Goal: Feedback & Contribution: Leave review/rating

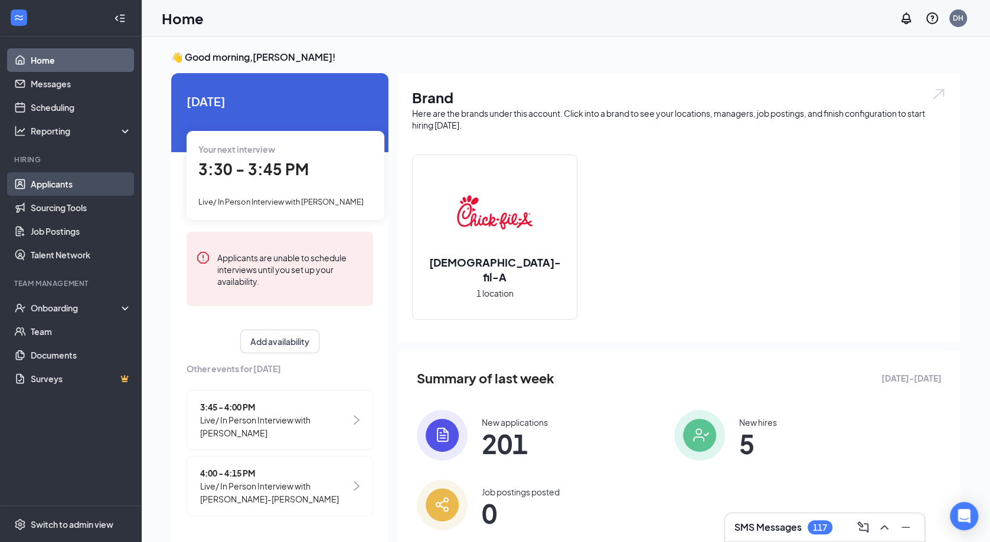
click at [61, 188] on link "Applicants" at bounding box center [81, 184] width 101 height 24
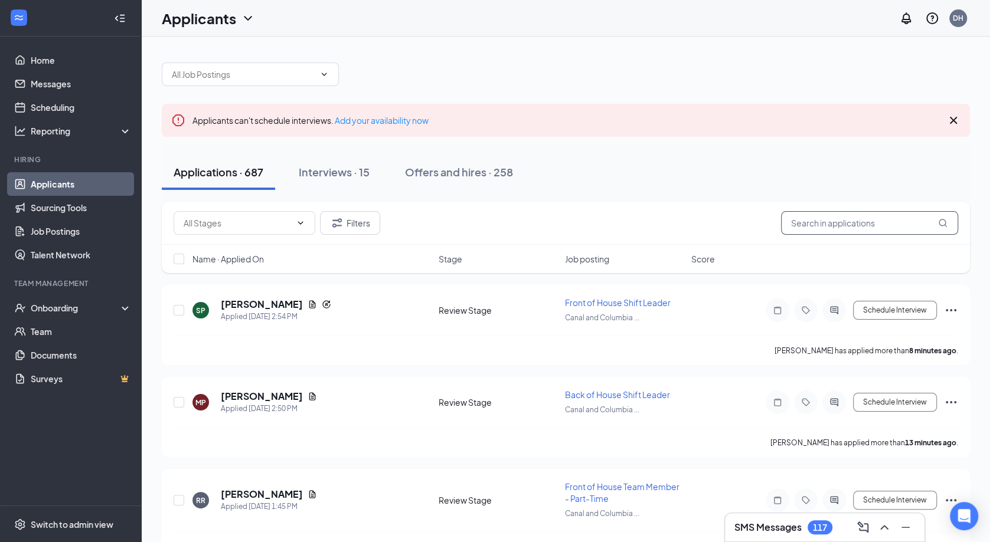
click at [812, 216] on input "text" at bounding box center [869, 223] width 177 height 24
type input "[PERSON_NAME]"
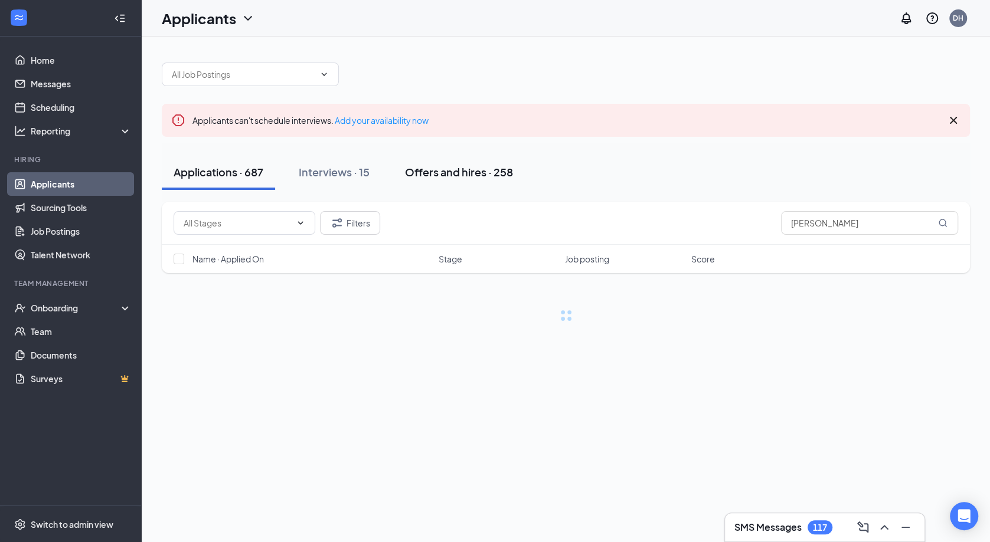
click at [470, 170] on div "Offers and hires · 258" at bounding box center [459, 172] width 108 height 15
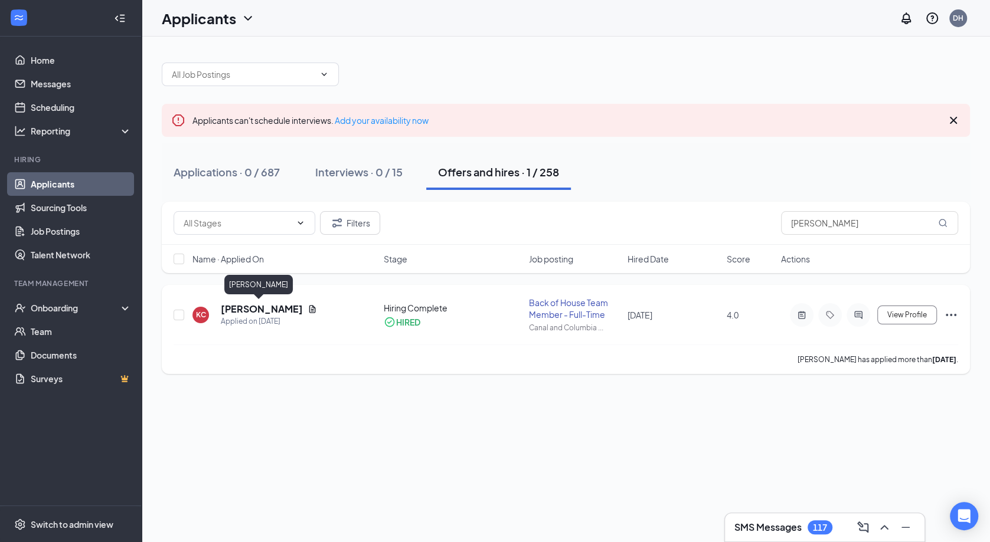
click at [273, 304] on h5 "[PERSON_NAME]" at bounding box center [262, 309] width 82 height 13
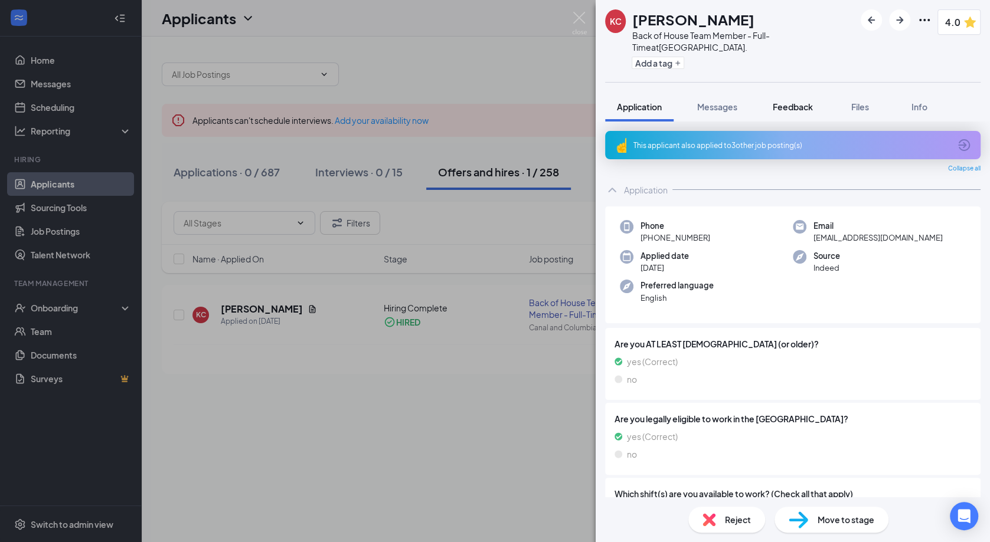
click at [782, 104] on span "Feedback" at bounding box center [792, 106] width 40 height 11
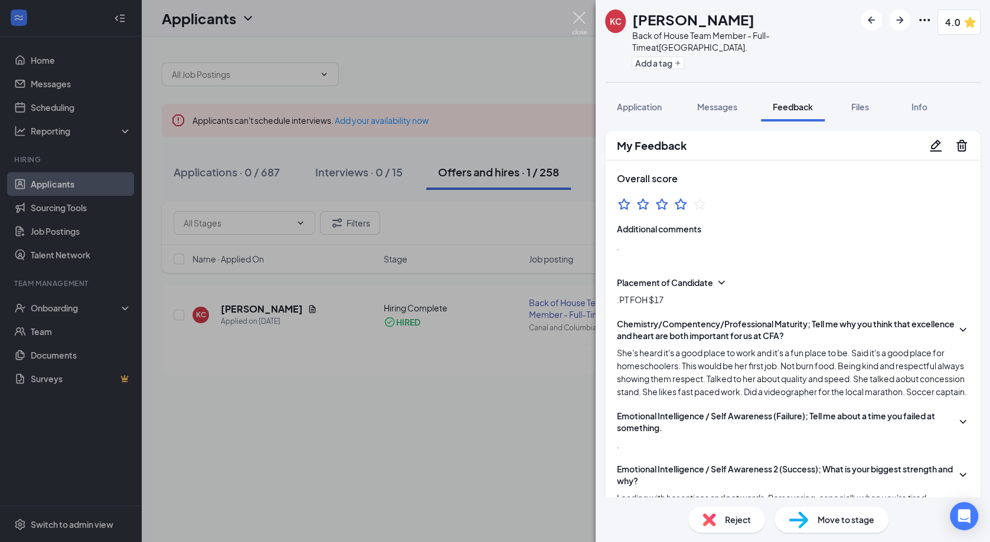
click at [582, 19] on img at bounding box center [579, 23] width 15 height 23
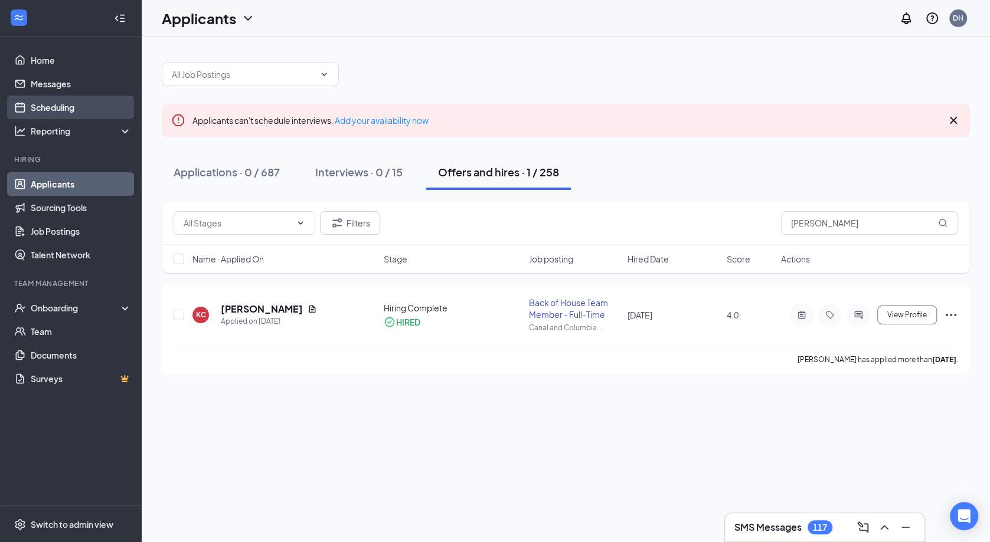
click at [114, 102] on link "Scheduling" at bounding box center [81, 108] width 101 height 24
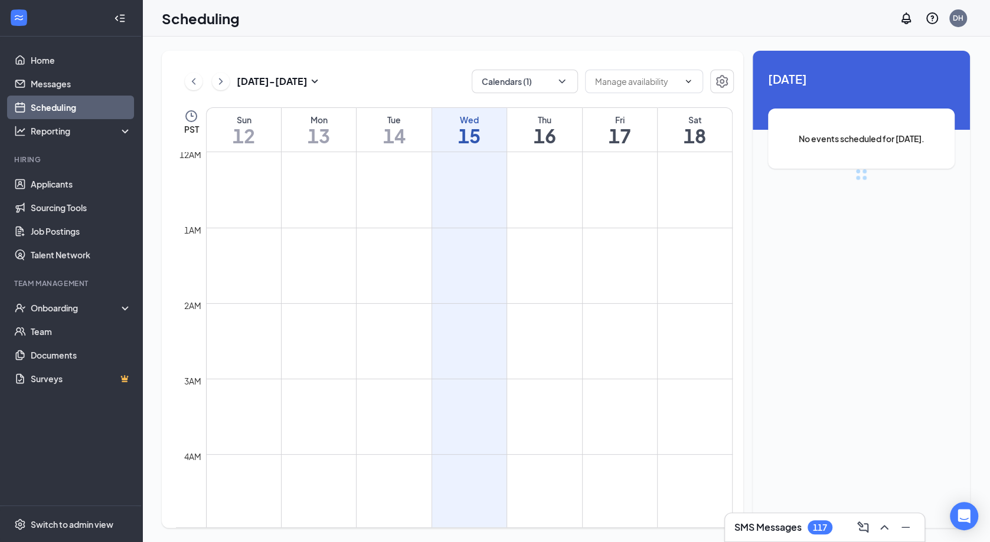
scroll to position [579, 0]
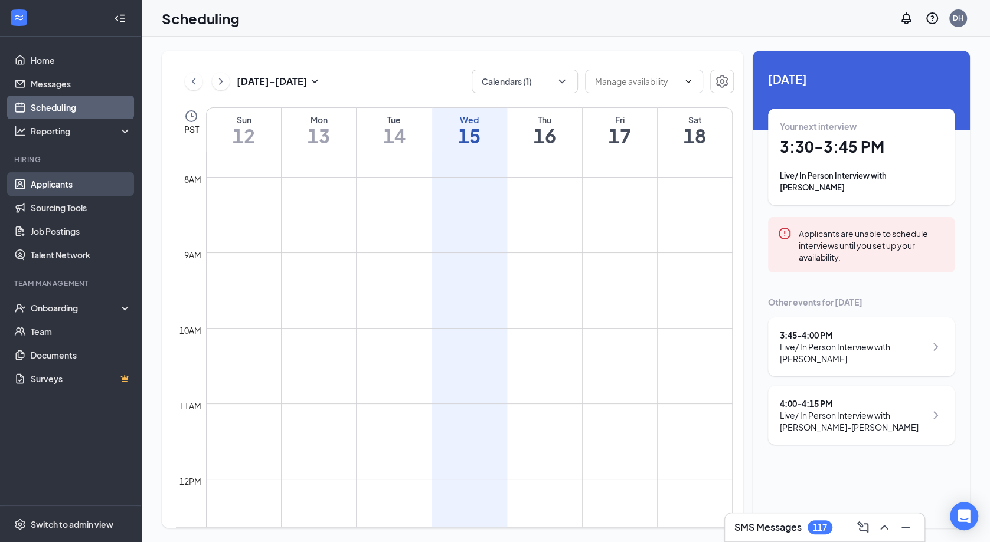
click at [81, 189] on link "Applicants" at bounding box center [81, 184] width 101 height 24
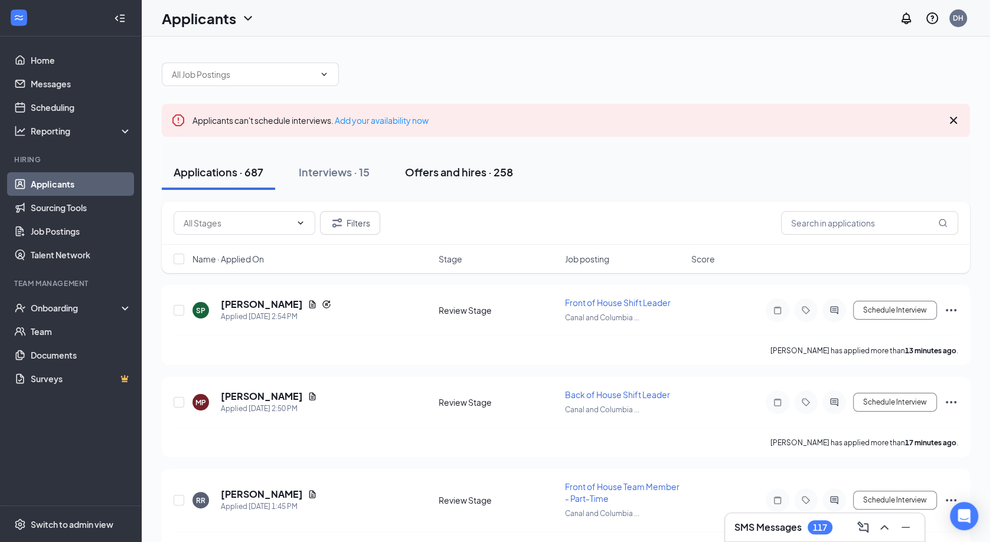
click at [470, 170] on div "Offers and hires · 258" at bounding box center [459, 172] width 108 height 15
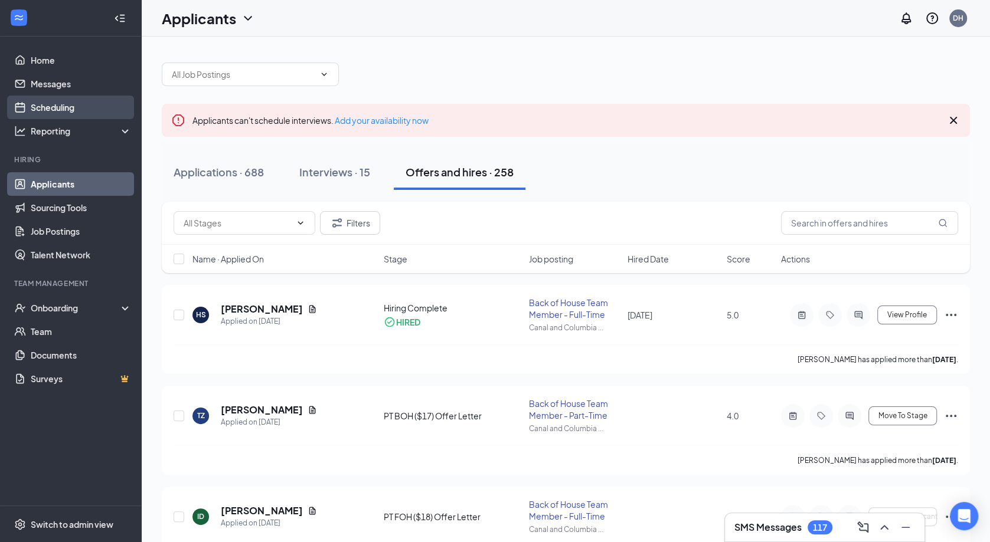
click at [31, 112] on link "Scheduling" at bounding box center [81, 108] width 101 height 24
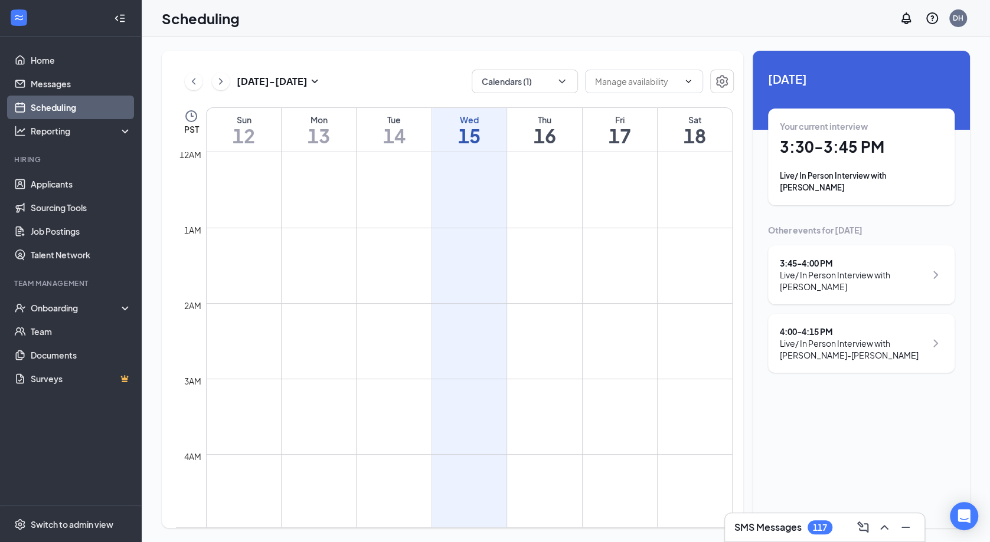
scroll to position [579, 0]
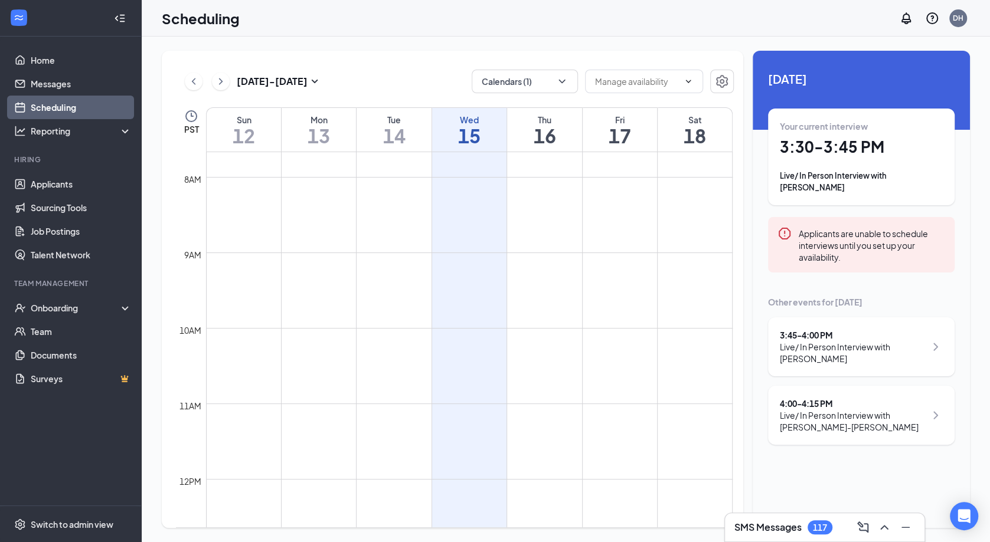
click at [841, 141] on h1 "3:30 - 3:45 PM" at bounding box center [861, 147] width 163 height 20
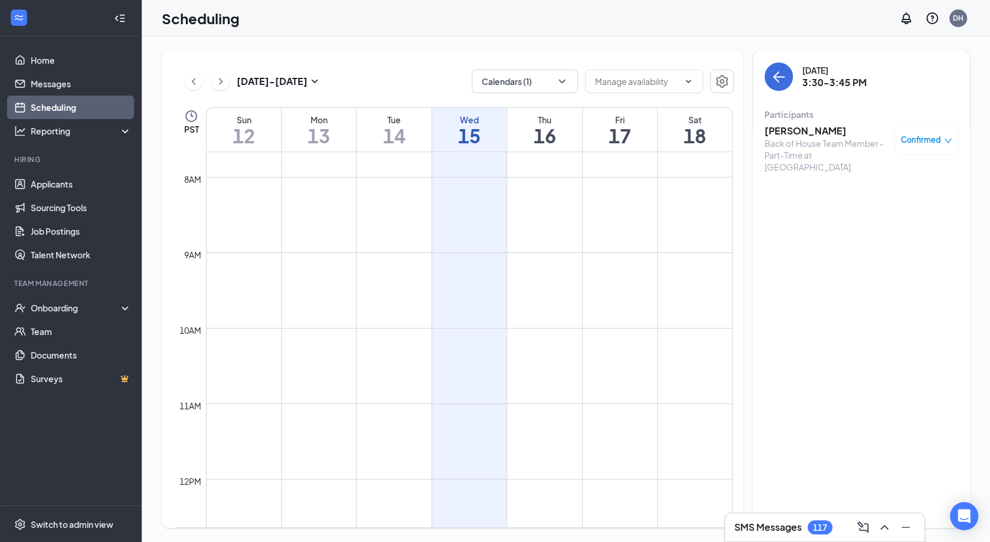
click at [785, 137] on h3 "[PERSON_NAME]" at bounding box center [826, 131] width 124 height 13
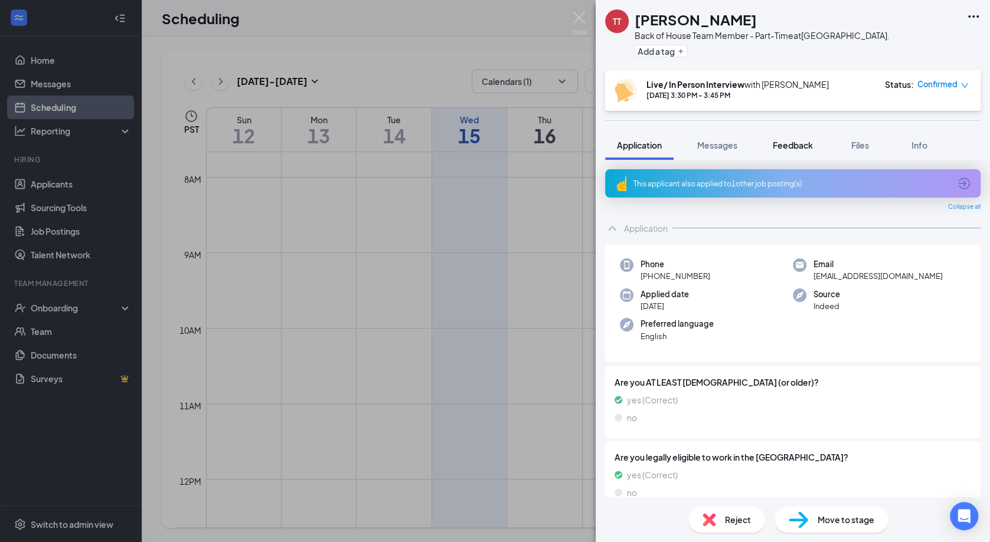
click at [798, 145] on span "Feedback" at bounding box center [792, 145] width 40 height 11
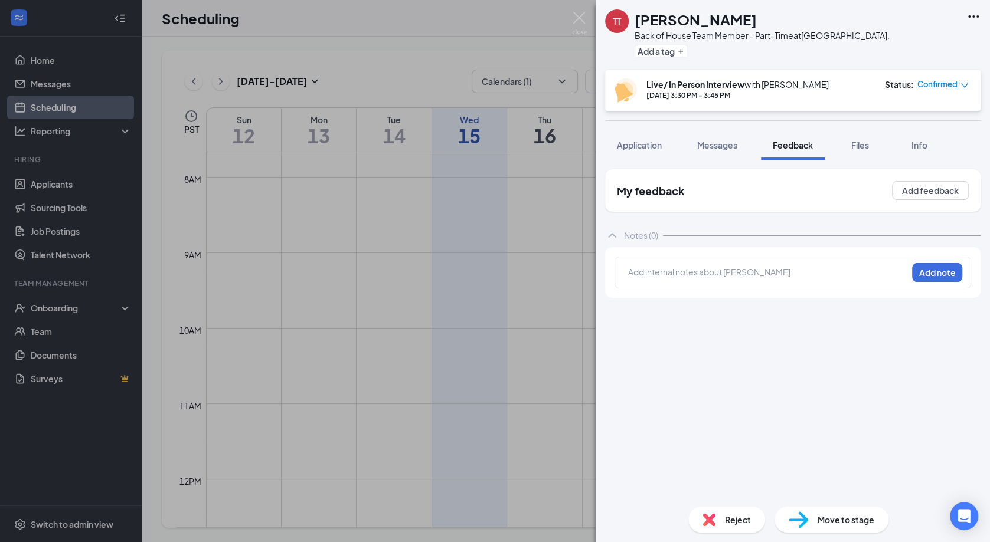
click at [797, 276] on div at bounding box center [767, 272] width 278 height 12
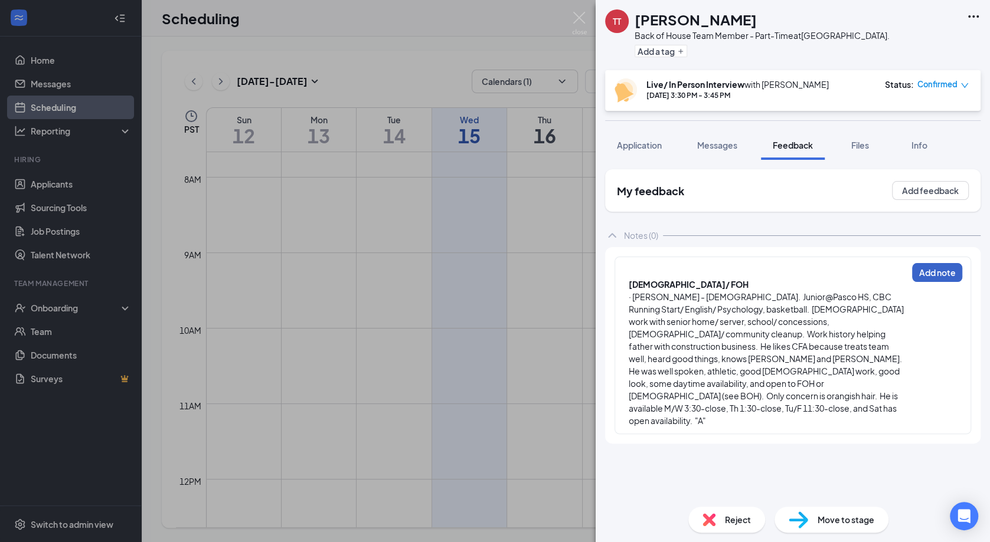
click at [924, 274] on button "Add note" at bounding box center [937, 272] width 50 height 19
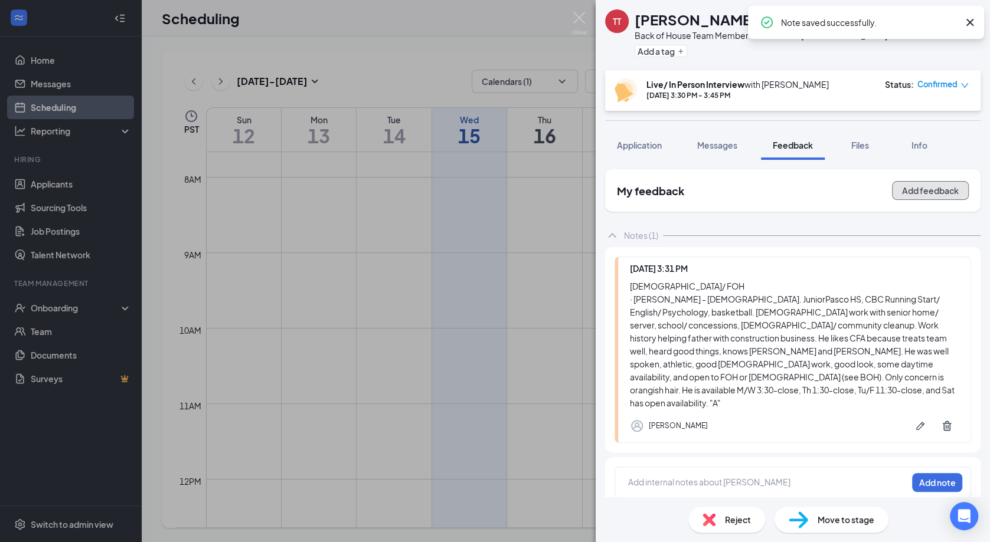
click at [925, 198] on button "Add feedback" at bounding box center [930, 190] width 77 height 19
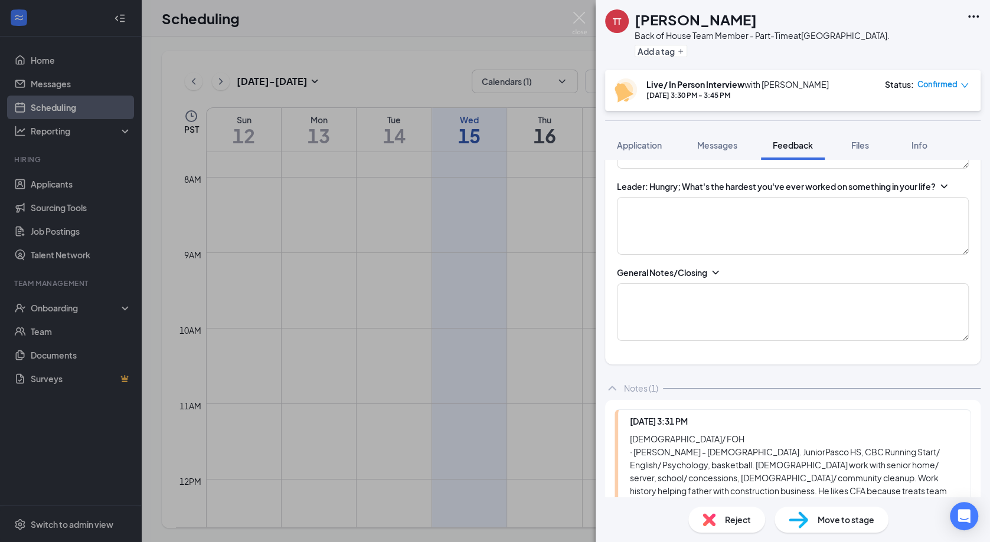
scroll to position [1496, 0]
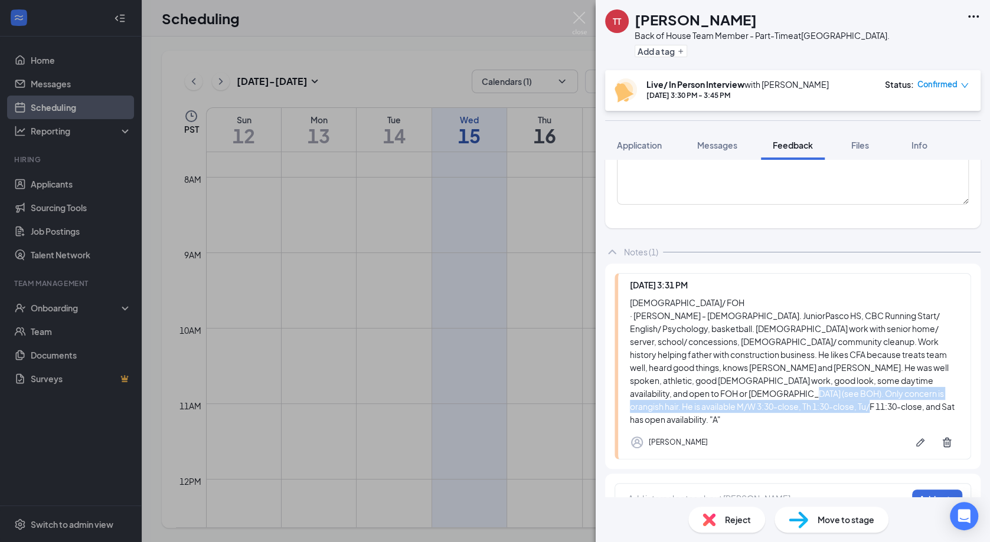
drag, startPoint x: 931, startPoint y: 366, endPoint x: 702, endPoint y: 393, distance: 231.1
click at [702, 393] on div "[DEMOGRAPHIC_DATA]/ FOH · [PERSON_NAME] - [DEMOGRAPHIC_DATA]. Junior Pasco HS, …" at bounding box center [794, 361] width 329 height 130
copy div "He is available M/W 3:30-close, Th 1:30-close, Tu/F 11:30-close, and Sat has op…"
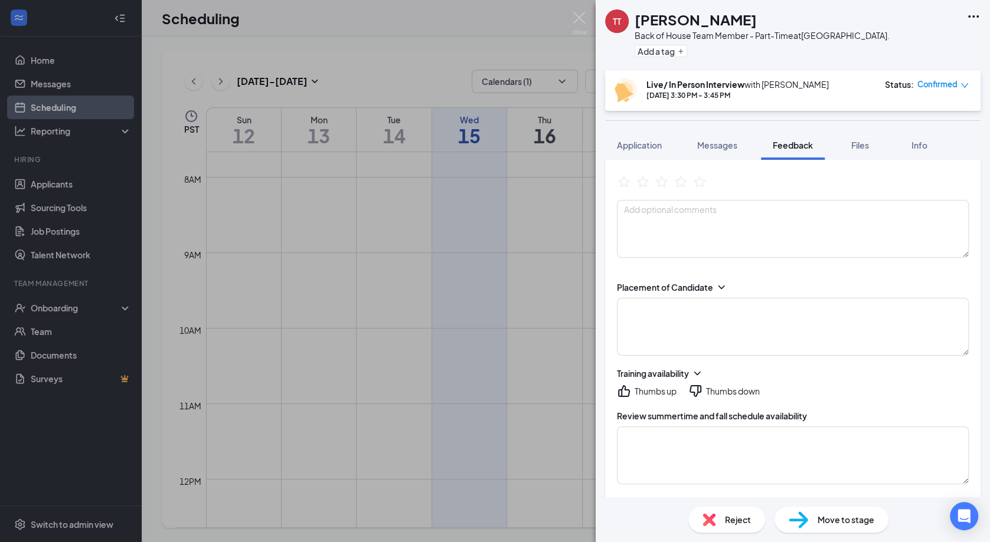
scroll to position [112, 0]
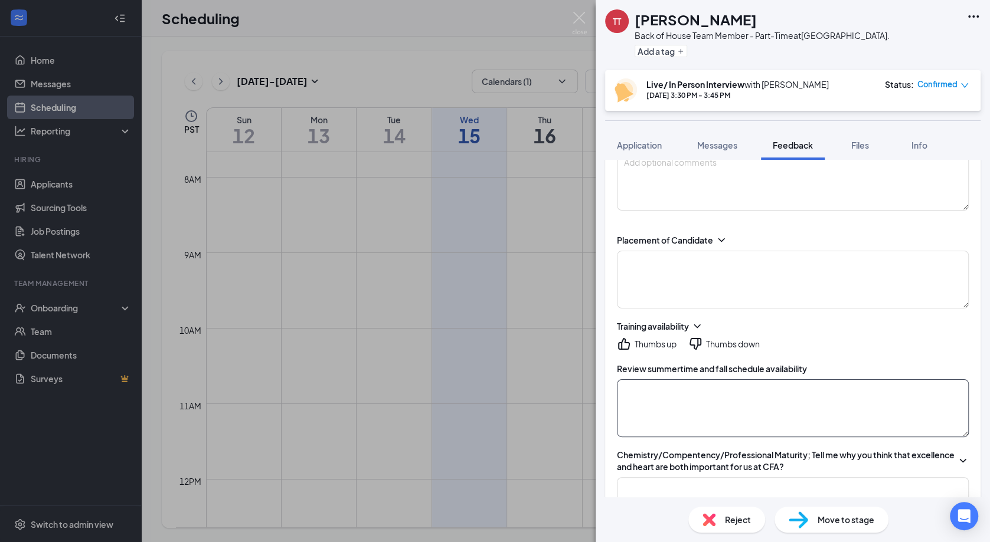
click at [783, 394] on textarea at bounding box center [793, 408] width 352 height 58
paste textarea "He is available M/W 3:30-close, Th 1:30-close, Tu/F 11:30-close, and Sat has op…"
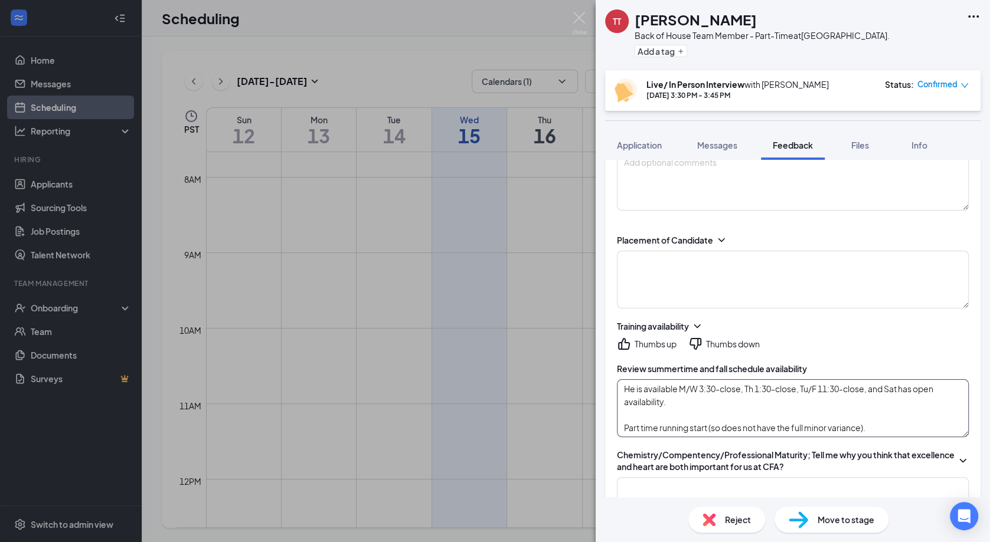
type textarea "He is available M/W 3:30-close, Th 1:30-close, Tu/F 11:30-close, and Sat has op…"
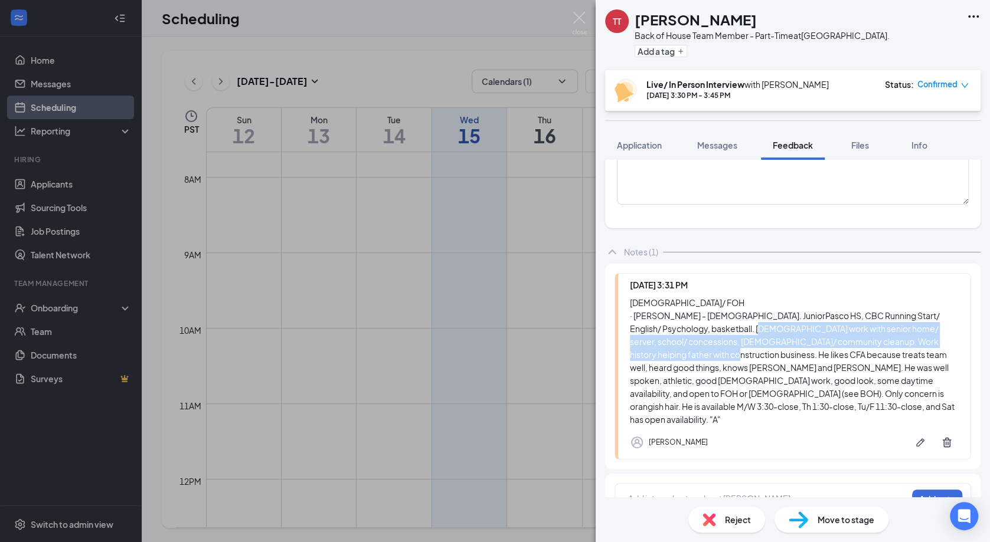
drag, startPoint x: 674, startPoint y: 315, endPoint x: 922, endPoint y: 330, distance: 248.4
click at [922, 330] on div "[DEMOGRAPHIC_DATA]/ FOH · [PERSON_NAME] - [DEMOGRAPHIC_DATA]. Junior Pasco HS, …" at bounding box center [794, 361] width 329 height 130
copy div "[DEMOGRAPHIC_DATA] work with senior home/ server, school/ concessions, [DEMOGRA…"
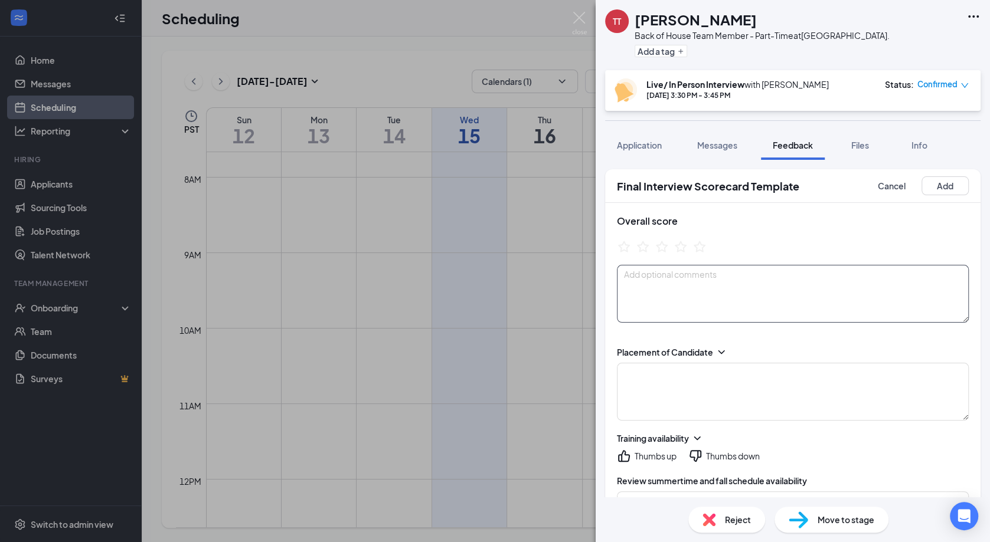
click at [739, 277] on textarea at bounding box center [793, 294] width 352 height 58
paste textarea "[DEMOGRAPHIC_DATA] work with senior home/ server, school/ concessions, [DEMOGRA…"
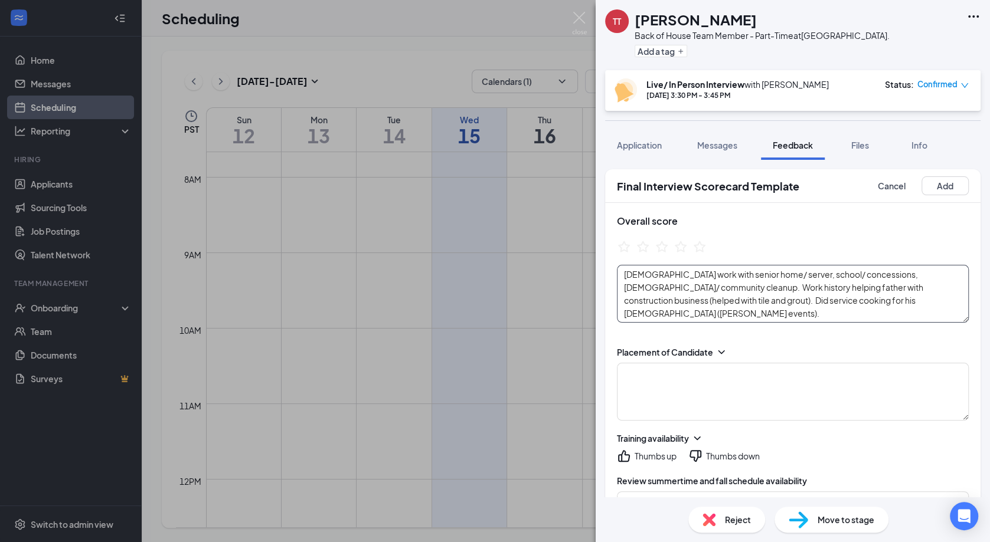
type textarea "[DEMOGRAPHIC_DATA] work with senior home/ server, school/ concessions, [DEMOGRA…"
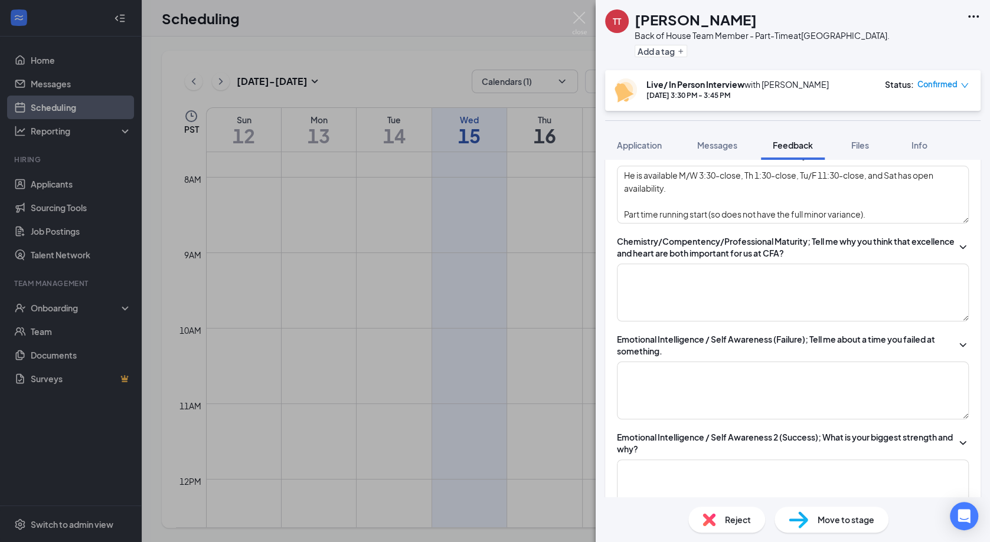
scroll to position [327, 0]
click at [801, 293] on textarea at bounding box center [793, 292] width 352 height 58
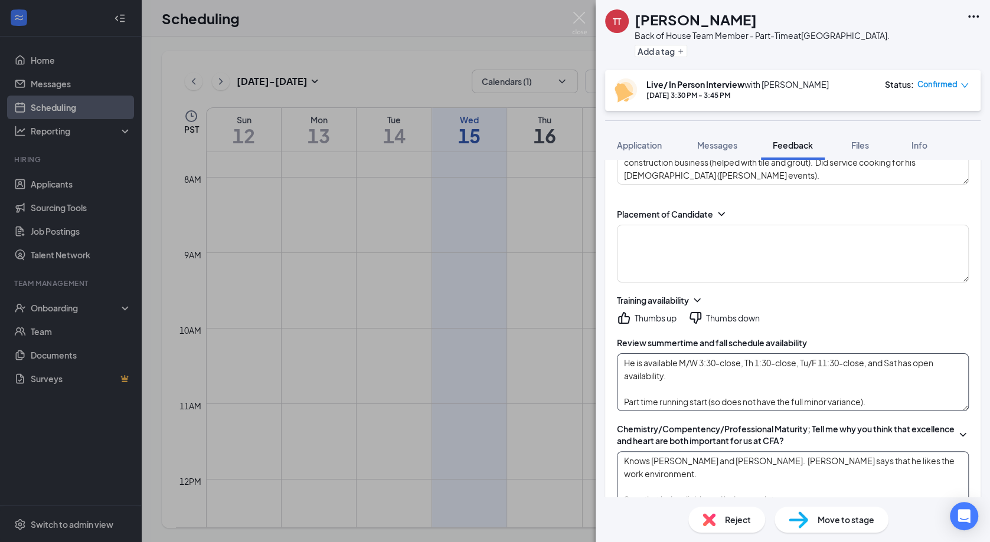
scroll to position [150, 0]
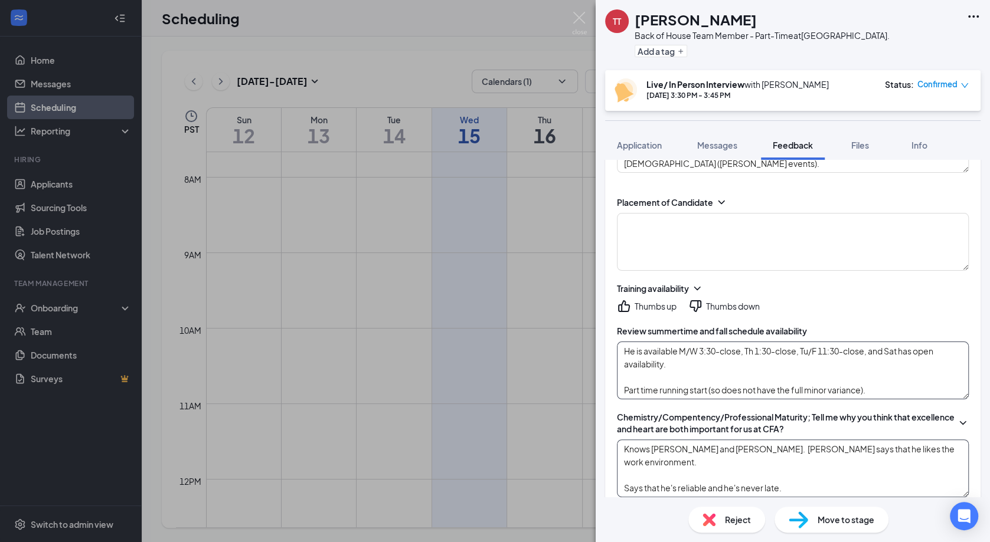
type textarea "Knows [PERSON_NAME] and [PERSON_NAME]. [PERSON_NAME] says that he likes the wor…"
click at [736, 369] on textarea "He is available M/W 3:30-close, Th 1:30-close, Tu/F 11:30-close, and Sat has op…" at bounding box center [793, 371] width 352 height 58
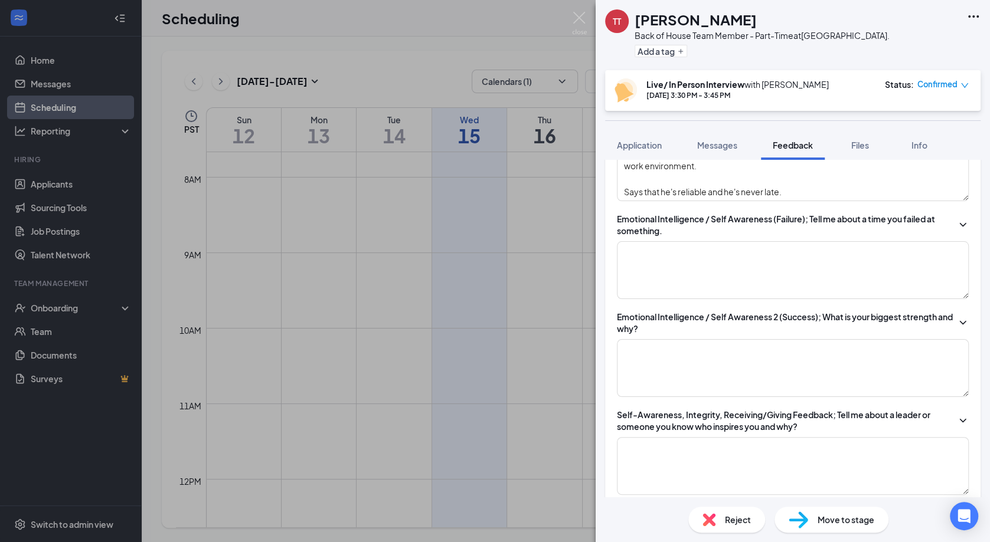
scroll to position [447, 0]
type textarea "He is available M/W 3:30-close, Th 1:30-close, Tu/F 11:30-close, and Sat has op…"
click at [811, 369] on textarea at bounding box center [793, 368] width 352 height 58
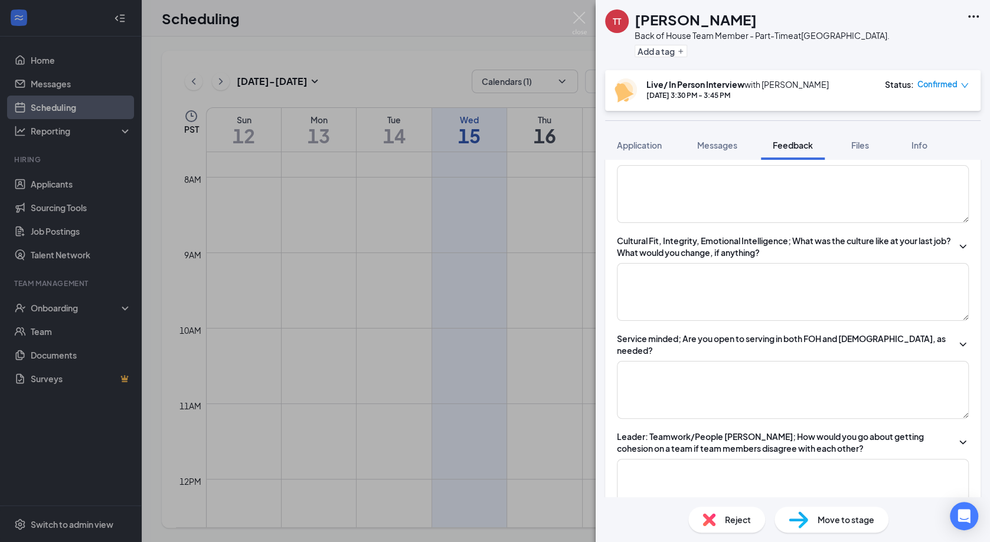
scroll to position [719, 0]
type textarea "can work really well with a team and crew members. been playing basketball for …"
click at [756, 374] on textarea at bounding box center [793, 389] width 352 height 58
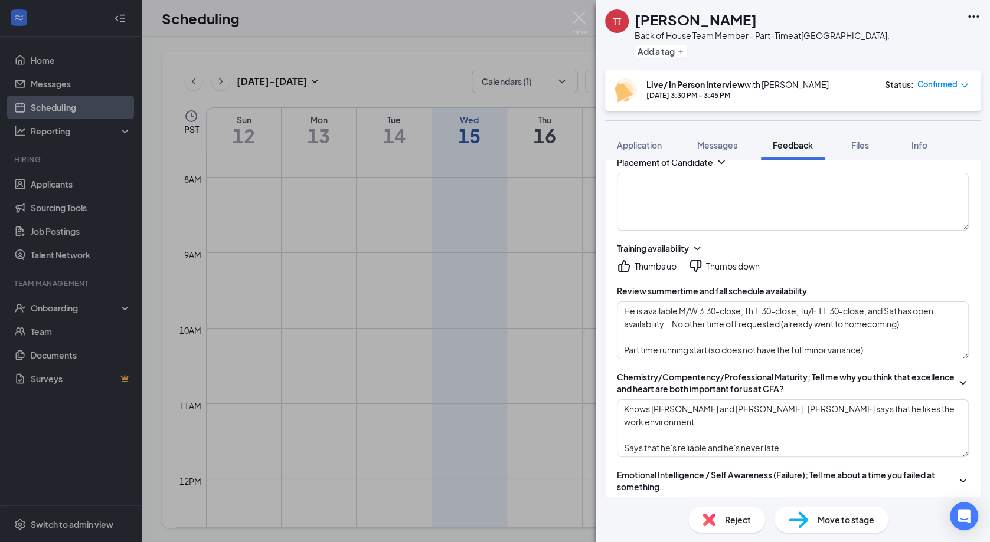
scroll to position [190, 0]
type textarea "yes."
click at [931, 333] on textarea "He is available M/W 3:30-close, Th 1:30-close, Tu/F 11:30-close, and Sat has op…" at bounding box center [793, 331] width 352 height 58
click at [930, 331] on textarea "He is available M/W 3:30-close, Th 1:30-close, Tu/F 11:30-close, and Sat has op…" at bounding box center [793, 331] width 352 height 58
click at [921, 327] on textarea "He is available M/W 3:30-close, Th 1:30-close, Tu/F 11:30-close, and Sat has op…" at bounding box center [793, 331] width 352 height 58
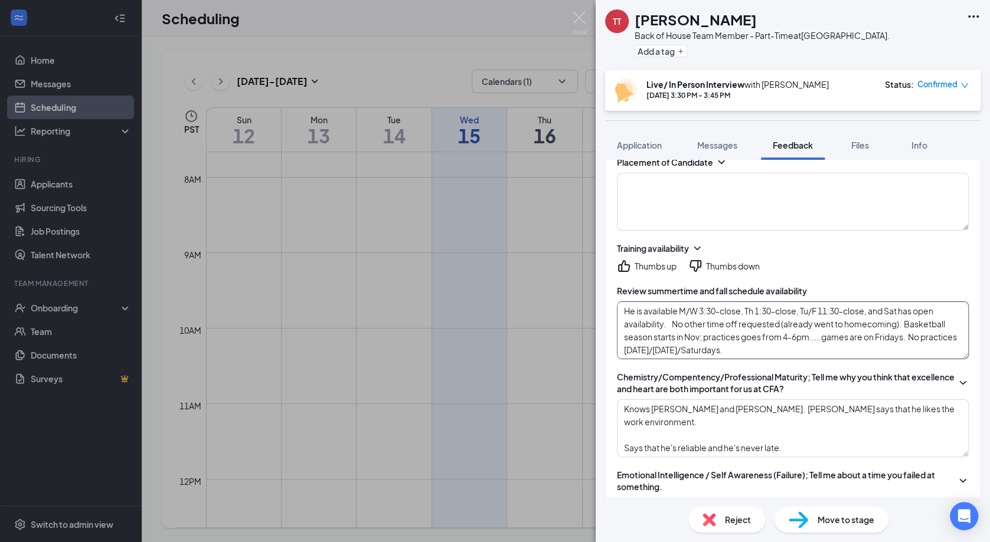
type textarea "He is available M/W 3:30-close, Th 1:30-close, Tu/F 11:30-close, and Sat has op…"
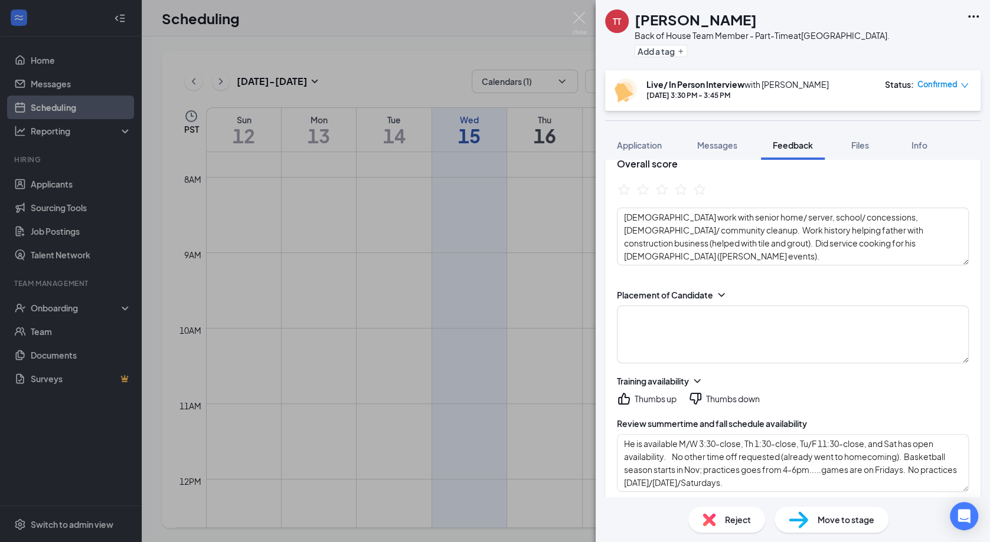
scroll to position [0, 0]
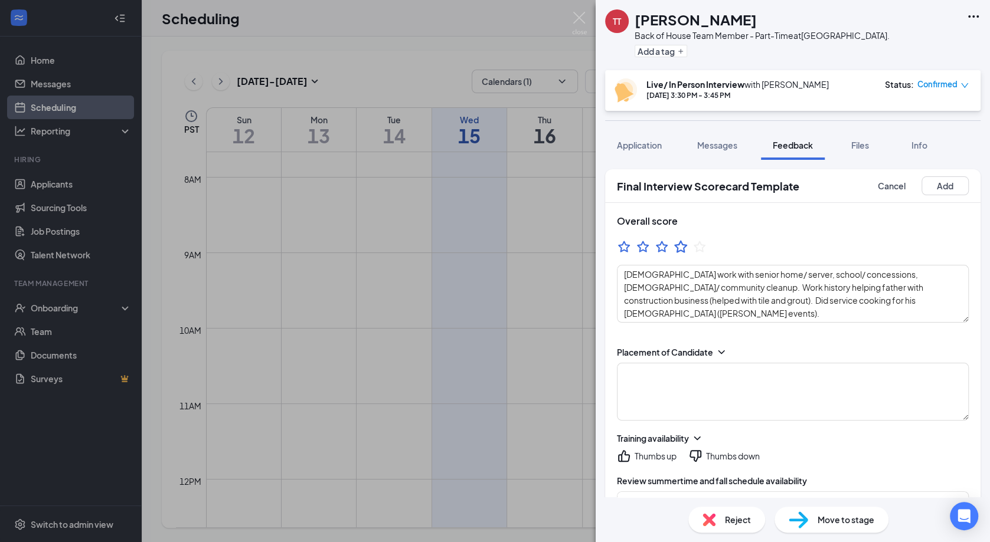
click at [684, 250] on icon "StarBorder" at bounding box center [680, 246] width 13 height 12
click at [688, 385] on textarea at bounding box center [793, 392] width 352 height 58
click at [642, 454] on div "Thumbs up" at bounding box center [655, 456] width 42 height 12
click at [657, 378] on textarea at bounding box center [793, 392] width 352 height 58
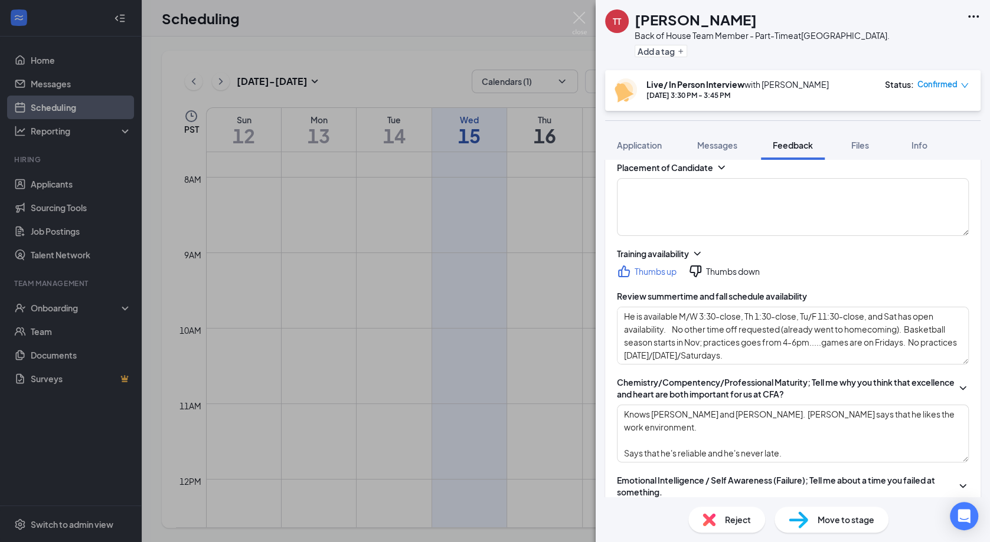
scroll to position [186, 0]
click at [843, 352] on textarea "He is available M/W 3:30-close, Th 1:30-close, Tu/F 11:30-close, and Sat has op…" at bounding box center [793, 334] width 352 height 58
click at [738, 206] on textarea at bounding box center [793, 205] width 352 height 58
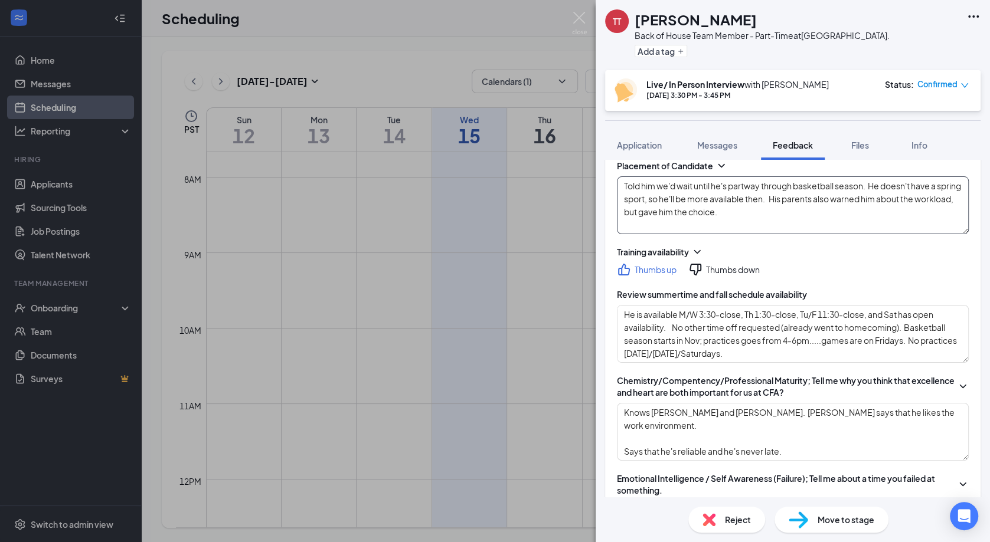
scroll to position [11, 0]
click at [630, 227] on textarea "Told him we'd wait until he's partway through basketball season. He doesn't hav…" at bounding box center [793, 205] width 352 height 58
type textarea "Told him we'd wait until he's partway through basketball season. He doesn't hav…"
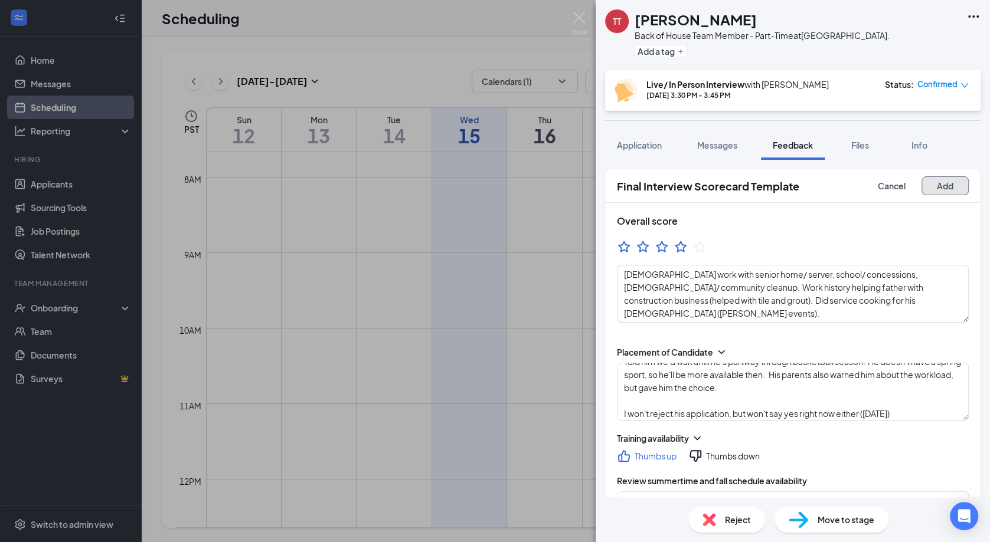
click at [944, 188] on button "Add" at bounding box center [944, 185] width 47 height 19
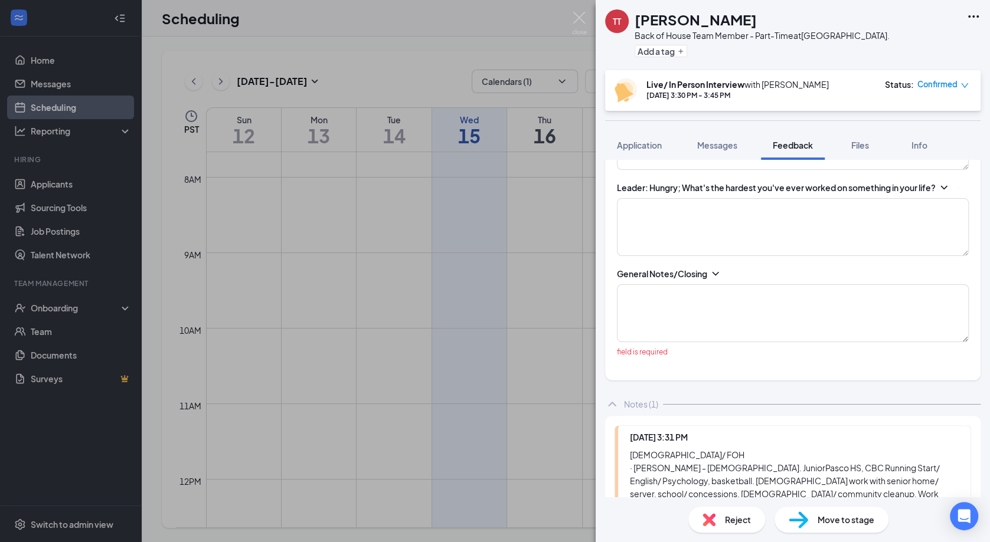
scroll to position [1351, 0]
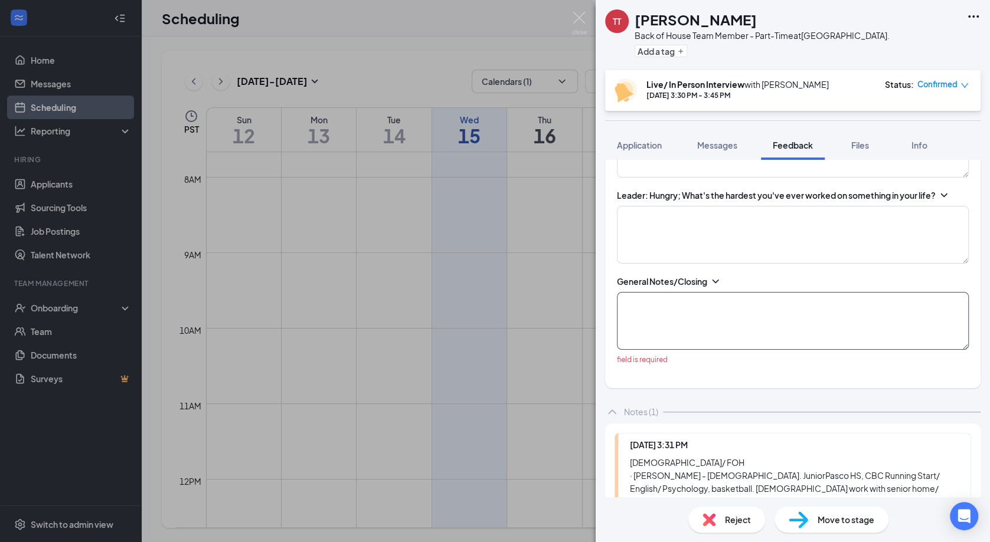
click at [826, 304] on textarea at bounding box center [793, 321] width 352 height 58
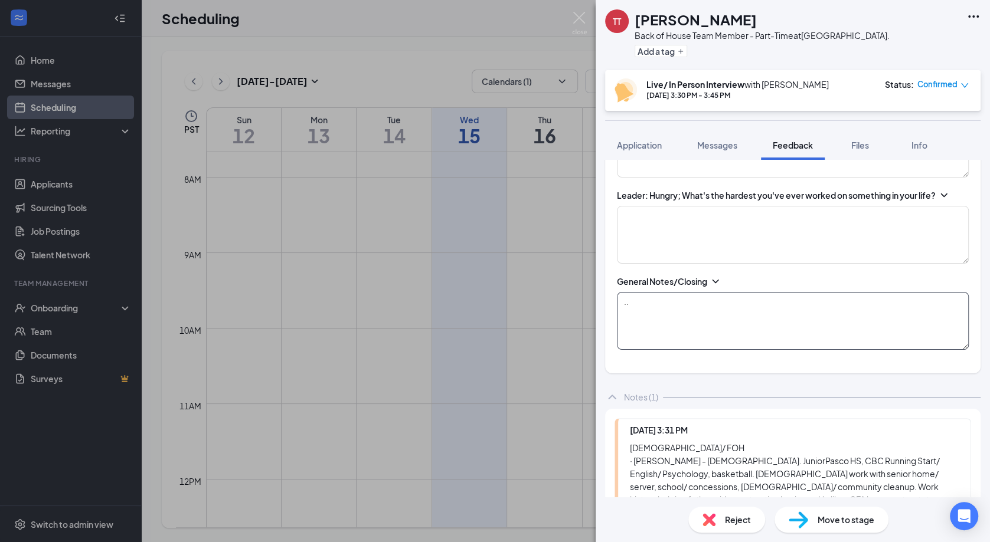
type textarea ".."
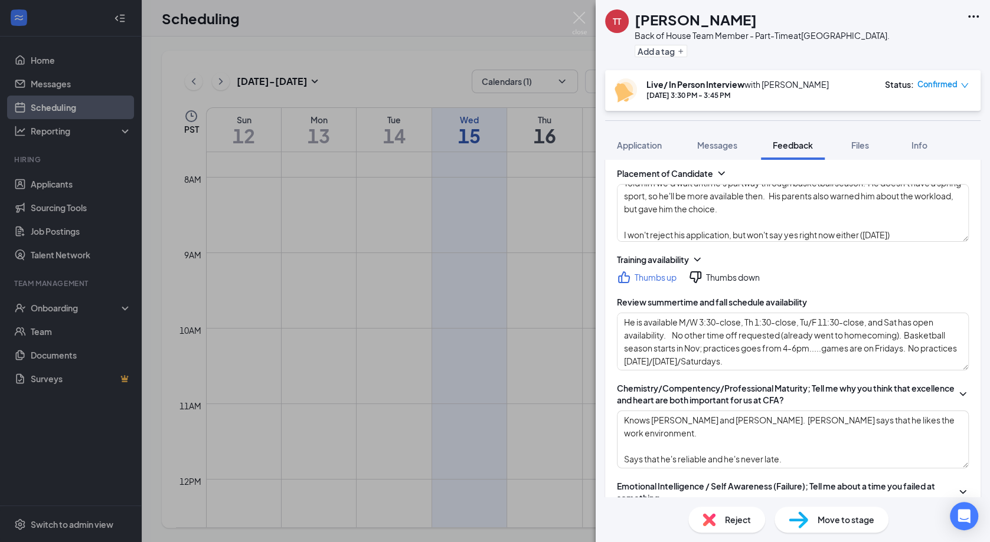
scroll to position [0, 0]
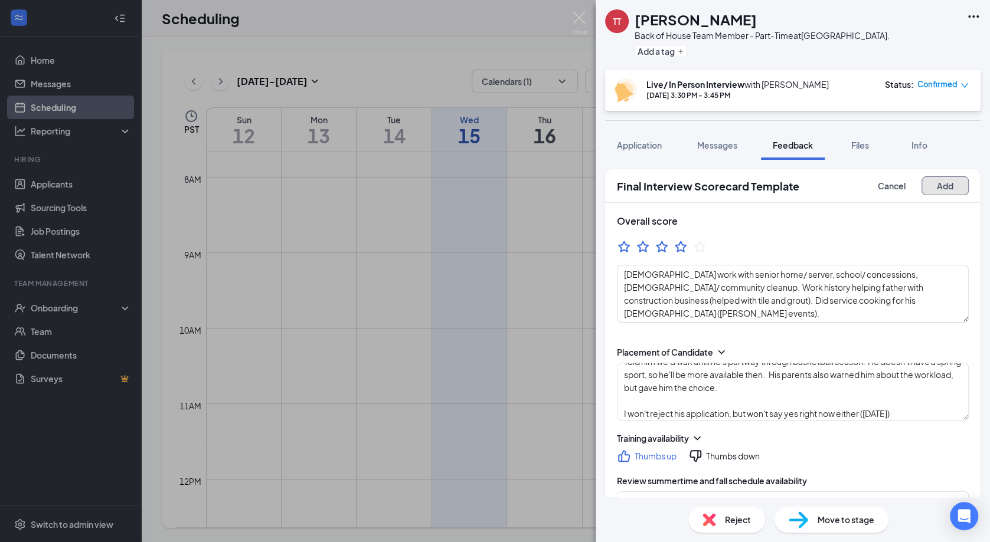
click at [947, 180] on button "Add" at bounding box center [944, 185] width 47 height 19
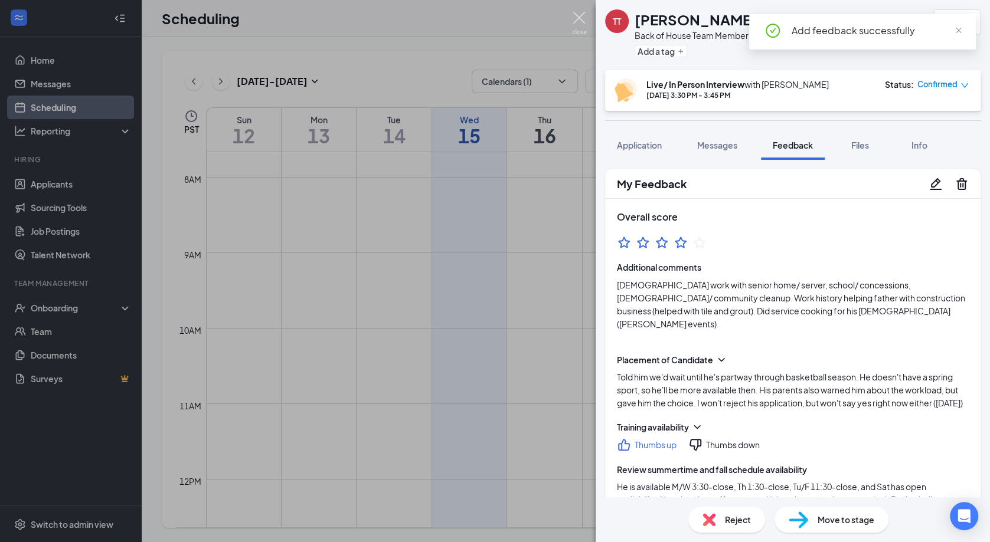
click at [584, 14] on img at bounding box center [579, 23] width 15 height 23
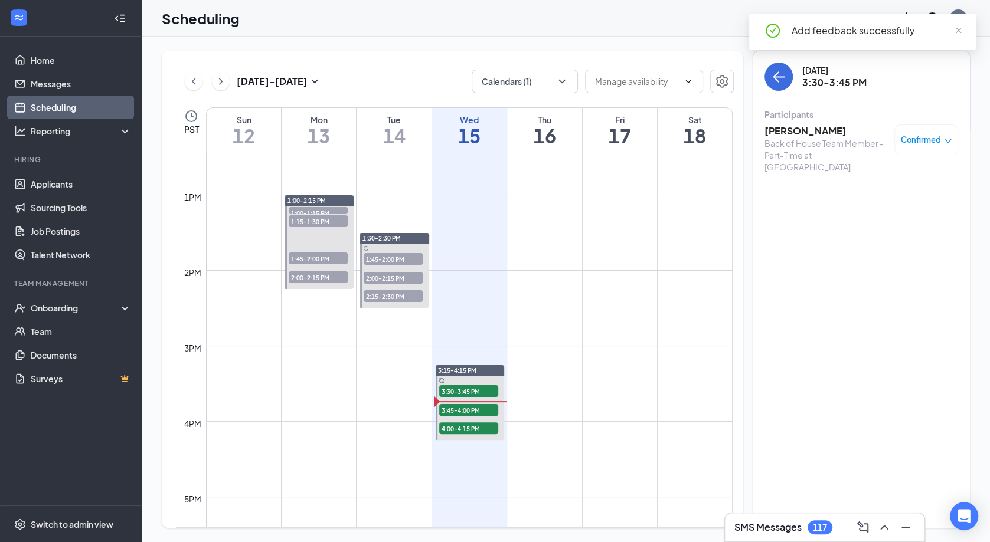
scroll to position [950, 0]
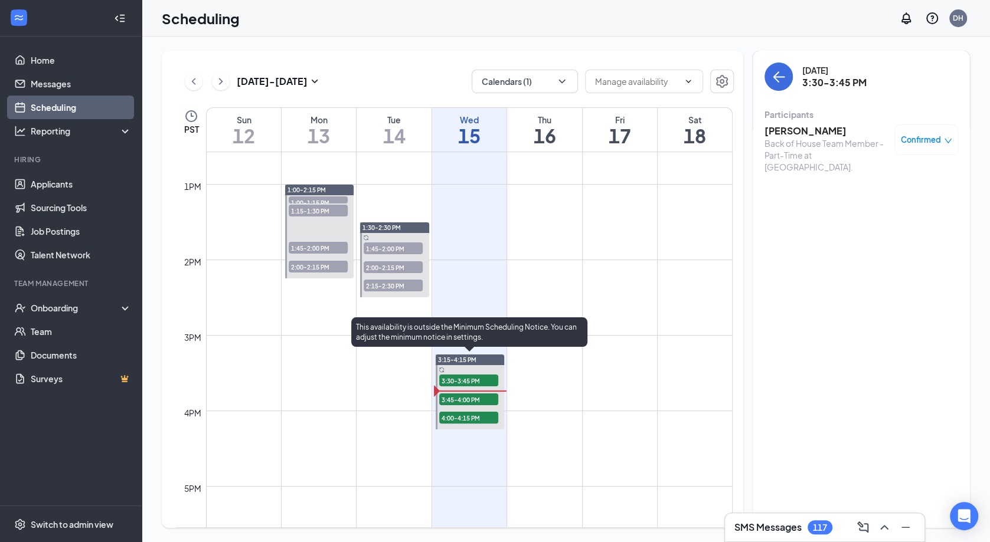
click at [464, 394] on span "3:45-4:00 PM" at bounding box center [468, 400] width 59 height 12
click at [463, 378] on span "3:30-3:45 PM" at bounding box center [468, 381] width 59 height 12
click at [464, 396] on span "3:45-4:00 PM" at bounding box center [468, 400] width 59 height 12
click at [463, 420] on span "4:00-4:15 PM" at bounding box center [468, 418] width 59 height 12
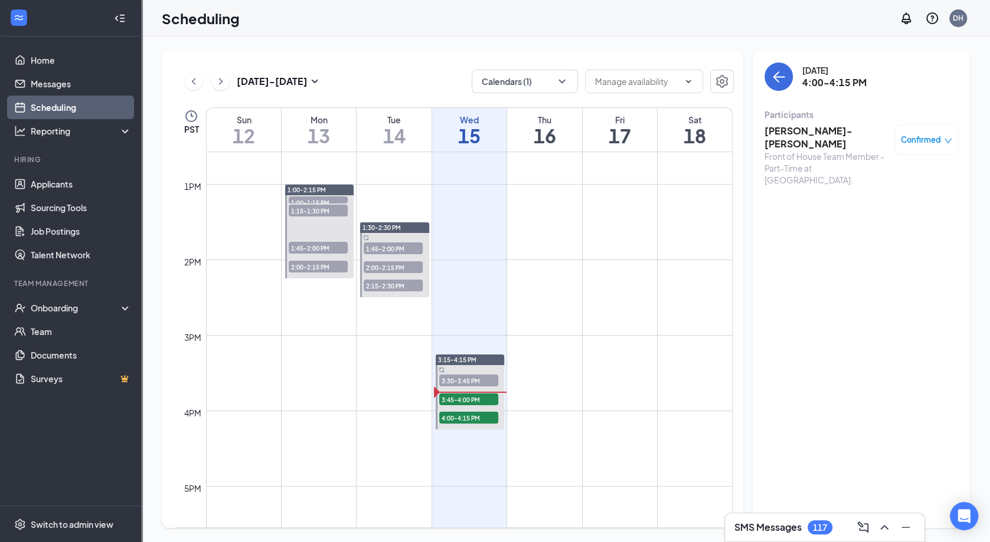
click at [793, 133] on h3 "[PERSON_NAME]-[PERSON_NAME]" at bounding box center [826, 138] width 124 height 26
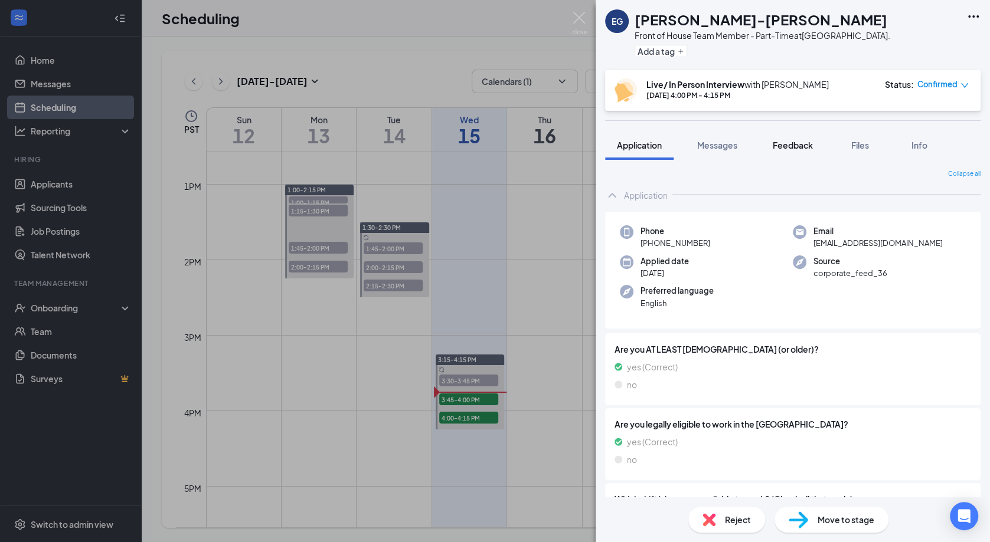
click at [798, 146] on span "Feedback" at bounding box center [792, 145] width 40 height 11
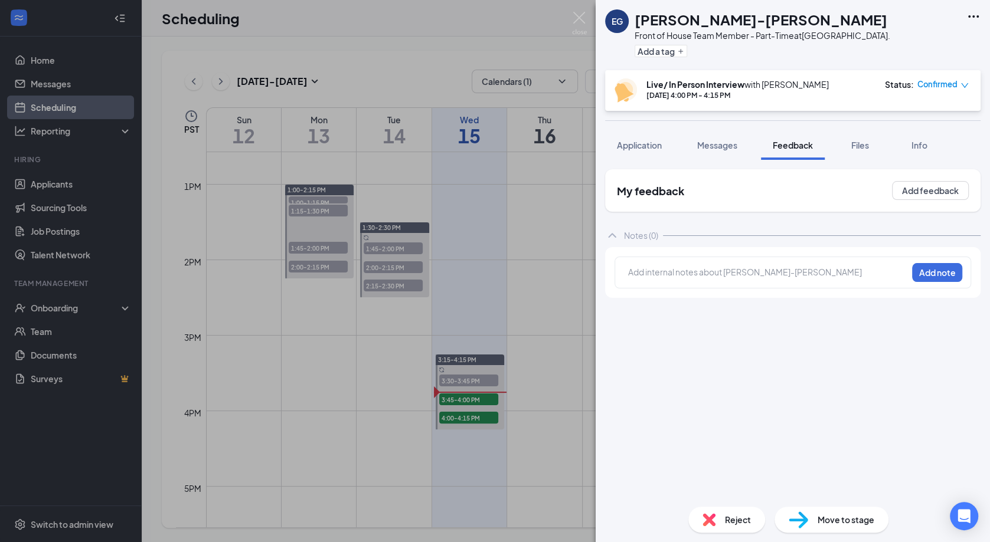
click at [761, 279] on div at bounding box center [767, 273] width 278 height 15
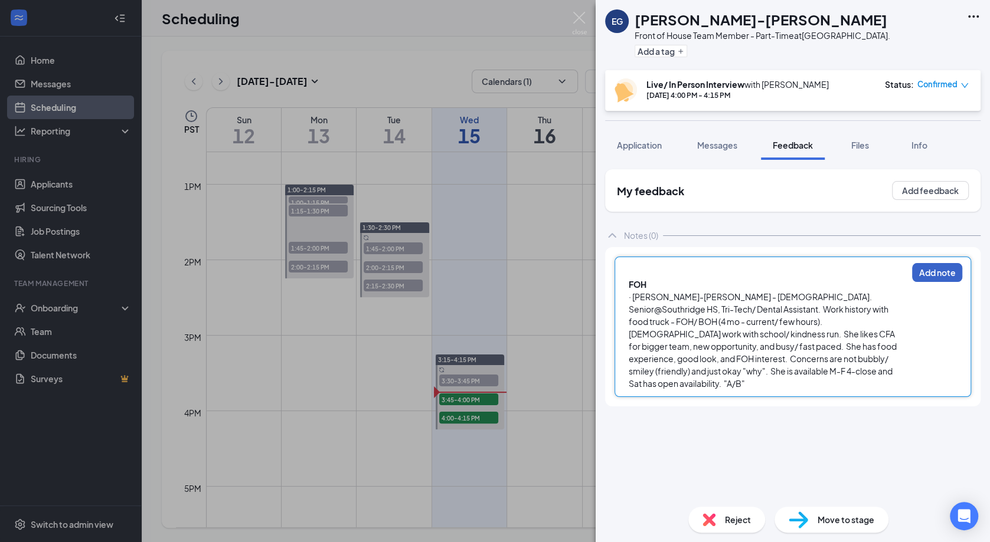
click at [932, 274] on button "Add note" at bounding box center [937, 272] width 50 height 19
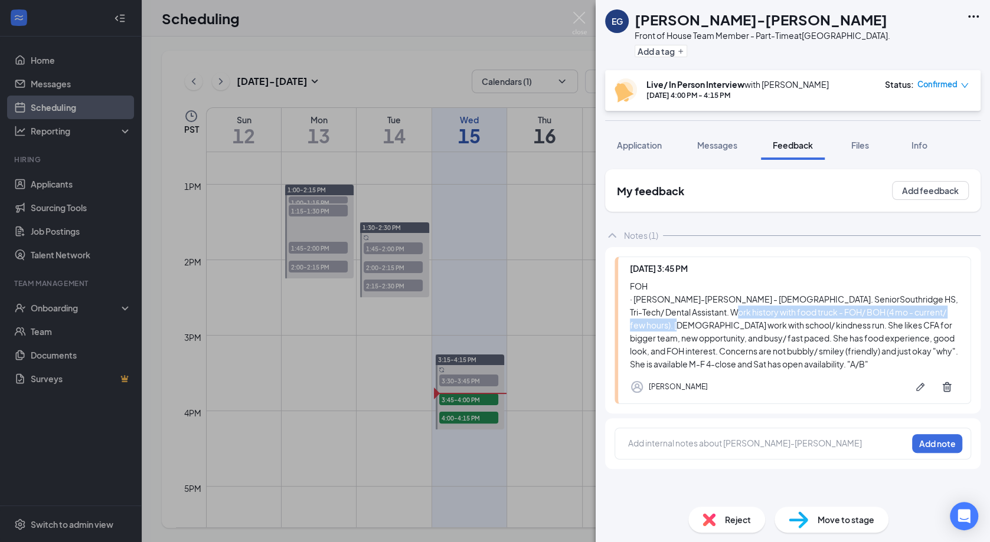
drag, startPoint x: 938, startPoint y: 297, endPoint x: 873, endPoint y: 316, distance: 68.0
click at [873, 316] on div "FOH · [PERSON_NAME]-[PERSON_NAME] - [DEMOGRAPHIC_DATA]. Senior [GEOGRAPHIC_DATA…" at bounding box center [794, 325] width 329 height 91
copy div "Work history with food truck - FOH/ BOH (4 mo - current/ few hours)."
click at [926, 191] on button "Add feedback" at bounding box center [930, 190] width 77 height 19
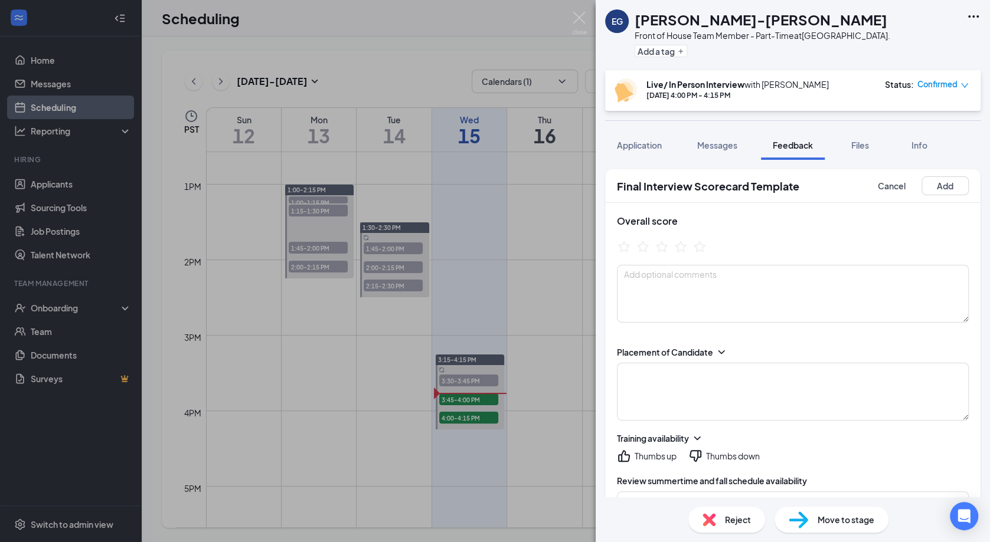
scroll to position [26, 0]
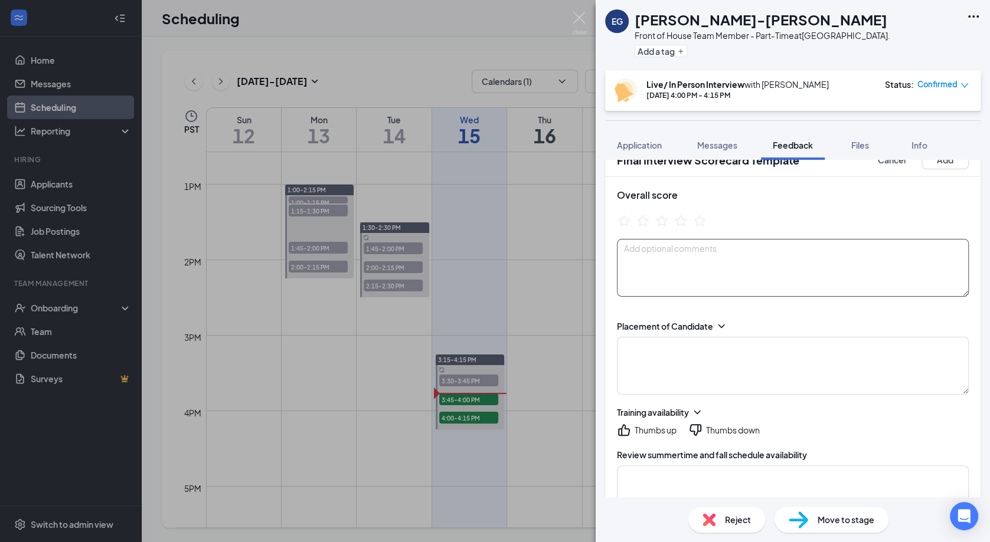
click at [832, 276] on textarea at bounding box center [793, 268] width 352 height 58
paste textarea "Work history with food truck - FOH/ BOH (4 mo - current/ few hours)."
type textarea "Work history with food truck - FOH/ BOH (4 mo - current/ few hours)."
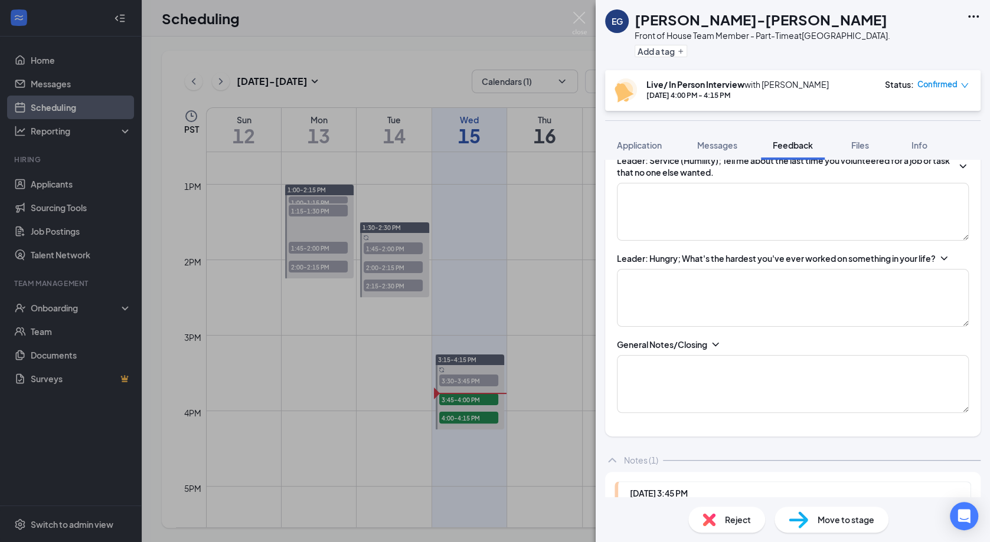
scroll to position [1471, 0]
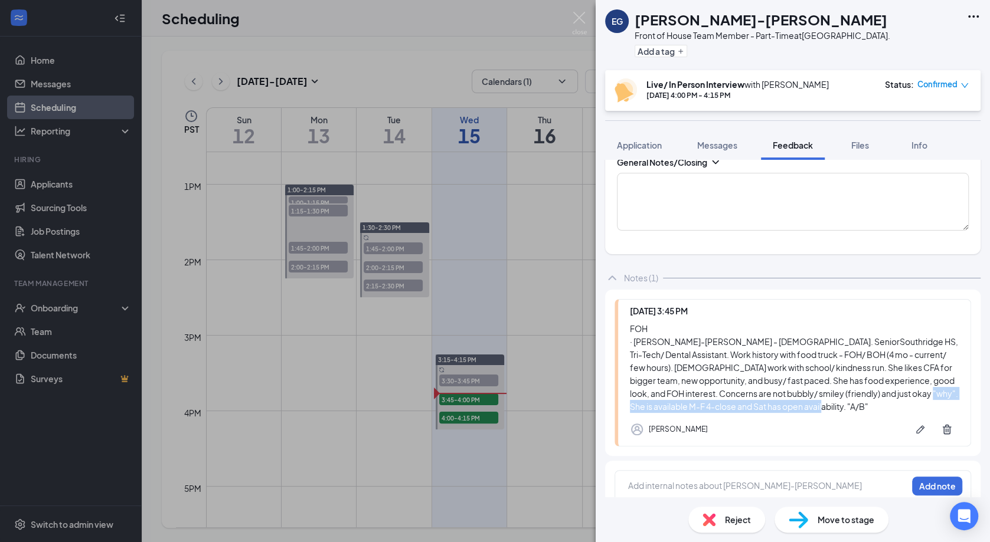
drag, startPoint x: 803, startPoint y: 379, endPoint x: 695, endPoint y: 397, distance: 109.9
click at [695, 397] on div "FOH · [PERSON_NAME]-[PERSON_NAME] - [DEMOGRAPHIC_DATA]. Senior [GEOGRAPHIC_DATA…" at bounding box center [794, 367] width 329 height 91
copy div "She is available M-F 4-close and Sat has open availability."
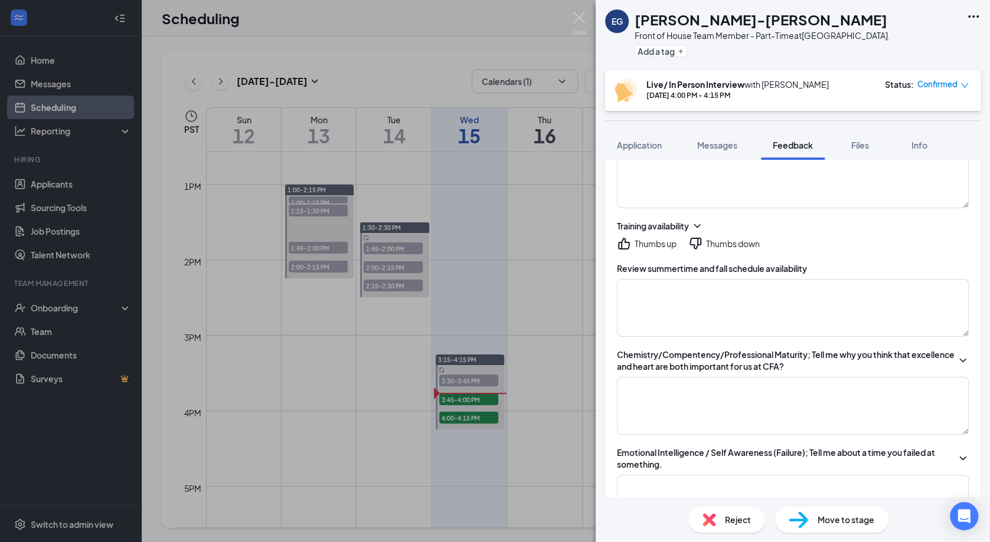
scroll to position [236, 0]
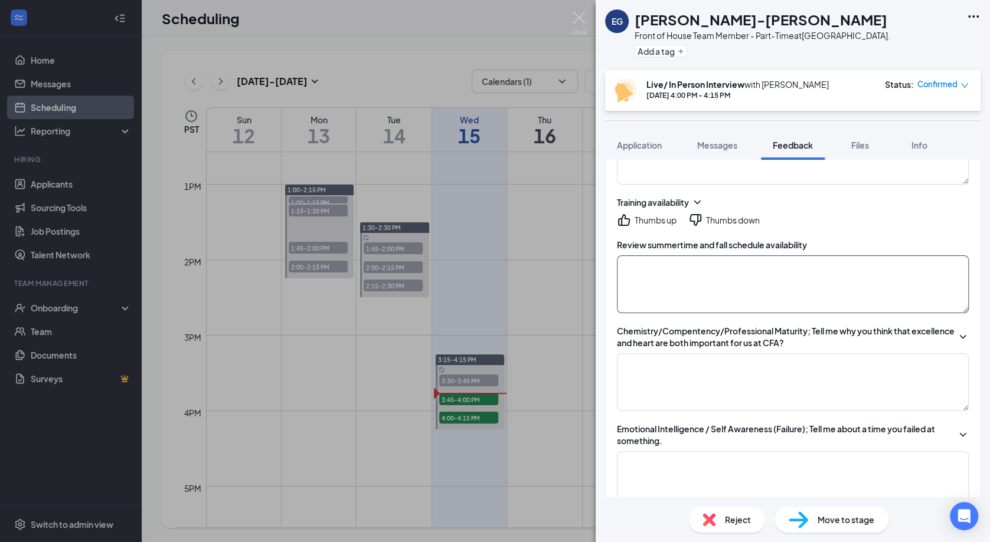
click at [758, 293] on textarea at bounding box center [793, 285] width 352 height 58
paste textarea "She is available M-F 4-close and Sat has open availability."
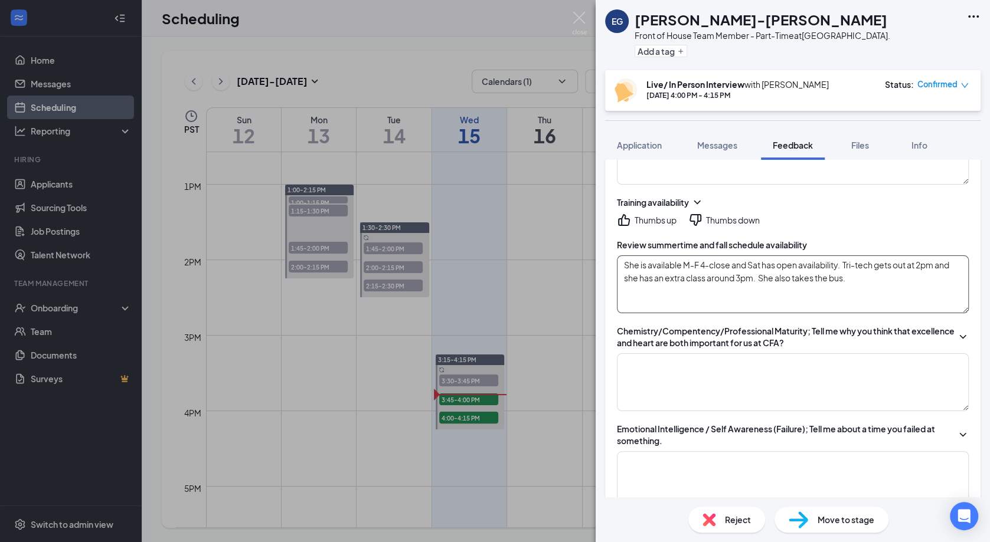
type textarea "She is available M-F 4-close and Sat has open availability. Tri-tech gets out a…"
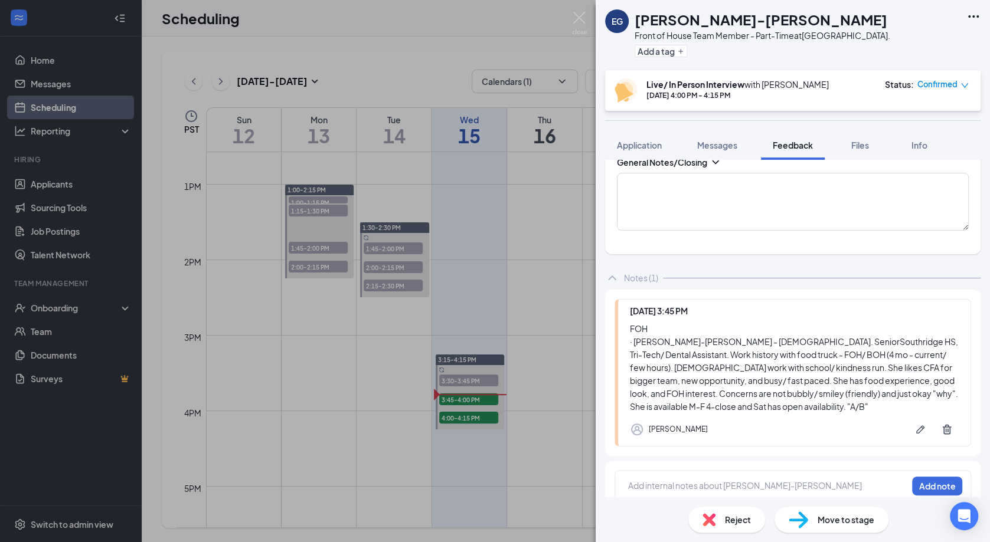
scroll to position [0, 0]
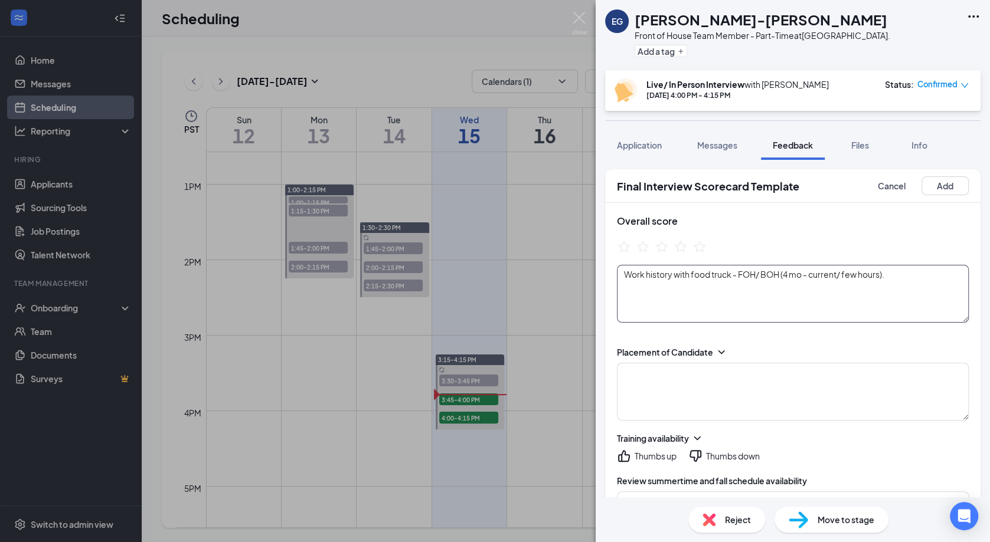
click at [915, 275] on textarea "Work history with food truck - FOH/ BOH (4 mo - current/ few hours)." at bounding box center [793, 294] width 352 height 58
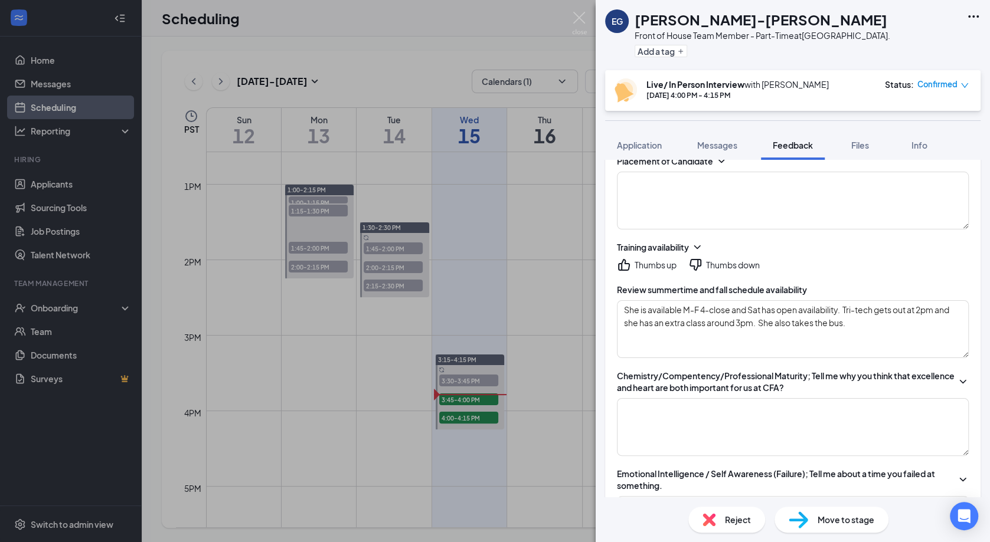
scroll to position [215, 0]
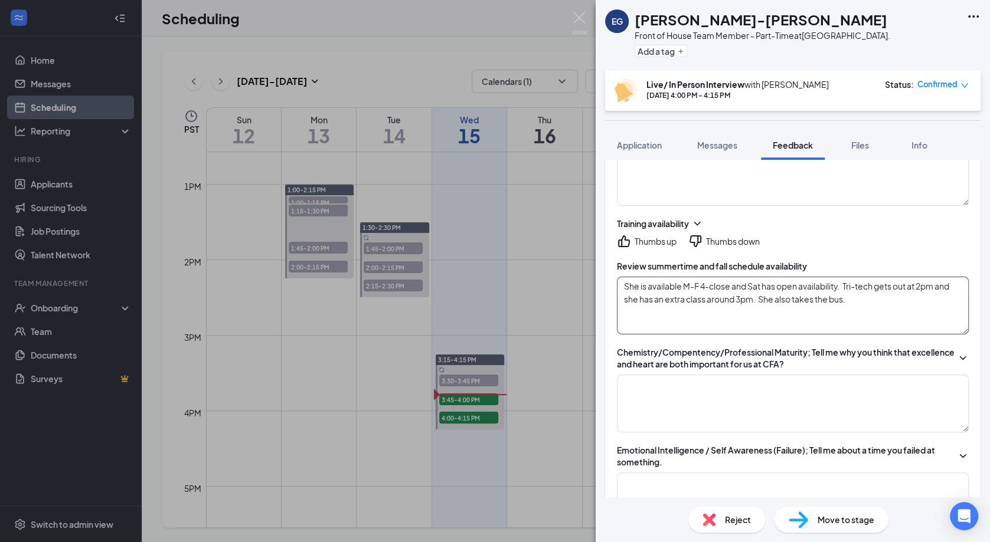
type textarea "Work history with food truck - FOH/ BOH (4 mo - current/ few hours). Her job wa…"
click at [878, 305] on textarea "She is available M-F 4-close and Sat has open availability. Tri-tech gets out a…" at bounding box center [793, 306] width 352 height 58
type textarea "She is available M-F 4-close and Sat has open availability. Tri-tech gets out a…"
click at [754, 407] on textarea at bounding box center [793, 404] width 352 height 58
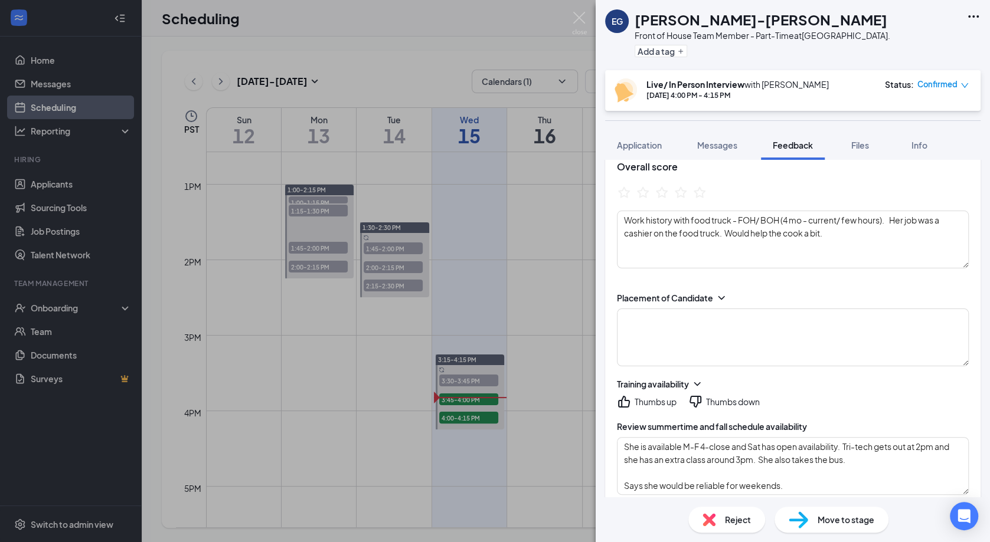
scroll to position [51, 0]
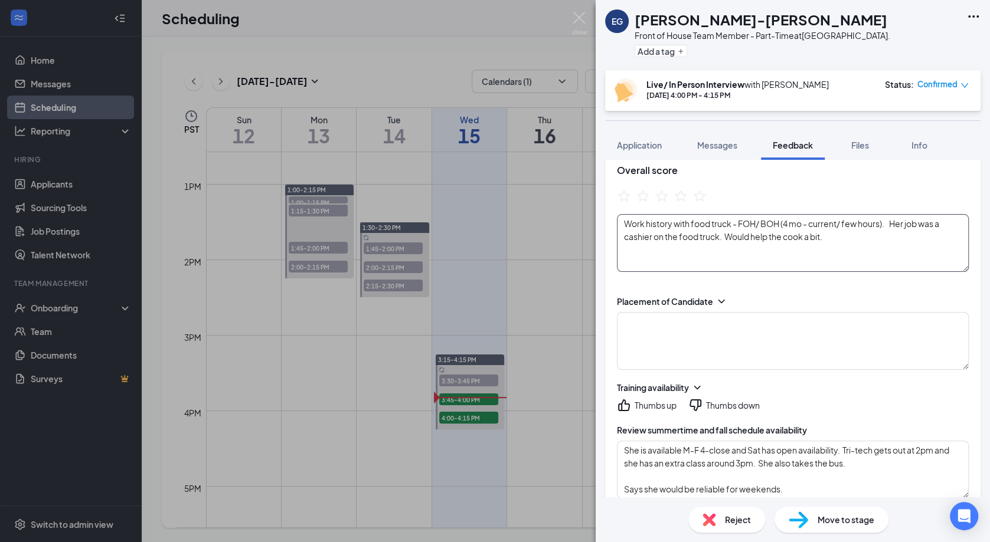
click at [853, 245] on textarea "Work history with food truck - FOH/ BOH (4 mo - current/ few hours). Her job wa…" at bounding box center [793, 243] width 352 height 58
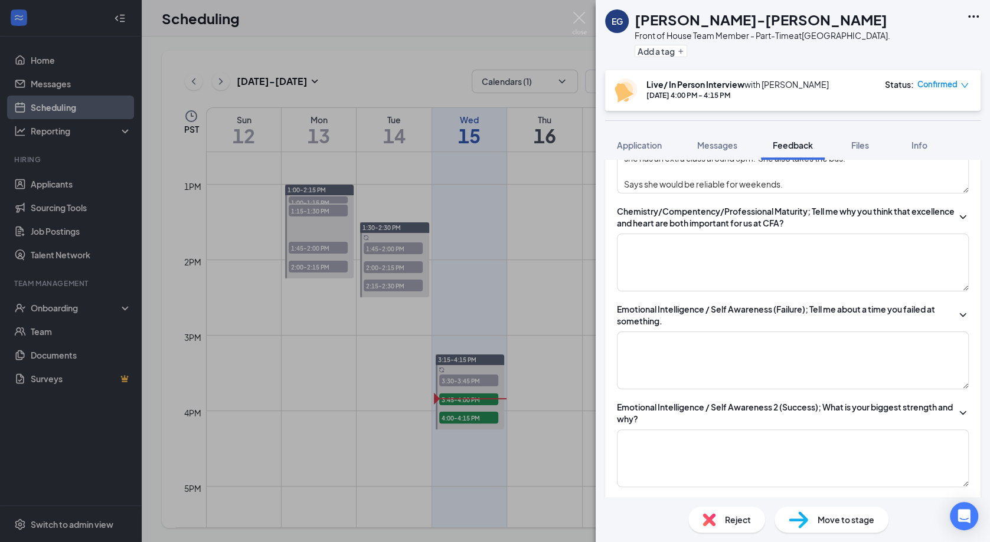
scroll to position [353, 0]
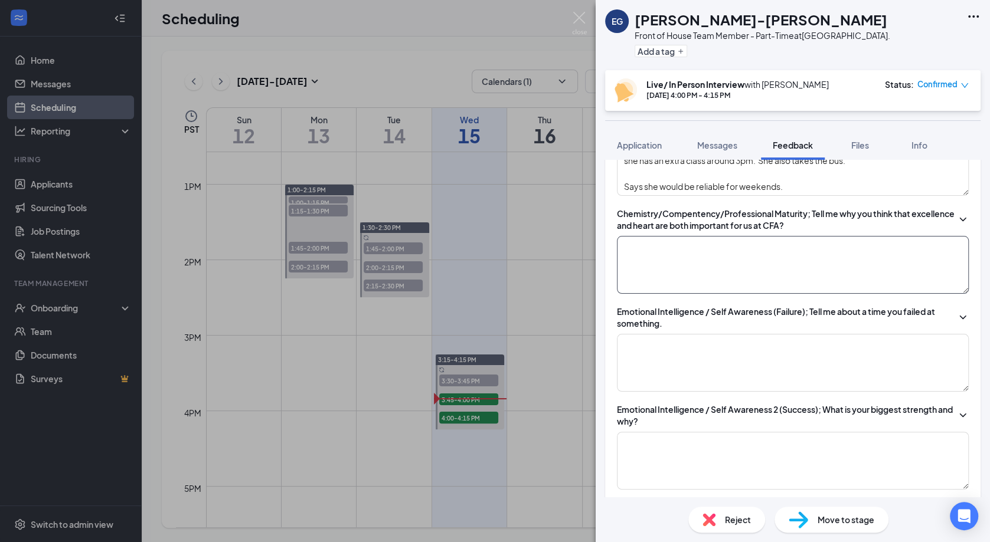
type textarea "Work history with food truck - FOH/ BOH (4 mo - current/ few hours). Her job wa…"
click at [790, 261] on textarea at bounding box center [793, 265] width 352 height 58
type textarea "likes the environment"
click at [786, 349] on textarea at bounding box center [793, 363] width 352 height 58
type textarea ".."
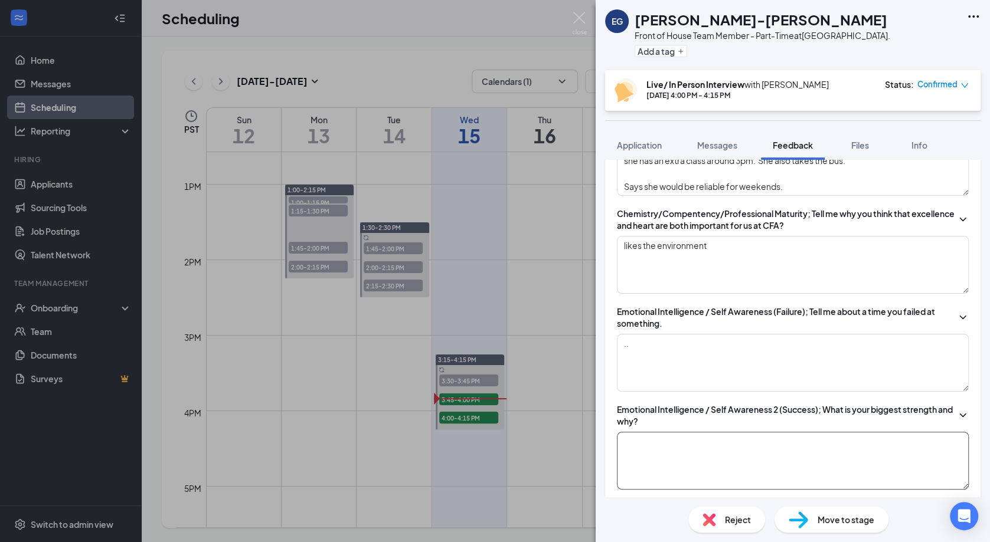
click at [737, 469] on textarea at bounding box center [793, 461] width 352 height 58
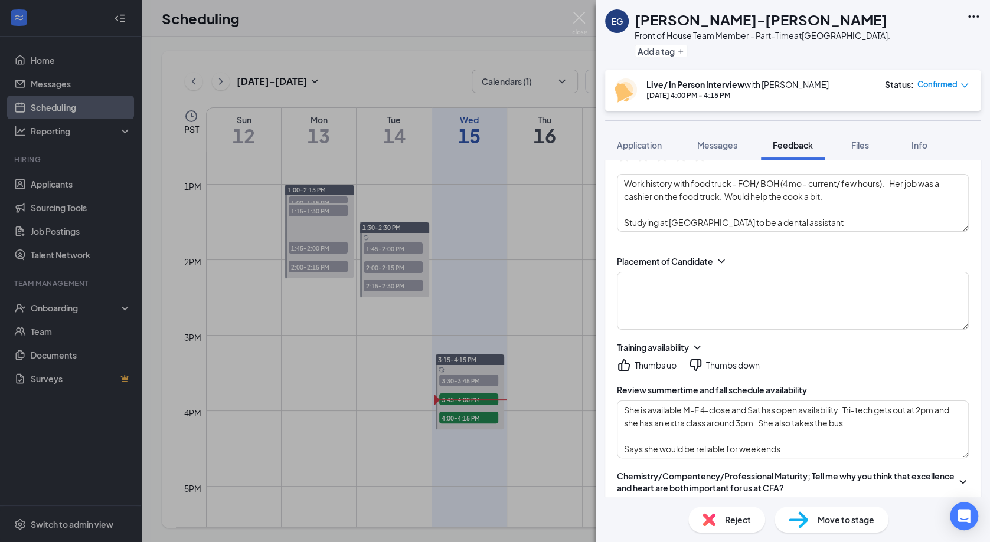
scroll to position [0, 0]
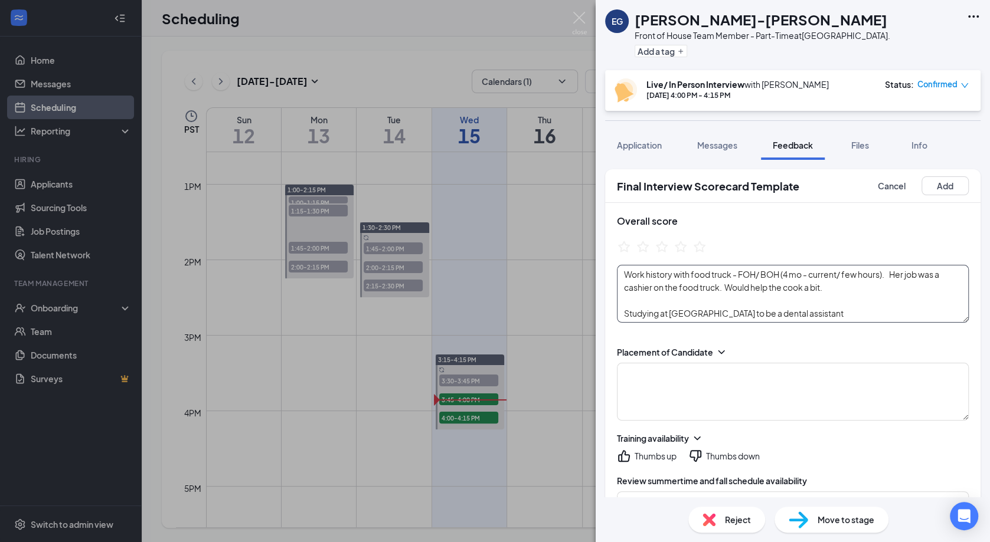
type textarea "listen to the customer and their needs. At the [GEOGRAPHIC_DATA] Tuesdays are v…"
click at [828, 316] on textarea "Work history with food truck - FOH/ BOH (4 mo - current/ few hours). Her job wa…" at bounding box center [793, 294] width 352 height 58
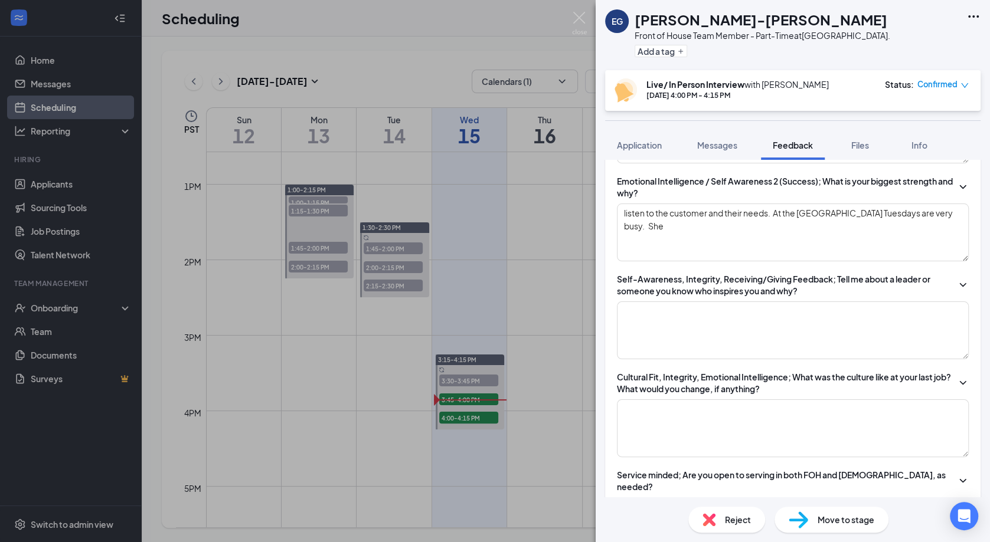
scroll to position [582, 0]
type textarea "Work history with food truck - FOH/ BOH (4 mo - current/ few hours). Her job wa…"
click at [953, 215] on textarea "listen to the customer and their needs. At the [GEOGRAPHIC_DATA] Tuesdays are v…" at bounding box center [793, 233] width 352 height 58
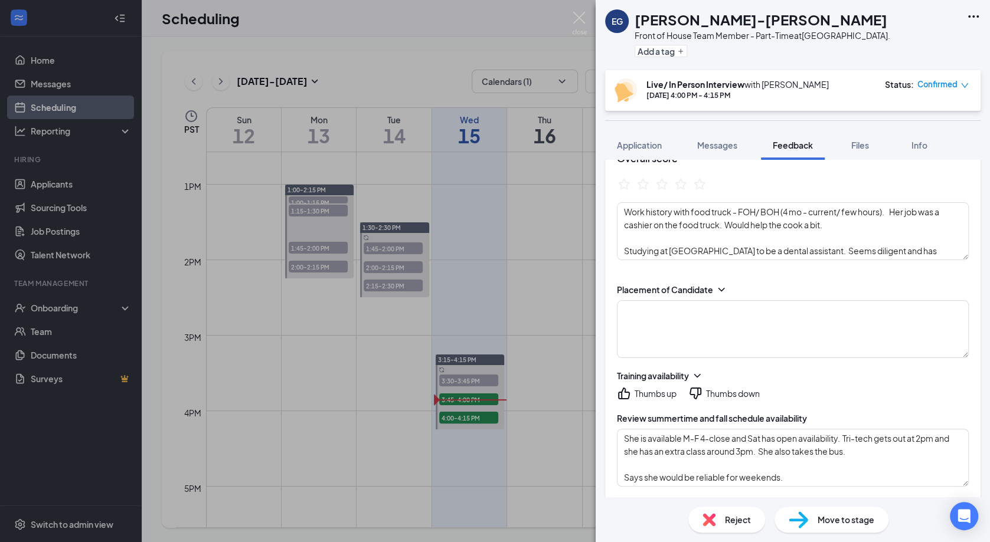
scroll to position [0, 0]
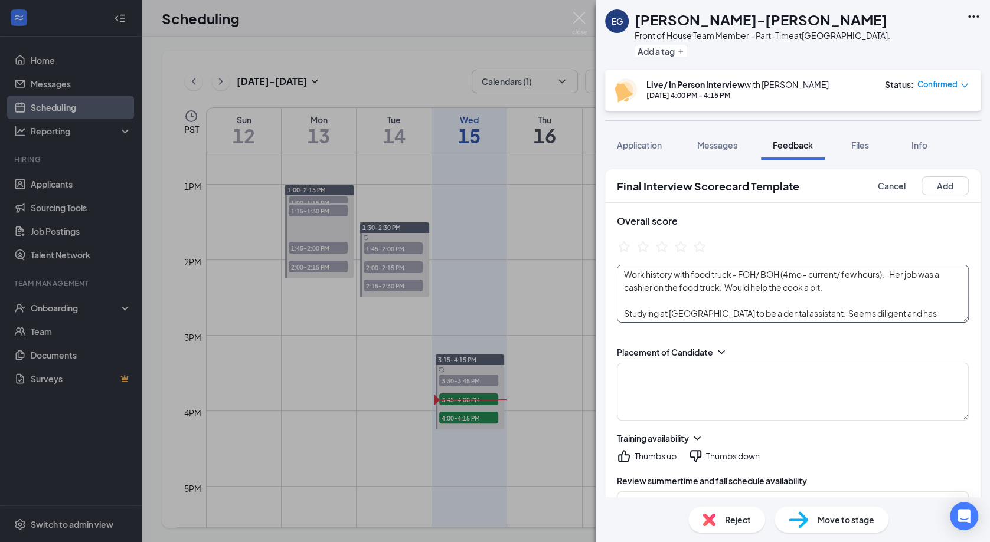
type textarea "listen to the customer and their needs. At the [GEOGRAPHIC_DATA] Tuesdays are v…"
click at [857, 295] on textarea "Work history with food truck - FOH/ BOH (4 mo - current/ few hours). Her job wa…" at bounding box center [793, 294] width 352 height 58
click at [853, 292] on textarea "Work history with food truck - FOH/ BOH (4 mo - current/ few hours). Her job wa…" at bounding box center [793, 294] width 352 height 58
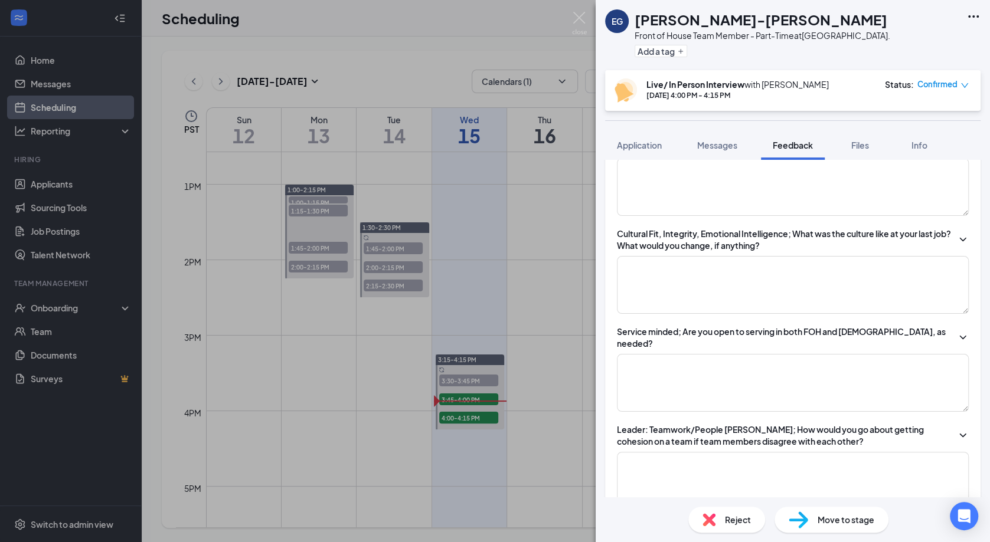
scroll to position [739, 0]
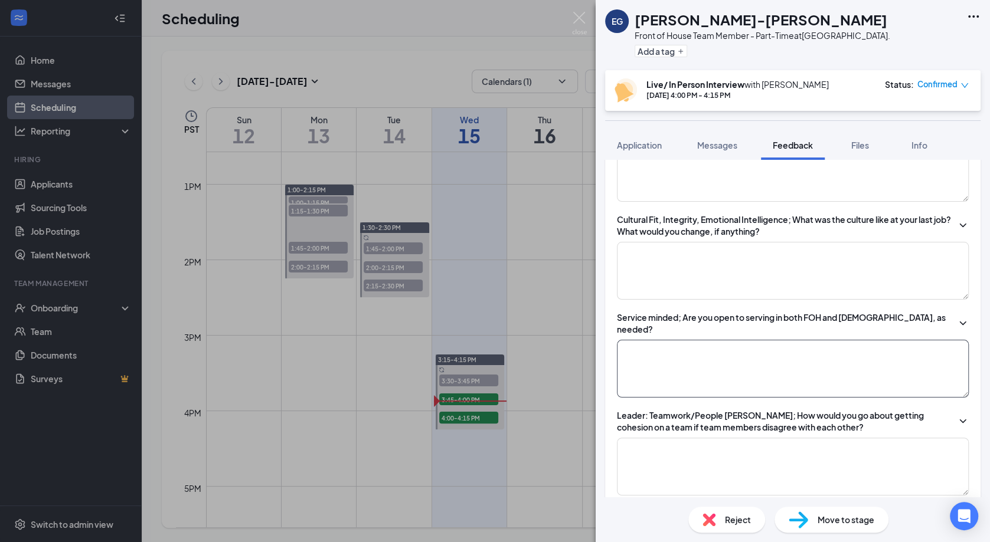
type textarea "Work history with food truck - FOH/ BOH (4 mo - current/ few hours). Her job wa…"
click at [797, 346] on textarea at bounding box center [793, 369] width 352 height 58
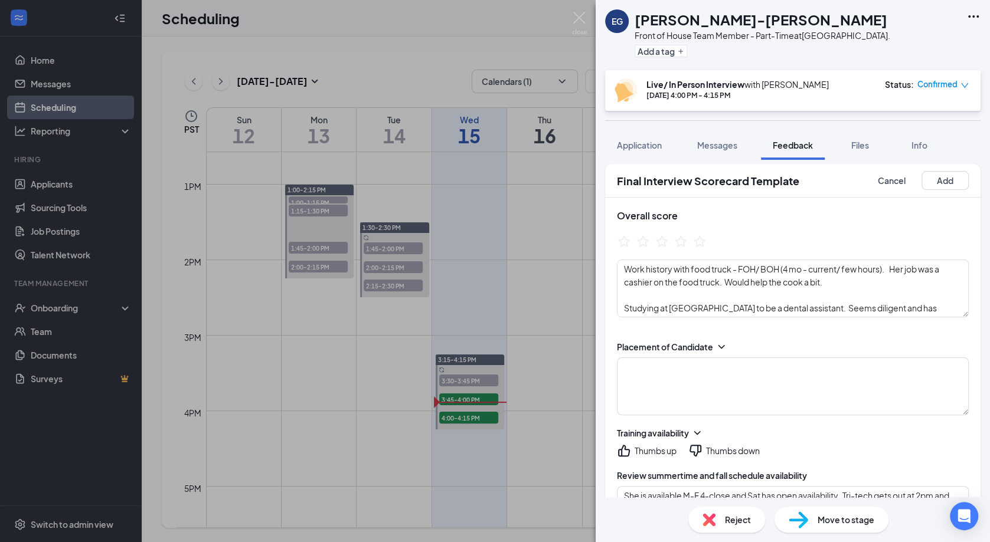
scroll to position [0, 0]
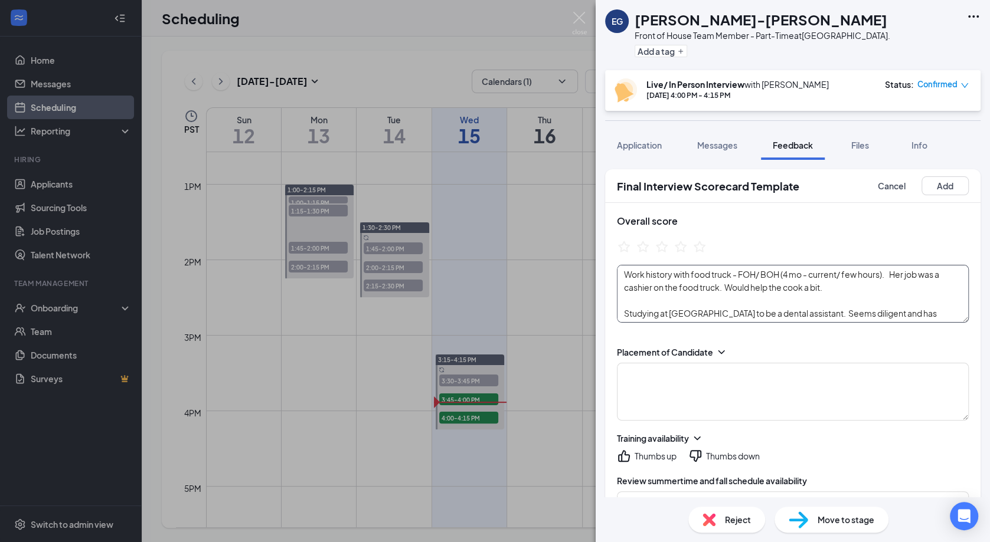
type textarea "open to both."
click at [927, 313] on textarea "Work history with food truck - FOH/ BOH (4 mo - current/ few hours). Her job wa…" at bounding box center [793, 294] width 352 height 58
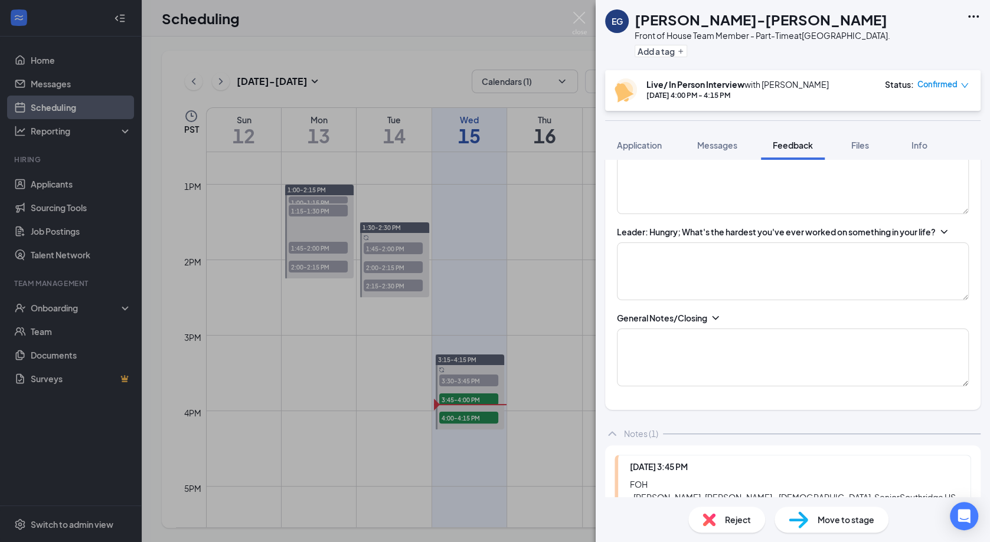
scroll to position [1312, 0]
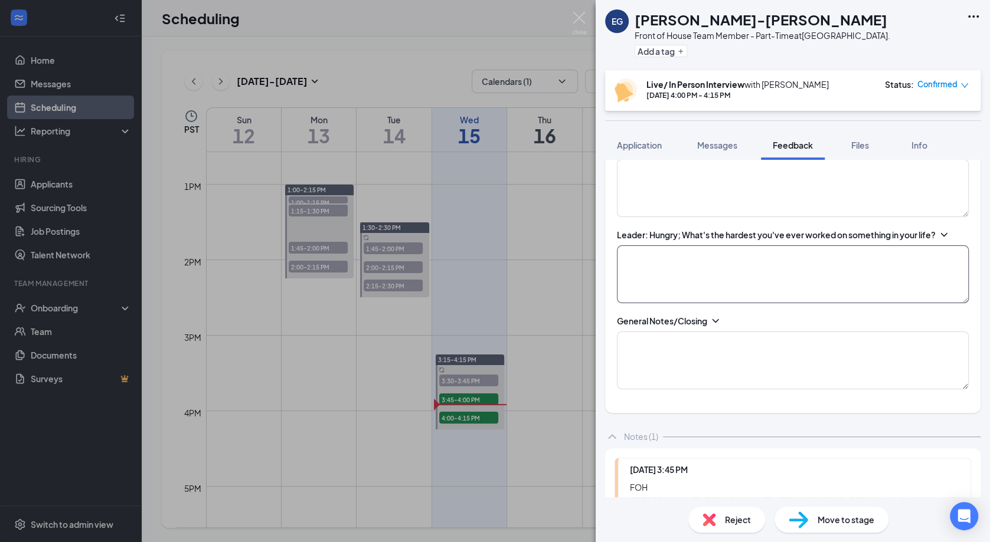
type textarea "Work history with food truck - FOH/ BOH (4 mo - current/ few hours). Her job wa…"
click at [814, 260] on textarea at bounding box center [793, 274] width 352 height 58
drag, startPoint x: 721, startPoint y: 485, endPoint x: 830, endPoint y: 485, distance: 109.8
click at [830, 485] on div "FOH · [PERSON_NAME]-[PERSON_NAME] - [DEMOGRAPHIC_DATA]. Senior [GEOGRAPHIC_DATA…" at bounding box center [794, 526] width 329 height 91
copy div "[DEMOGRAPHIC_DATA]. Senior [GEOGRAPHIC_DATA]"
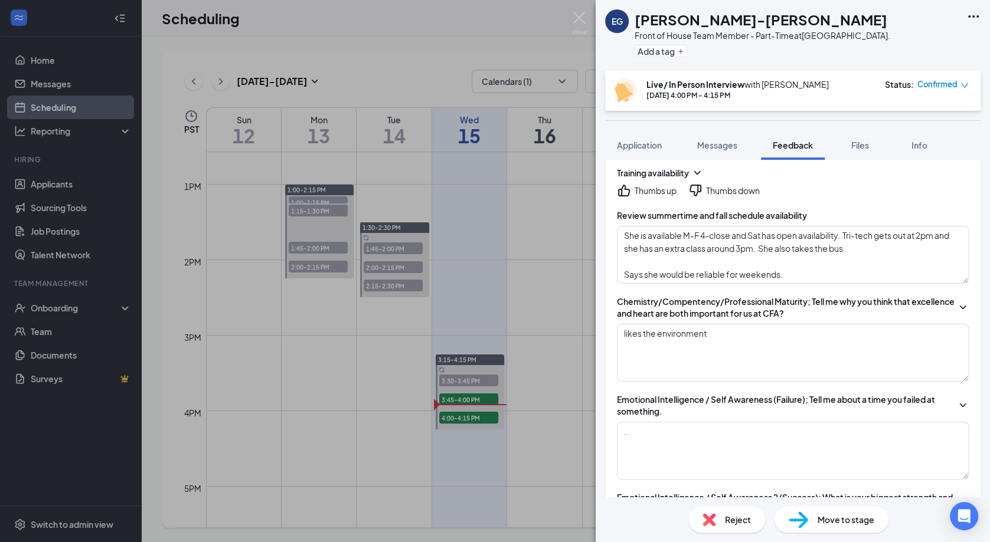
scroll to position [229, 0]
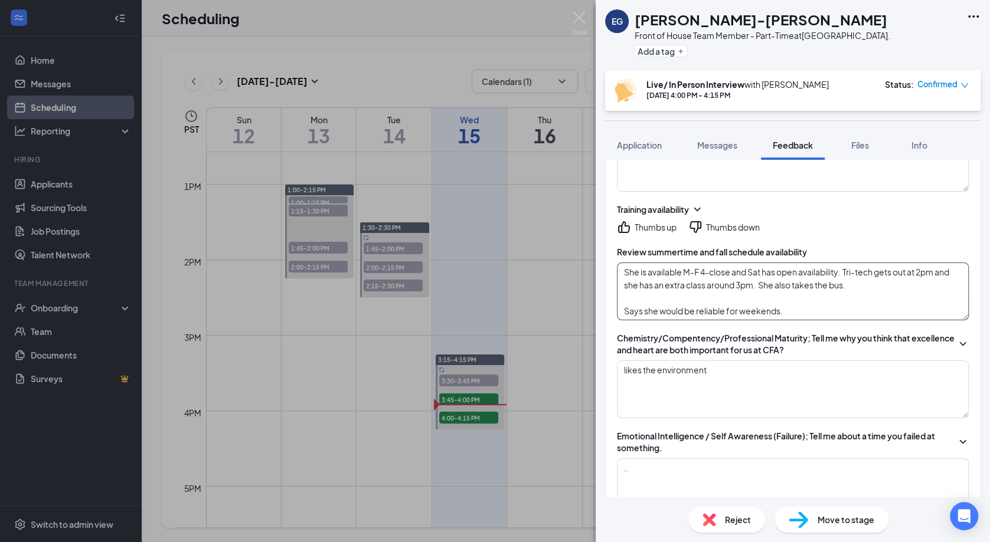
click at [870, 286] on textarea "She is available M-F 4-close and Sat has open availability. Tri-tech gets out a…" at bounding box center [793, 292] width 352 height 58
paste textarea "[DEMOGRAPHIC_DATA]. Senior [GEOGRAPHIC_DATA]"
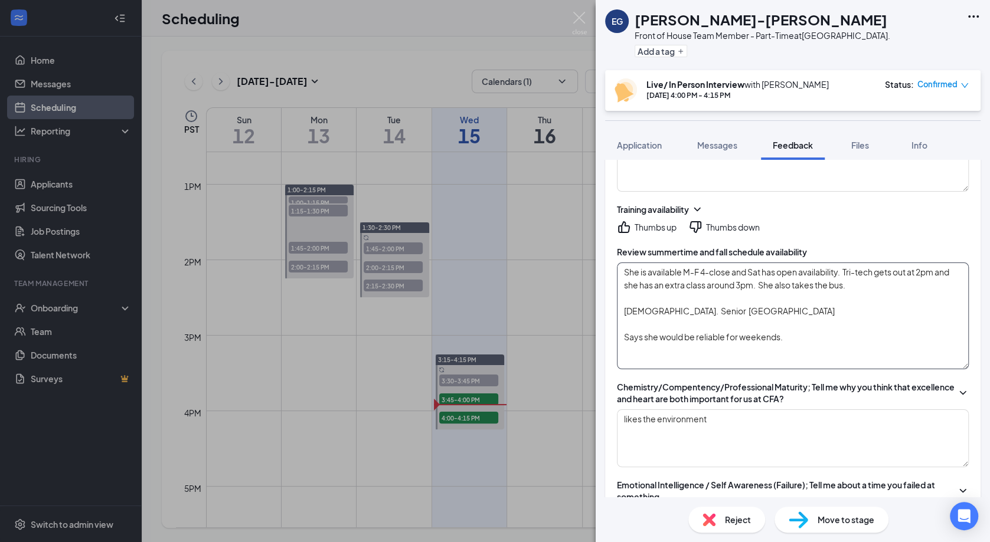
drag, startPoint x: 963, startPoint y: 314, endPoint x: 965, endPoint y: 363, distance: 49.0
click at [965, 363] on textarea "She is available M-F 4-close and Sat has open availability. Tri-tech gets out a…" at bounding box center [793, 316] width 352 height 107
type textarea "She is available M-F 4-close and Sat has open availability. Tri-tech gets out a…"
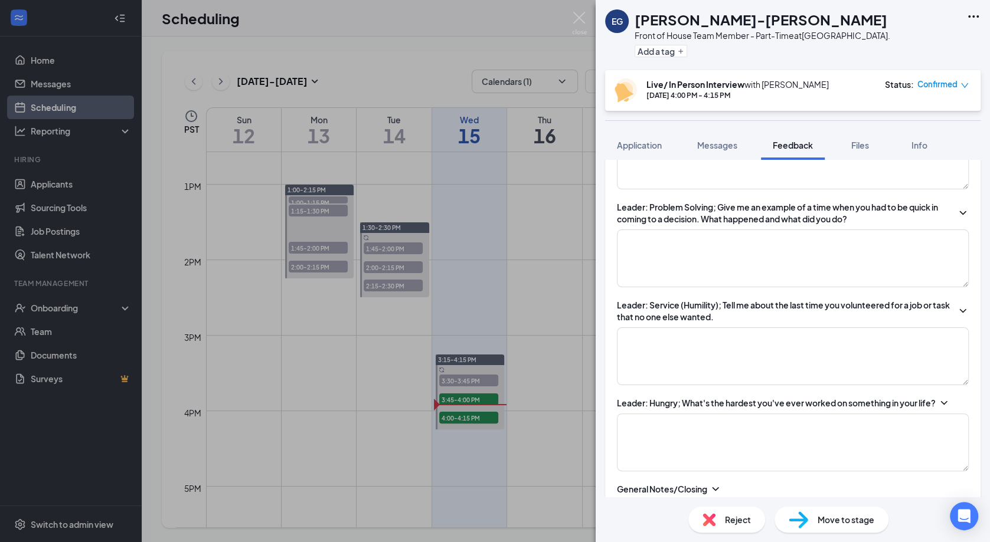
scroll to position [1240, 0]
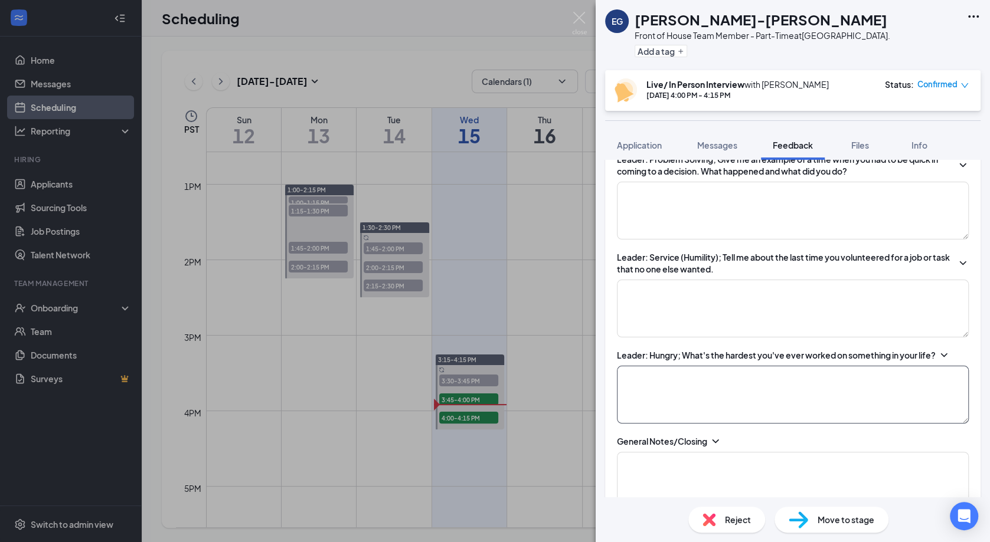
click at [864, 387] on textarea at bounding box center [793, 395] width 352 height 58
type textarea "dental assistant work to learn all of the different procedures and rules."
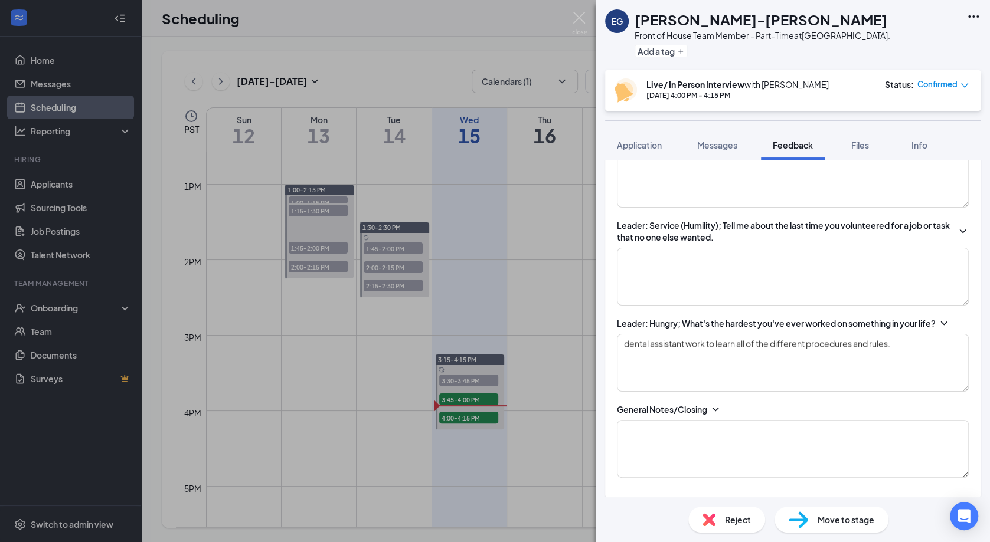
scroll to position [1280, 0]
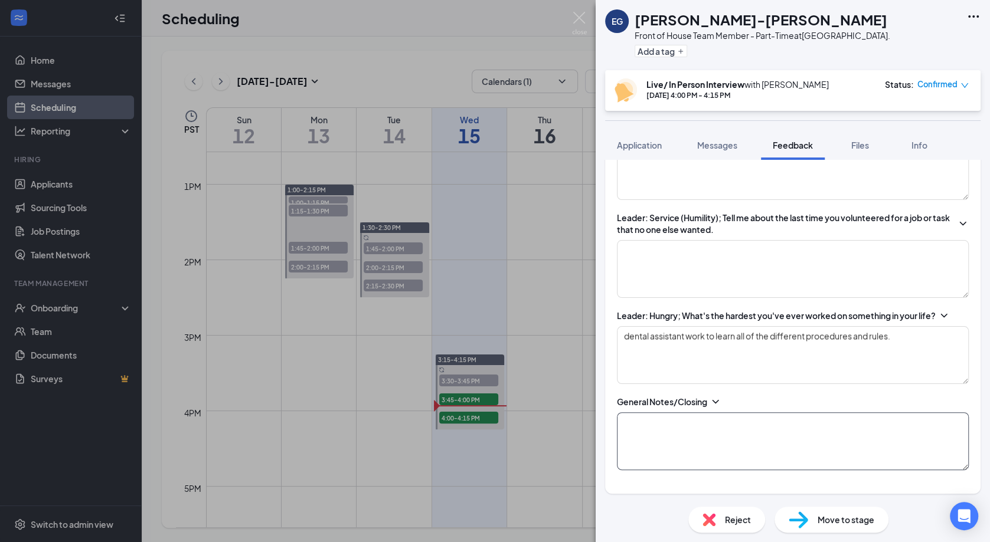
click at [903, 425] on textarea at bounding box center [793, 441] width 352 height 58
type textarea ".."
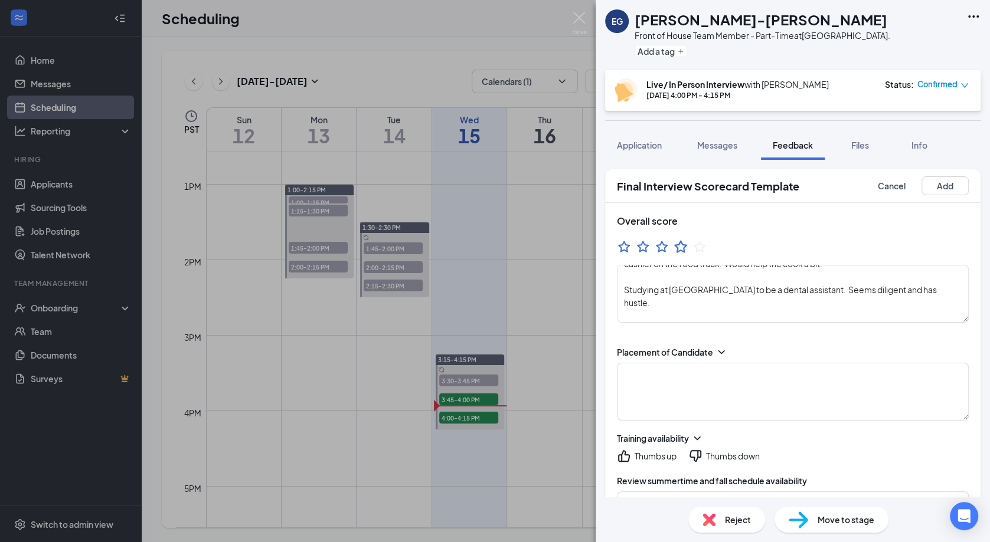
click at [680, 251] on icon "StarBorder" at bounding box center [680, 246] width 15 height 15
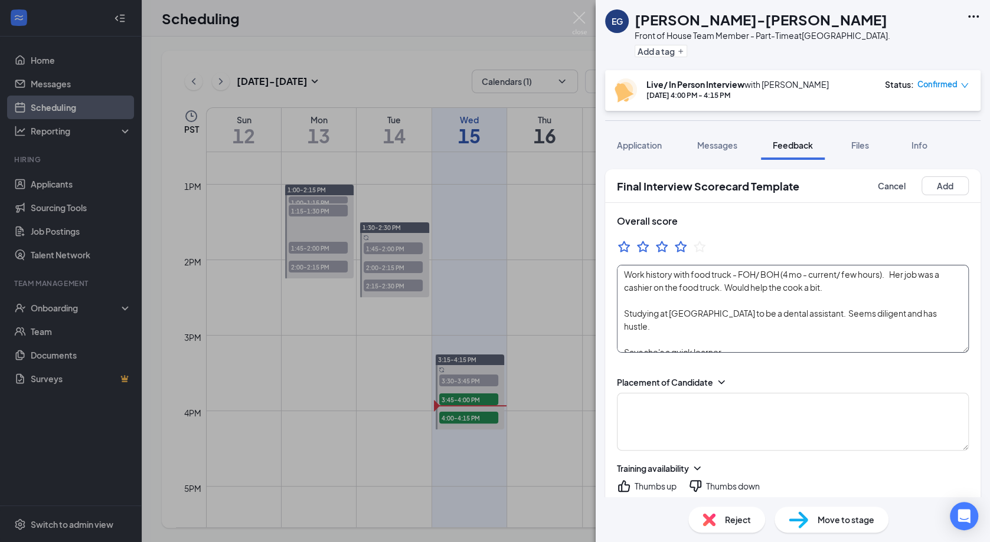
drag, startPoint x: 961, startPoint y: 320, endPoint x: 966, endPoint y: 351, distance: 31.1
click at [966, 351] on textarea "Work history with food truck - FOH/ BOH (4 mo - current/ few hours). Her job wa…" at bounding box center [793, 309] width 352 height 88
click at [882, 287] on textarea "Work history with food truck - FOH/ BOH (4 mo - current/ few hours). Her job wa…" at bounding box center [793, 309] width 352 height 88
click at [780, 340] on textarea "Work history with food truck - FOH/ BOH (4 mo - current/ few hours). Her job wa…" at bounding box center [793, 309] width 352 height 88
type textarea "Work history with food truck - FOH/ BOH (4 mo - current/ few hours). Her job wa…"
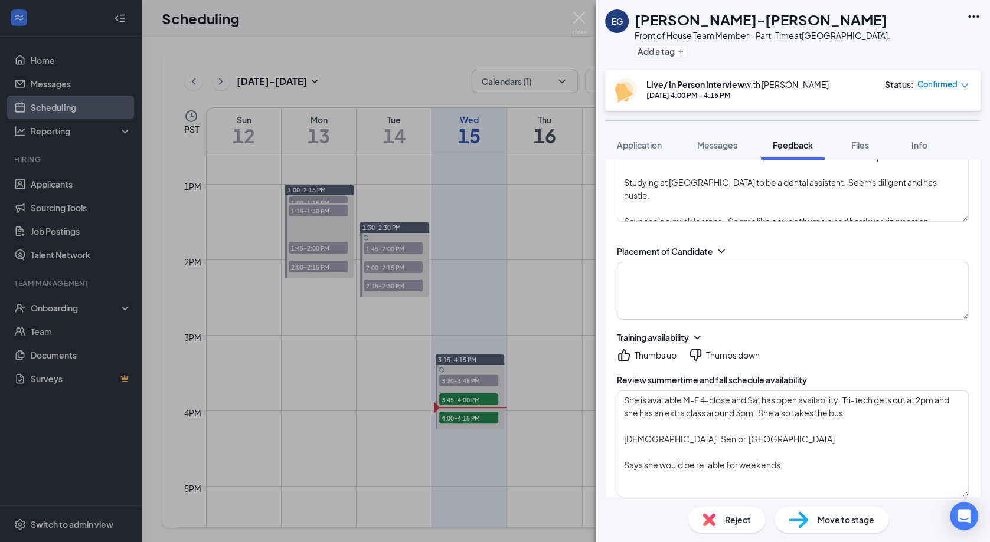
scroll to position [132, 0]
click at [836, 305] on textarea at bounding box center [793, 290] width 352 height 58
click at [878, 408] on textarea "She is available M-F 4-close and Sat has open availability. Tri-tech gets out a…" at bounding box center [793, 442] width 352 height 107
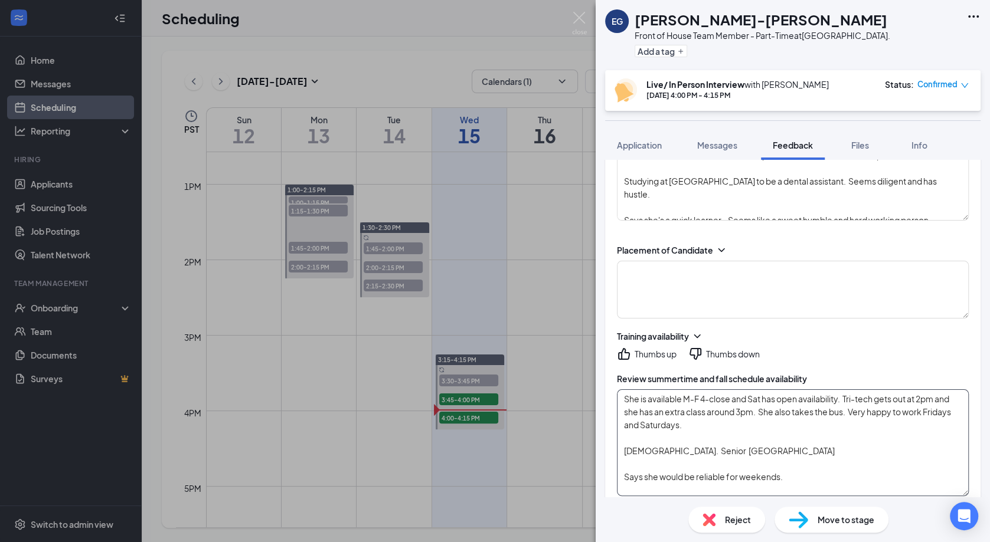
click at [840, 397] on textarea "She is available M-F 4-close and Sat has open availability. Tri-tech gets out a…" at bounding box center [793, 442] width 352 height 107
type textarea "She is available M-F 4-close and Sat has open availability (schedule may change…"
click at [692, 292] on textarea at bounding box center [793, 290] width 352 height 58
type textarea "PT FOH $17"
click at [623, 352] on icon "ThumbsUp" at bounding box center [624, 354] width 14 height 14
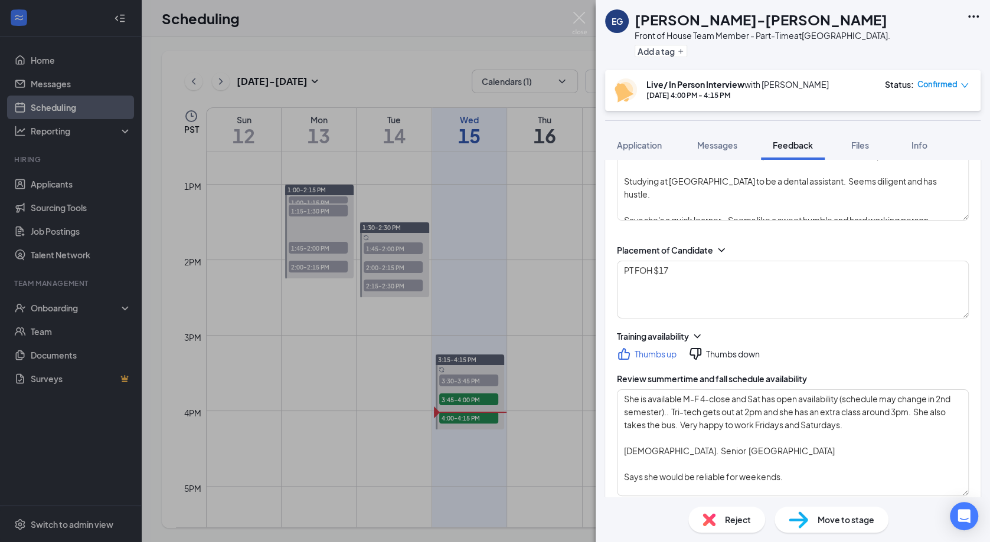
scroll to position [0, 0]
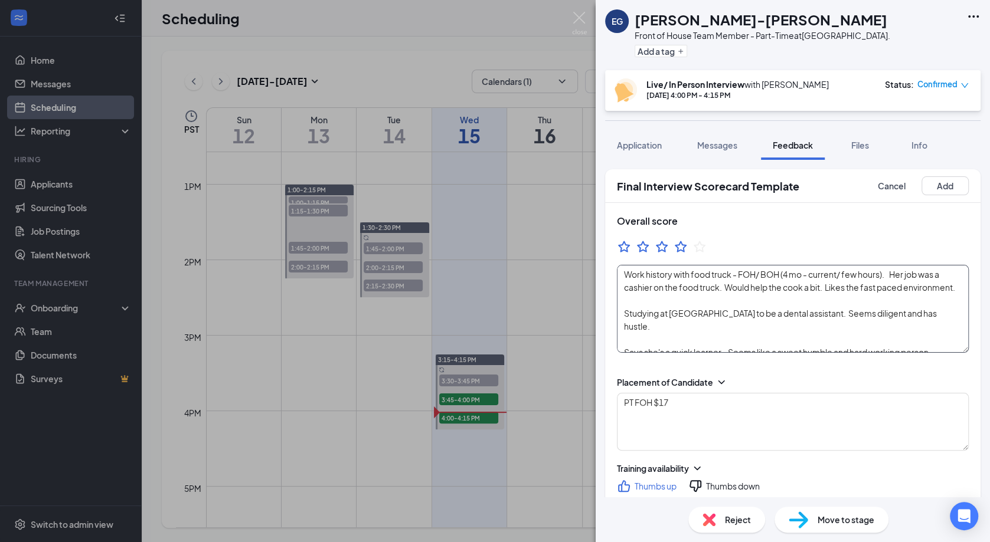
click at [942, 339] on textarea "Work history with food truck - FOH/ BOH (4 mo - current/ few hours). Her job wa…" at bounding box center [793, 309] width 352 height 88
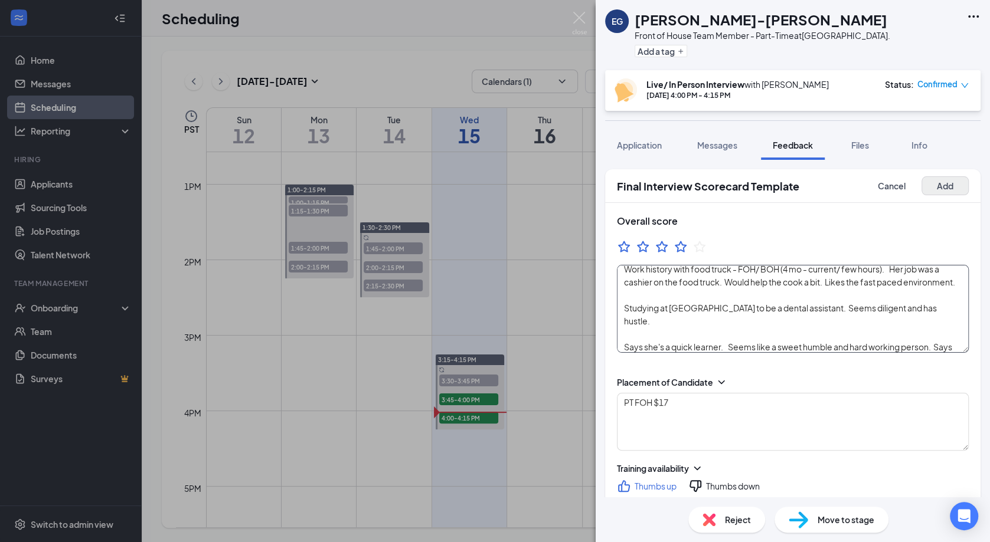
type textarea "Work history with food truck - FOH/ BOH (4 mo - current/ few hours). Her job wa…"
click at [945, 189] on button "Add" at bounding box center [944, 185] width 47 height 19
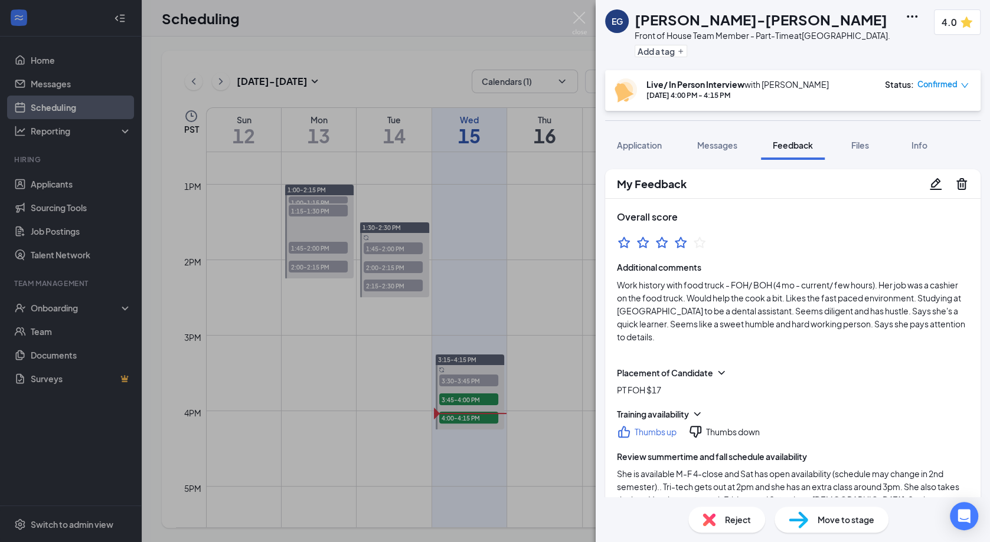
click at [933, 189] on icon "Pencil" at bounding box center [935, 184] width 12 height 12
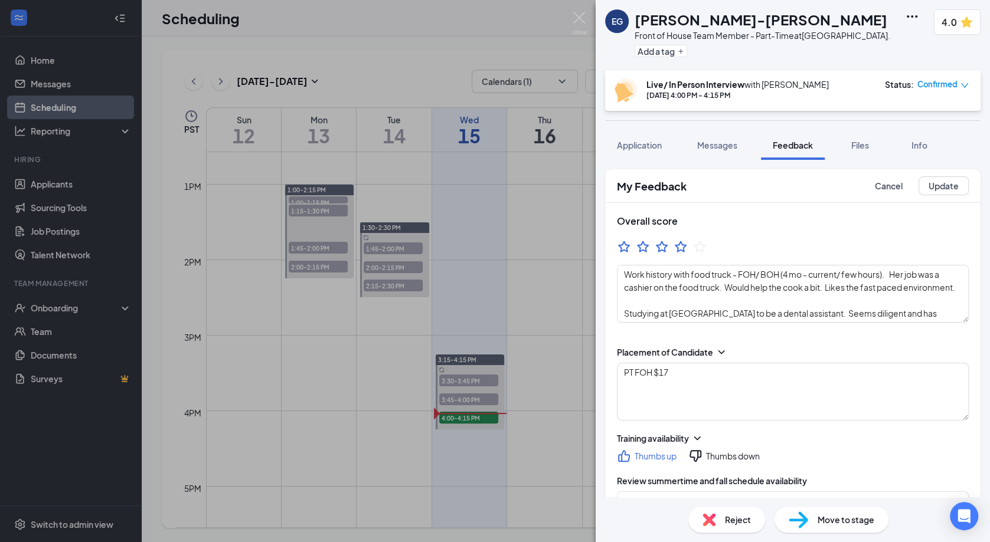
type textarea "Work history with food truck - FOH/ BOH (4 mo - current/ few hours). Her job wa…"
type textarea "She is available M-F 4-close and Sat has open availability (schedule may change…"
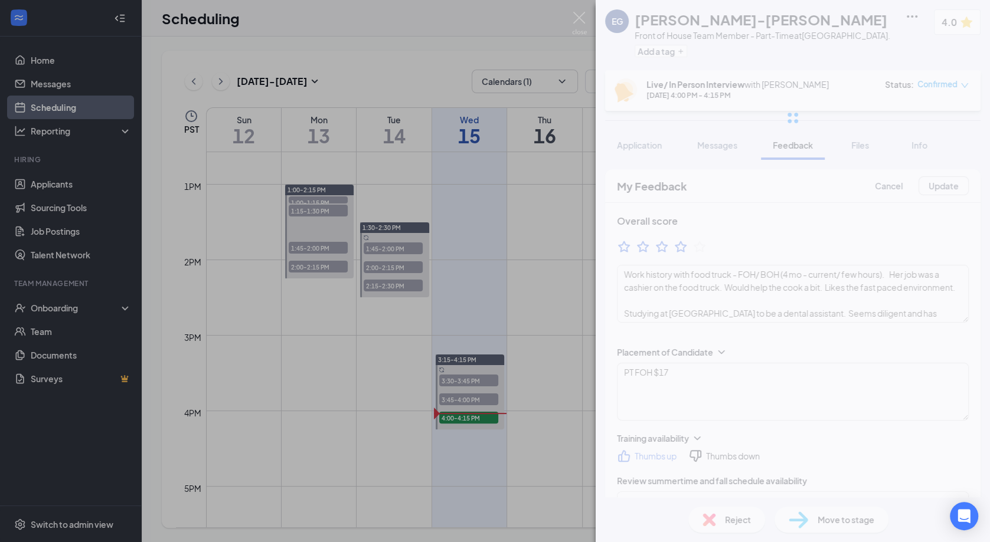
type textarea "Work history with food truck - FOH/ BOH (4 mo - current/ few hours). Her job wa…"
type textarea "She is available M-F 4-close and Sat has open availability (schedule may change…"
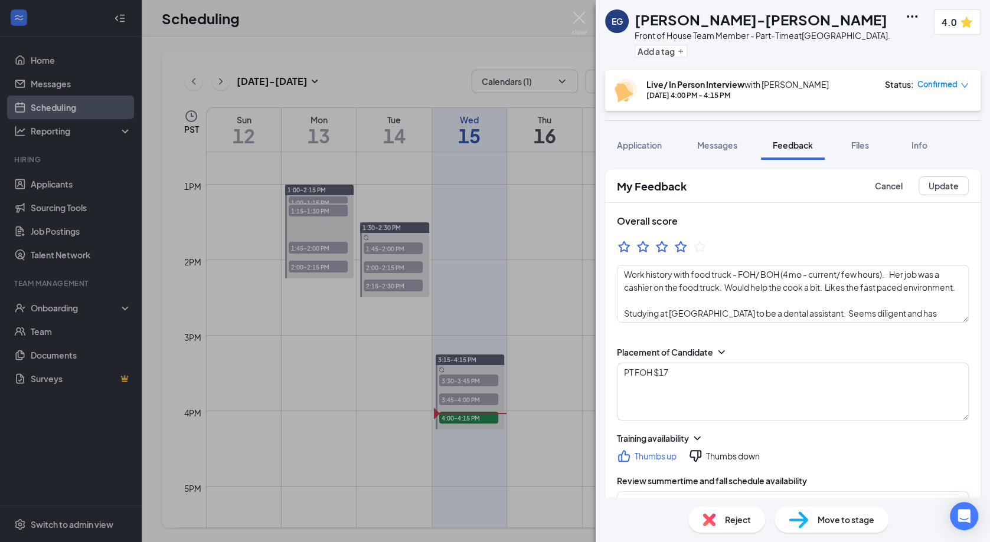
type textarea "Work history with food truck - FOH/ BOH (4 mo - current/ few hours). Her job wa…"
type textarea "She is available M-F 4-close and Sat has open availability (schedule may change…"
type textarea "Work history with food truck - FOH/ BOH (4 mo - current/ few hours). Her job wa…"
type textarea "She is available M-F 4-close and Sat has open availability (schedule may change…"
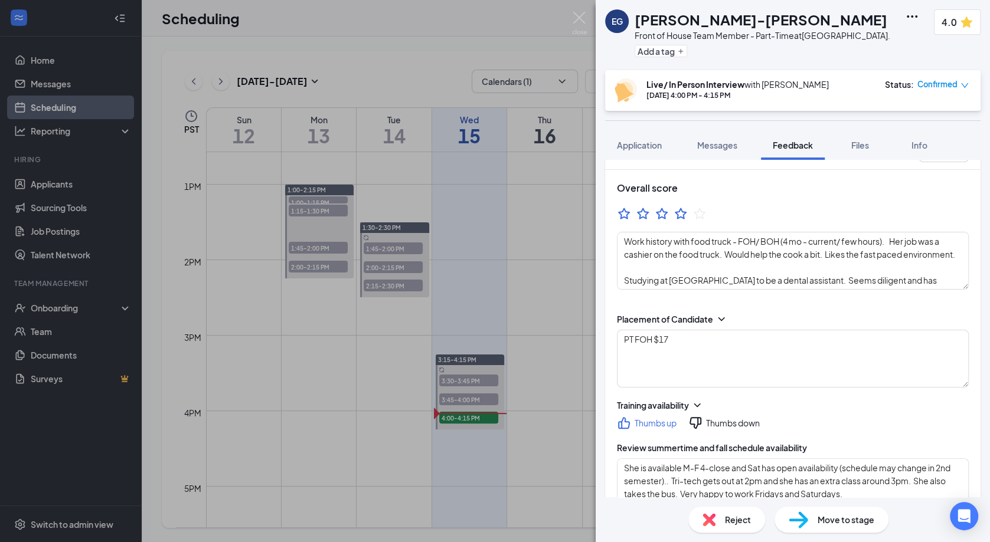
scroll to position [0, 0]
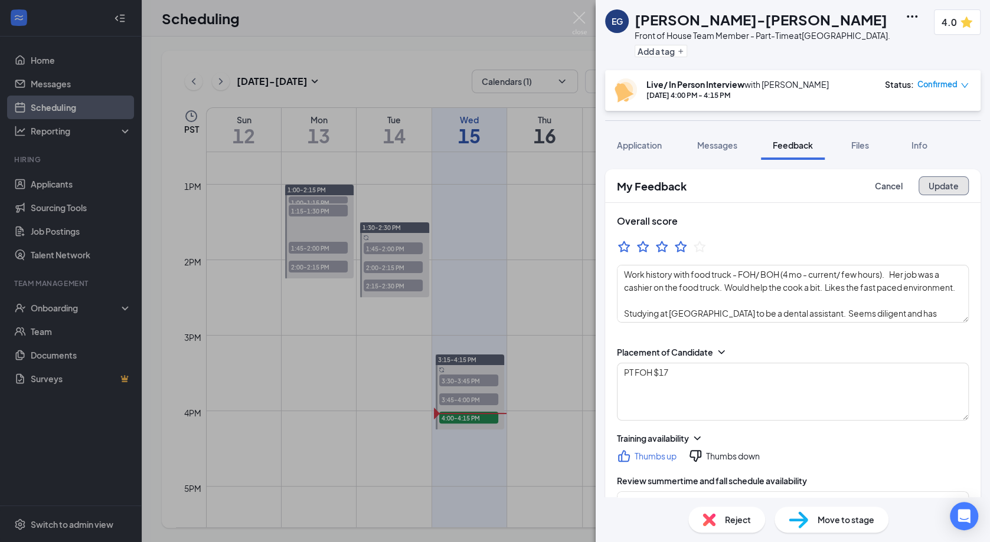
click at [951, 191] on button "Update" at bounding box center [943, 185] width 50 height 19
type textarea "Work history with food truck - FOH/ BOH (4 mo - current/ few hours). Her job wa…"
type textarea "She is available M-F 4-close and Sat has open availability (schedule may change…"
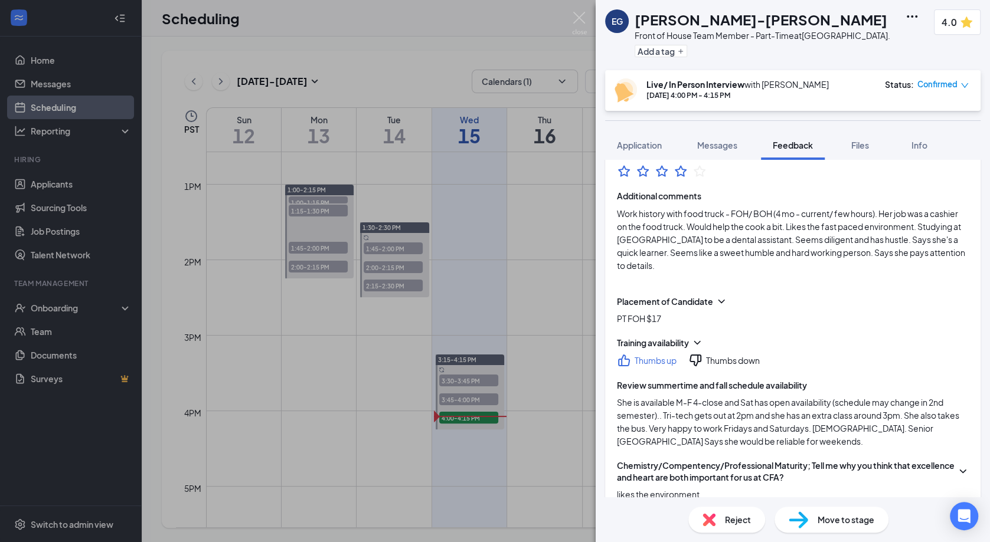
scroll to position [68, 0]
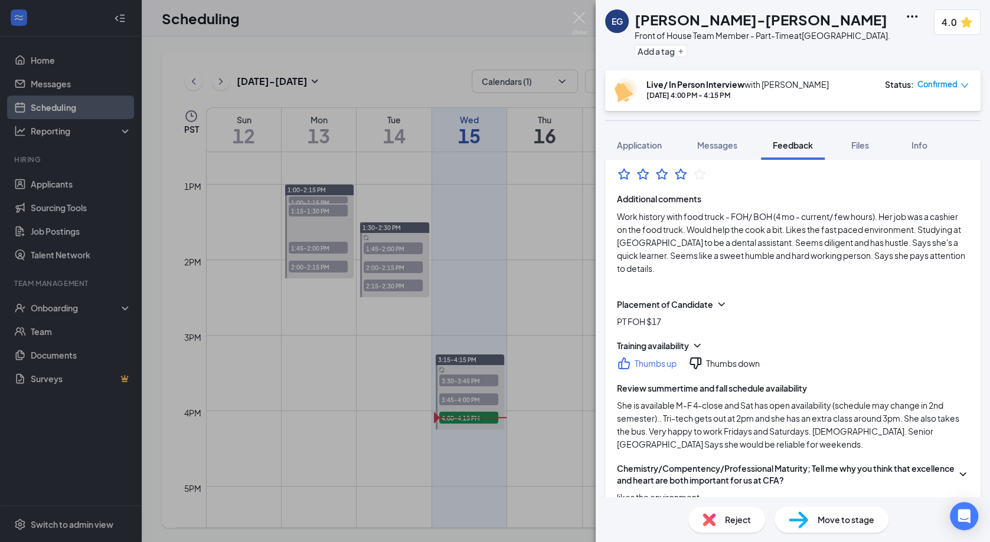
click at [961, 90] on icon "down" at bounding box center [964, 85] width 8 height 8
click at [931, 154] on span "Mark complete" at bounding box center [905, 150] width 59 height 13
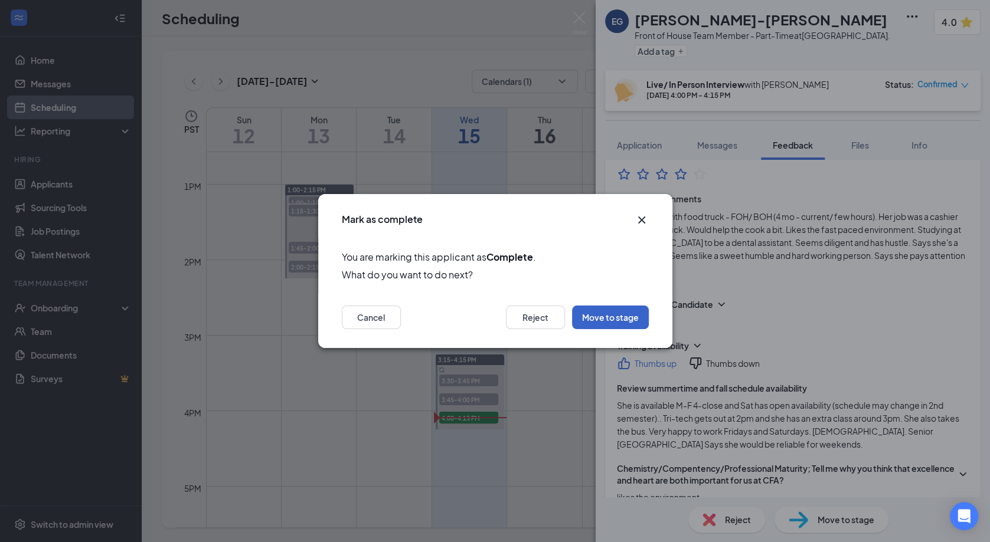
click at [609, 310] on button "Move to stage" at bounding box center [610, 318] width 77 height 24
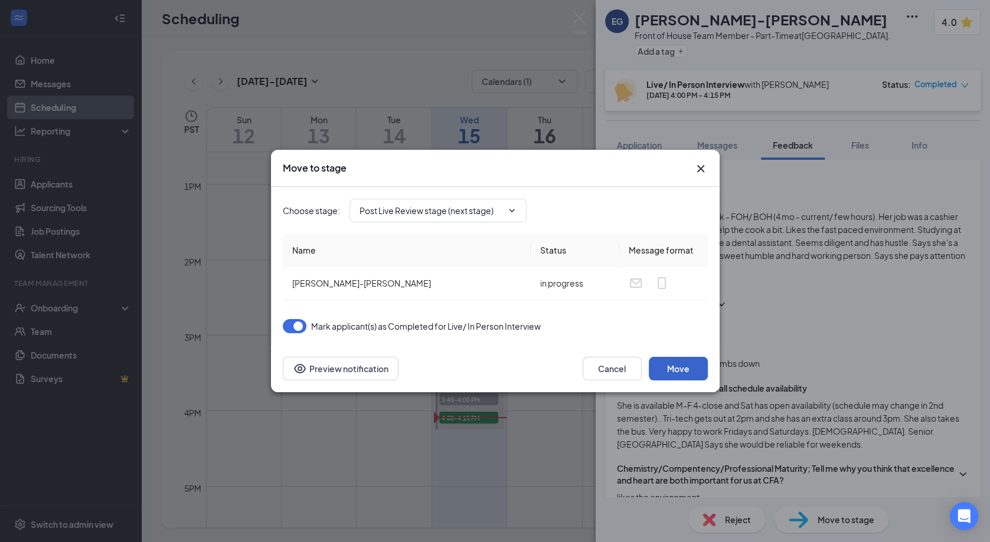
click at [675, 364] on button "Move" at bounding box center [678, 369] width 59 height 24
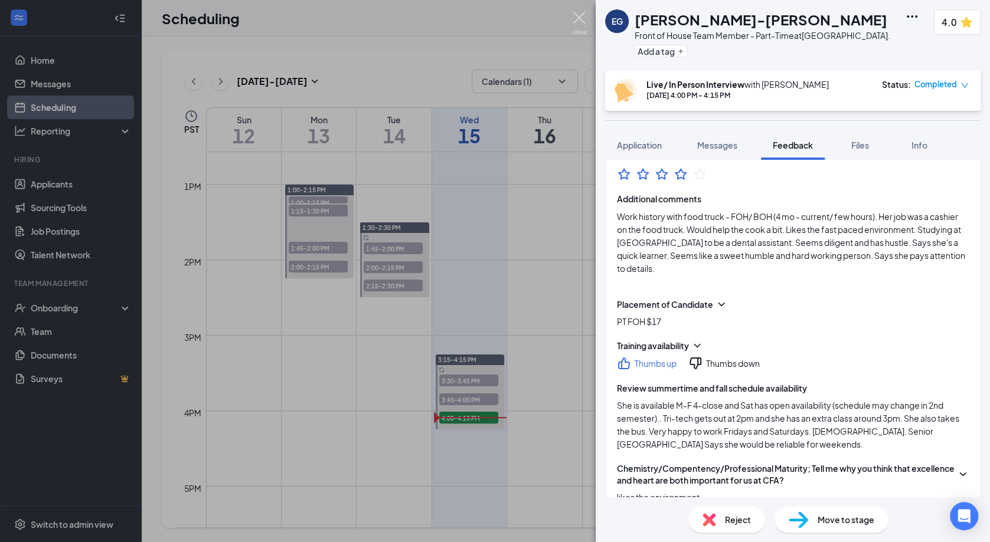
click at [584, 19] on img at bounding box center [579, 23] width 15 height 23
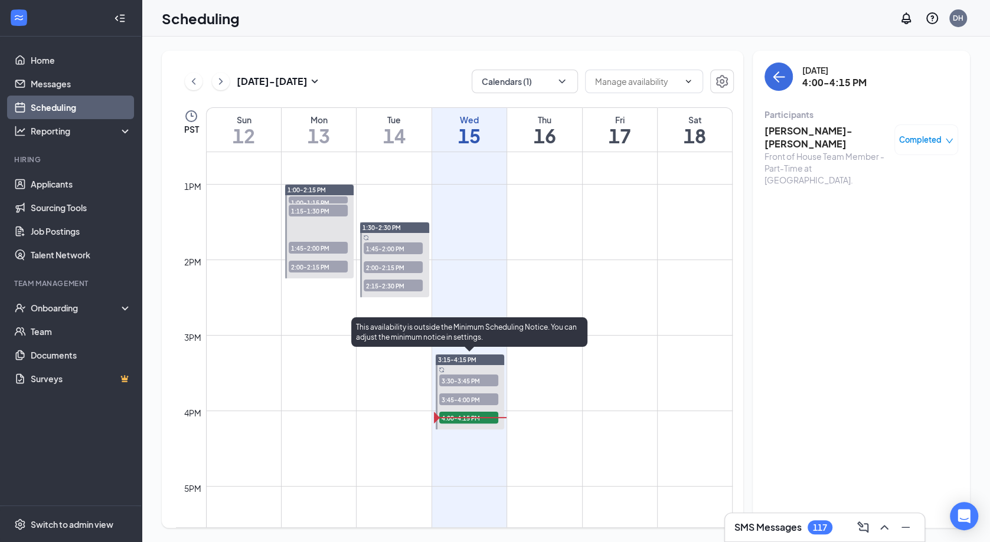
click at [471, 397] on span "3:45-4:00 PM" at bounding box center [468, 400] width 59 height 12
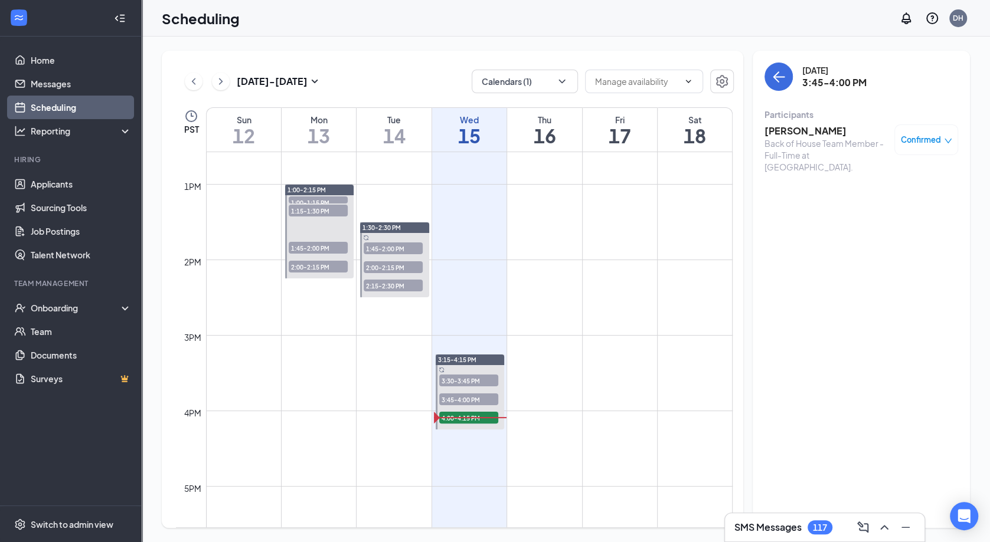
click at [796, 133] on h3 "[PERSON_NAME]" at bounding box center [826, 131] width 124 height 13
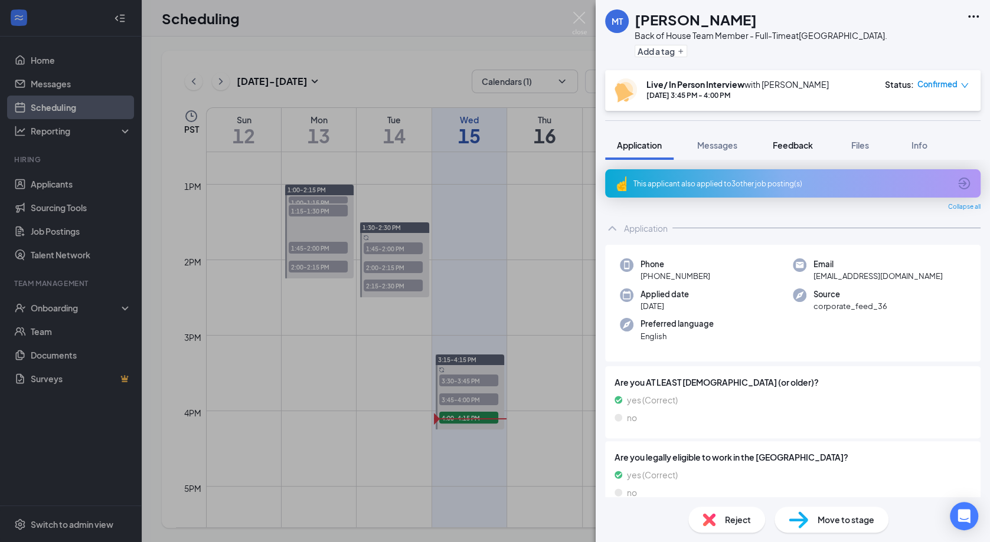
click at [807, 147] on span "Feedback" at bounding box center [792, 145] width 40 height 11
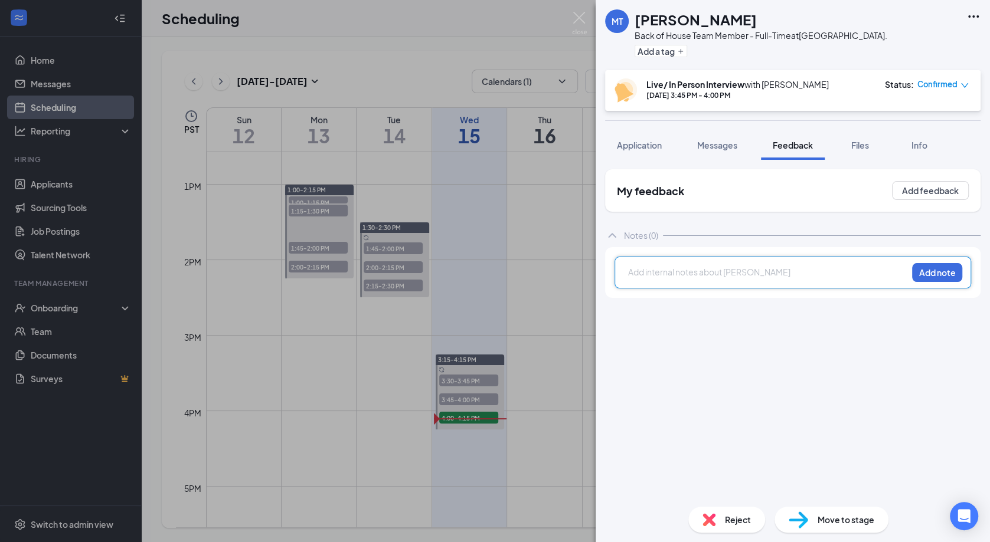
click at [793, 276] on div at bounding box center [767, 272] width 278 height 12
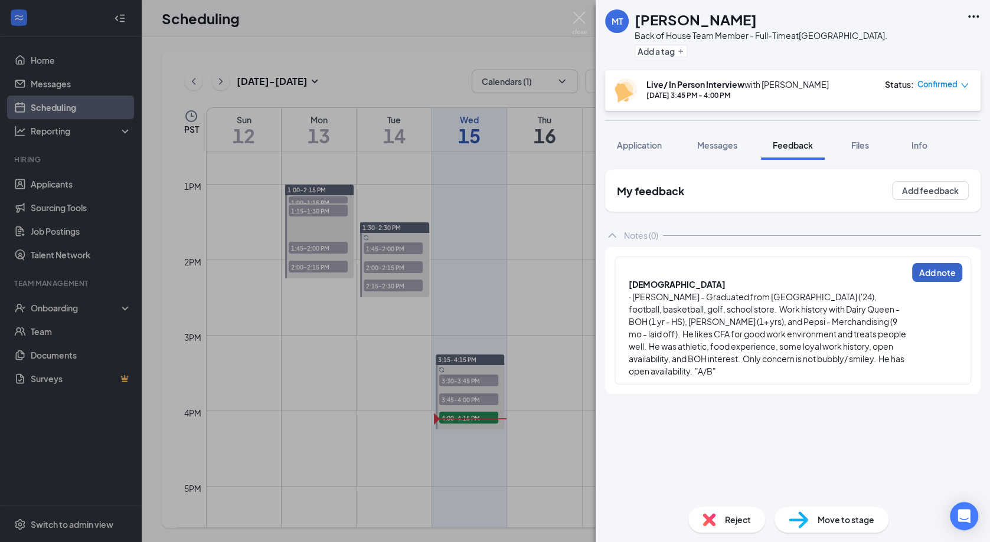
click at [939, 271] on button "Add note" at bounding box center [937, 272] width 50 height 19
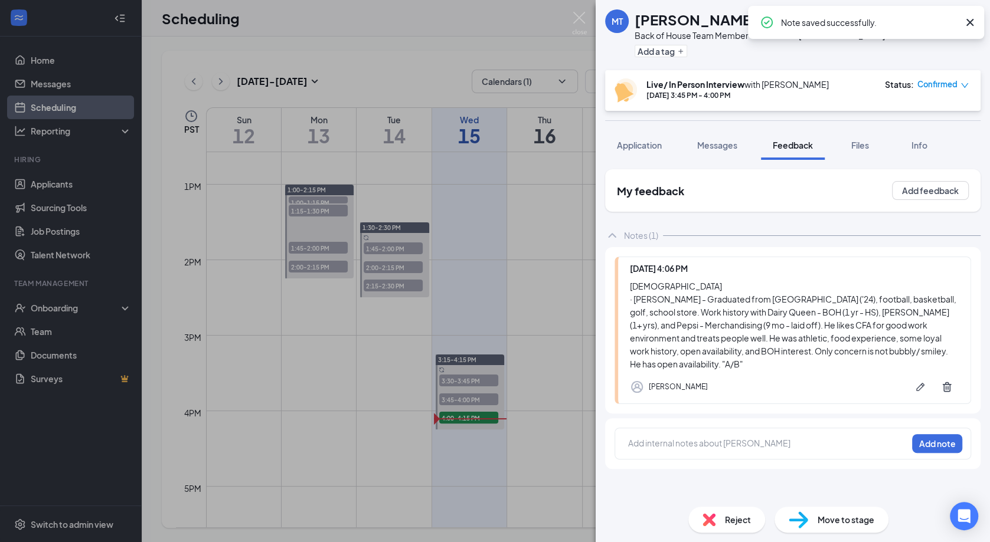
click at [652, 142] on span "Application" at bounding box center [639, 145] width 45 height 11
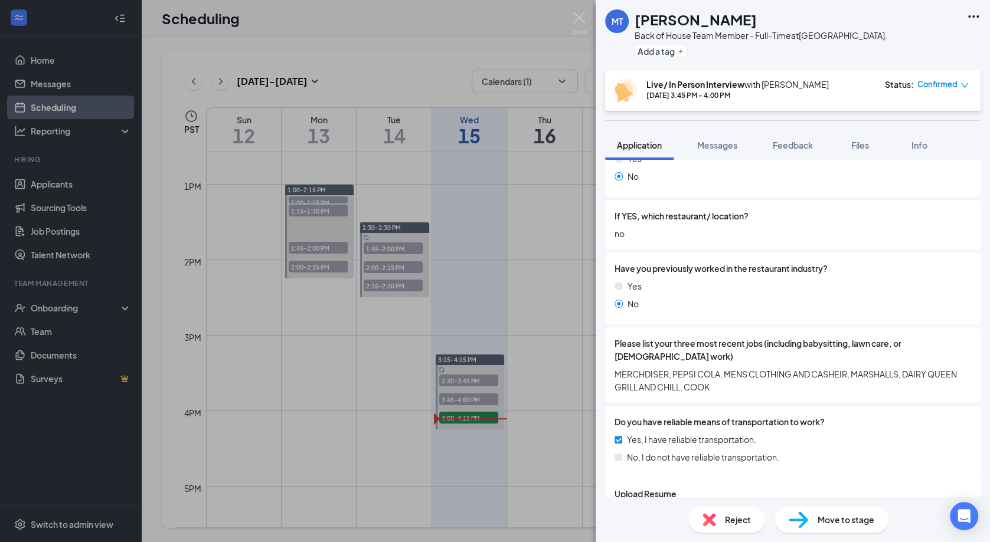
scroll to position [623, 0]
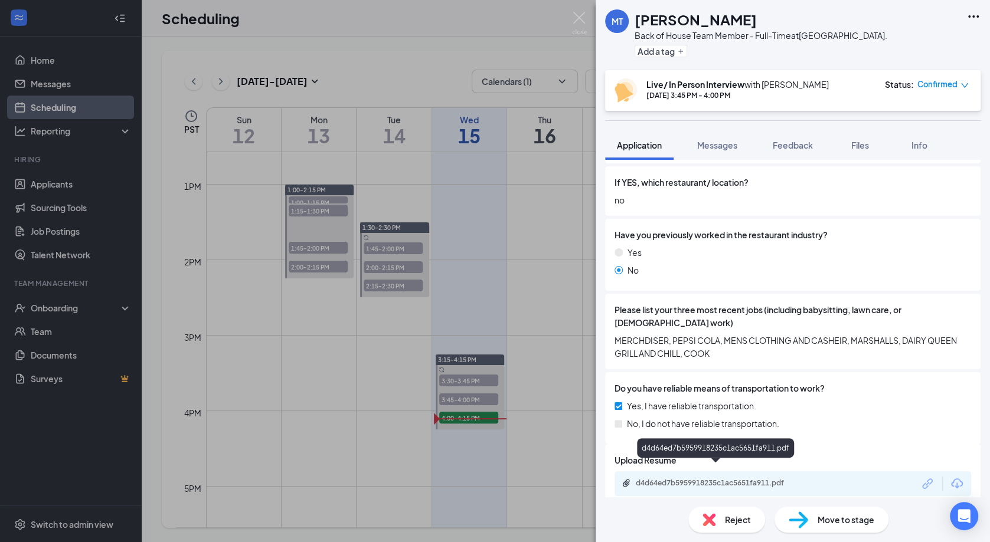
click at [756, 479] on div "d4d64ed7b5959918235c1ac5651fa911.pdf" at bounding box center [718, 483] width 165 height 9
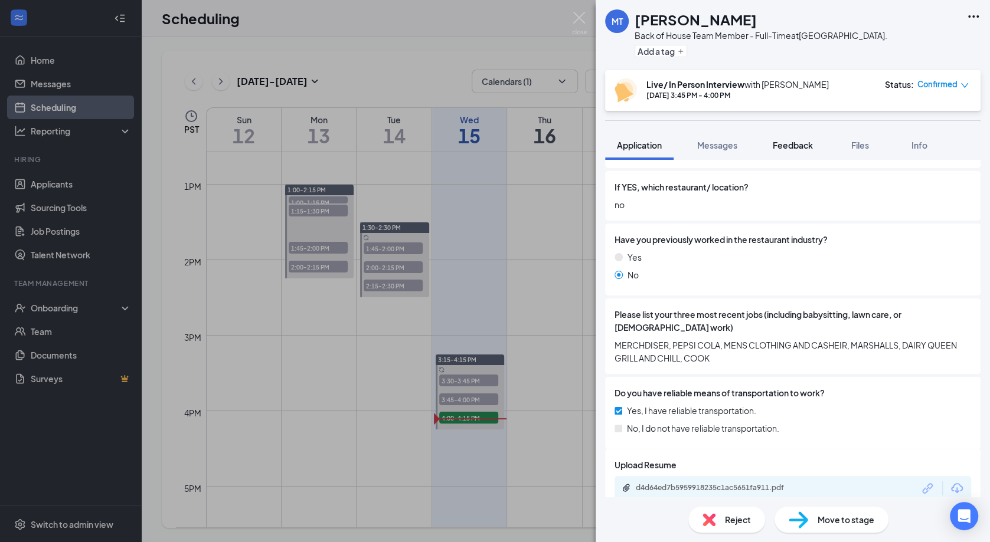
click at [794, 149] on span "Feedback" at bounding box center [792, 145] width 40 height 11
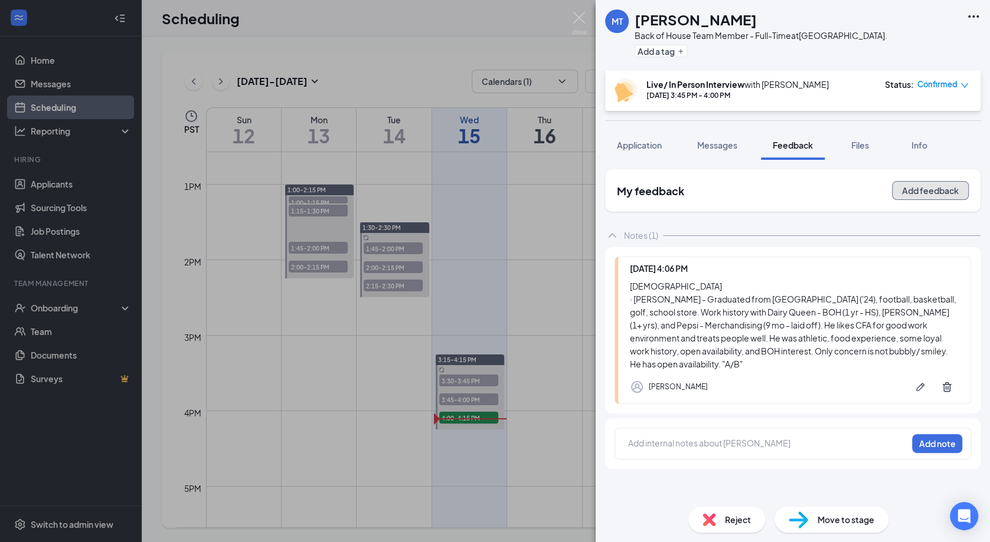
click at [924, 192] on button "Add feedback" at bounding box center [930, 190] width 77 height 19
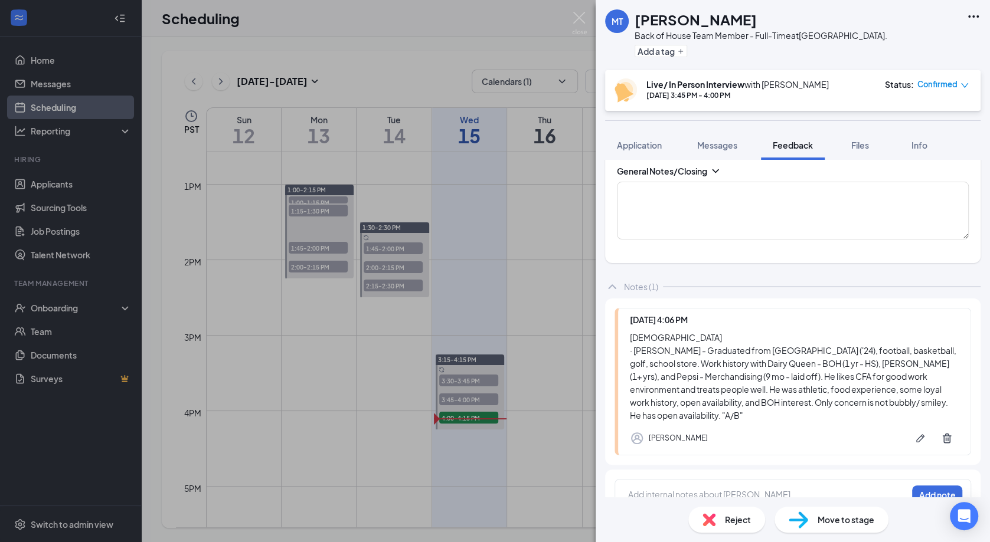
scroll to position [1468, 0]
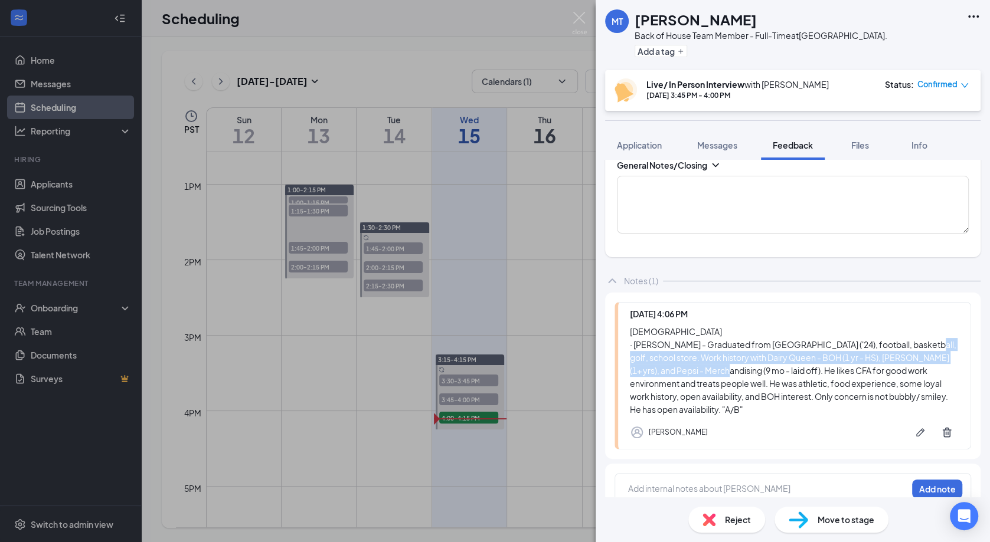
drag, startPoint x: 657, startPoint y: 341, endPoint x: 754, endPoint y: 358, distance: 98.3
click at [754, 358] on div "[DEMOGRAPHIC_DATA] · [PERSON_NAME] - Graduated from [GEOGRAPHIC_DATA] ('24), fo…" at bounding box center [794, 370] width 329 height 91
copy div "Work history with Dairy Queen - BOH (1 yr - HS), [PERSON_NAME] (1+ yrs), and Pe…"
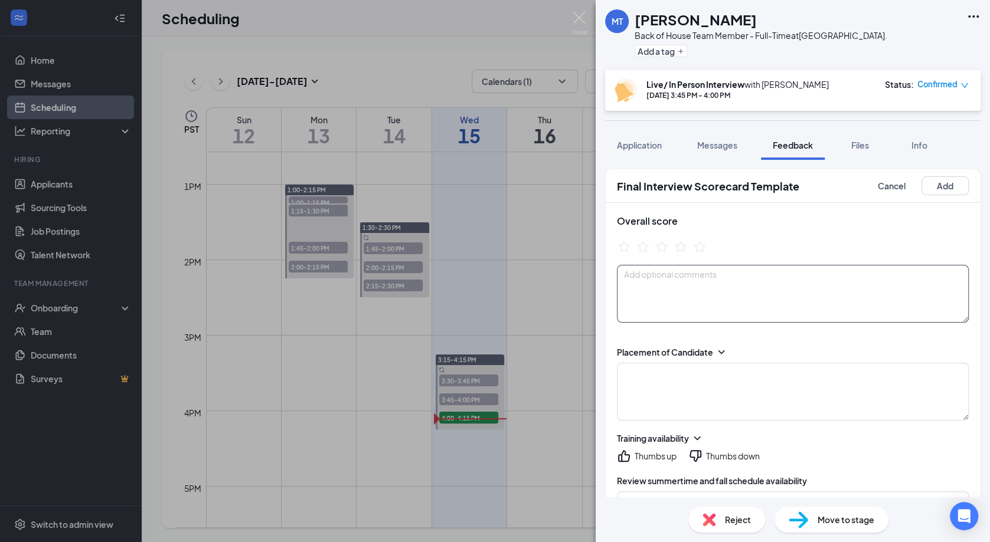
click at [760, 303] on textarea at bounding box center [793, 294] width 352 height 58
paste textarea "Work history with Dairy Queen - BOH (1 yr - HS), [PERSON_NAME] (1+ yrs), and Pe…"
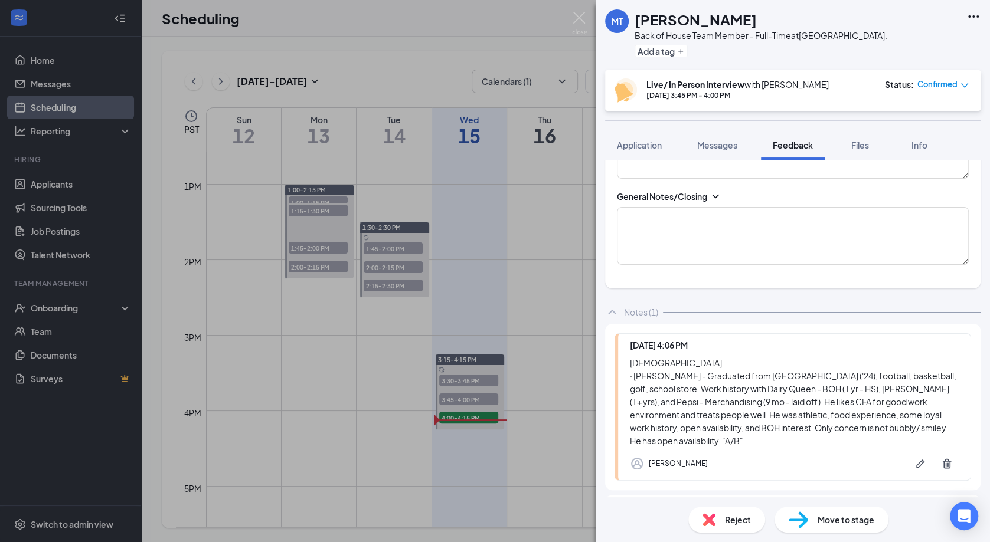
scroll to position [1471, 0]
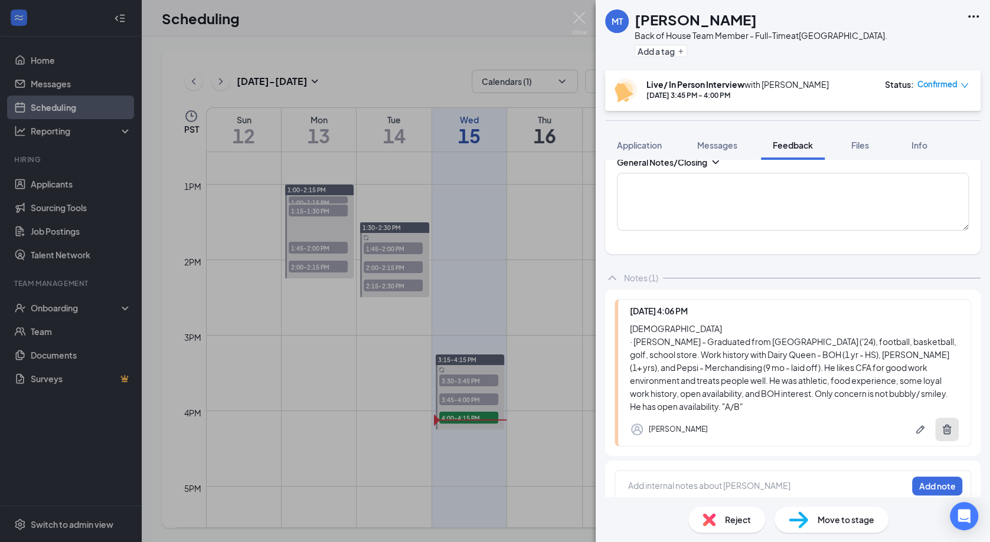
click at [946, 424] on icon "Trash" at bounding box center [947, 430] width 12 height 12
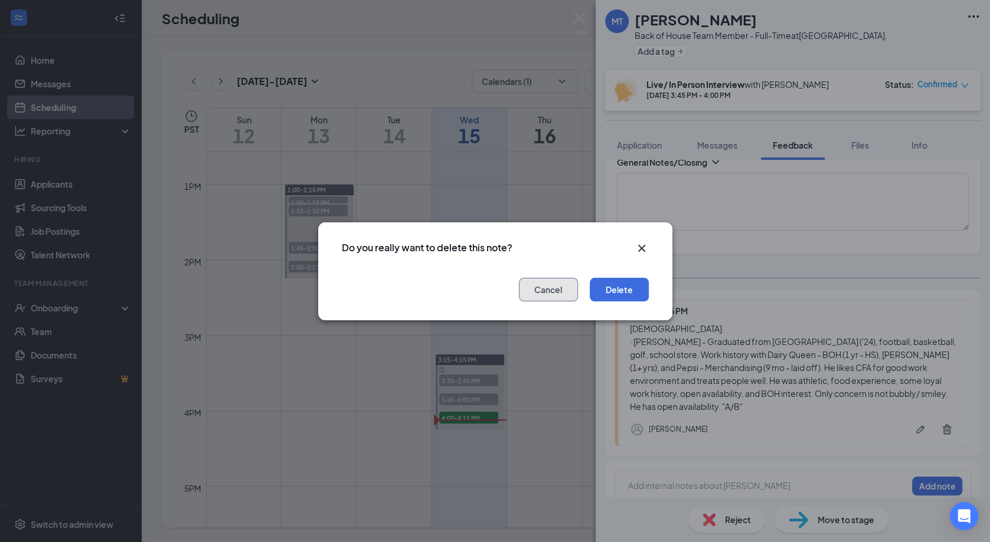
click at [565, 287] on button "Cancel" at bounding box center [548, 290] width 59 height 24
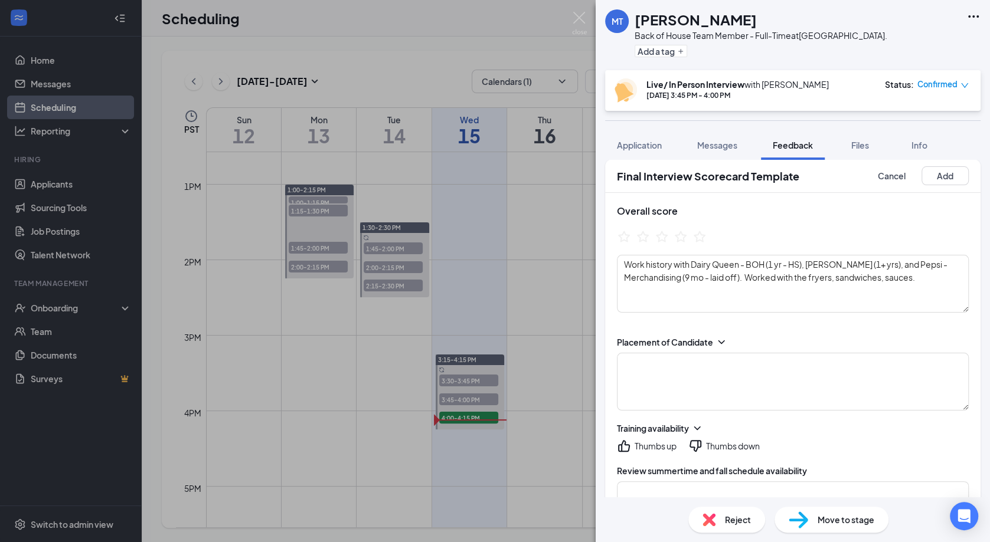
scroll to position [0, 0]
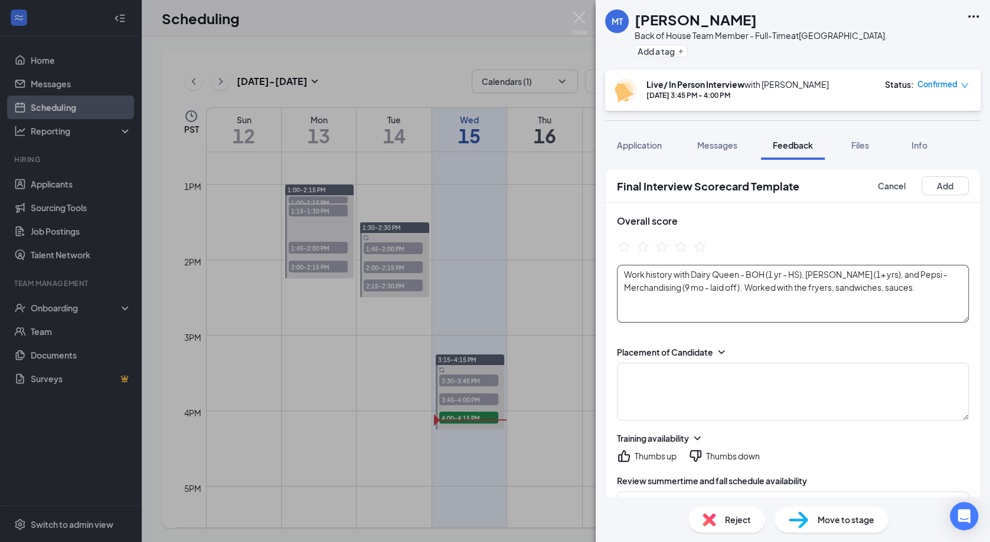
click at [949, 287] on textarea "Work history with Dairy Queen - BOH (1 yr - HS), [PERSON_NAME] (1+ yrs), and Pe…" at bounding box center [793, 294] width 352 height 58
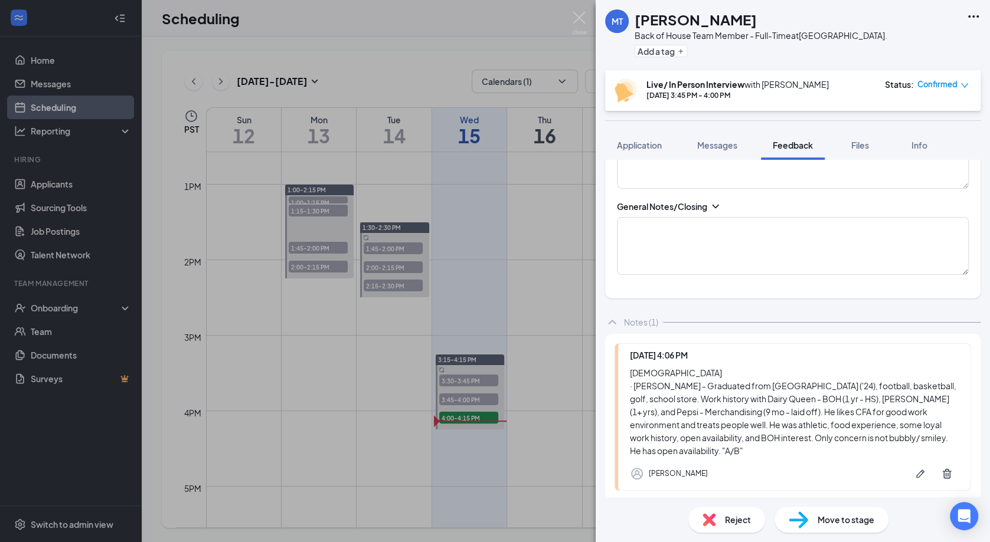
scroll to position [1428, 0]
type textarea "Work history with Dairy Queen - BOH (1 yr - HS), [PERSON_NAME] (1+ yrs), and Pe…"
drag, startPoint x: 883, startPoint y: 420, endPoint x: 674, endPoint y: 438, distance: 210.3
click at [674, 438] on div "[DEMOGRAPHIC_DATA] · [PERSON_NAME] - Graduated from [GEOGRAPHIC_DATA] ('24), fo…" at bounding box center [794, 410] width 329 height 91
copy div "He has open availability."
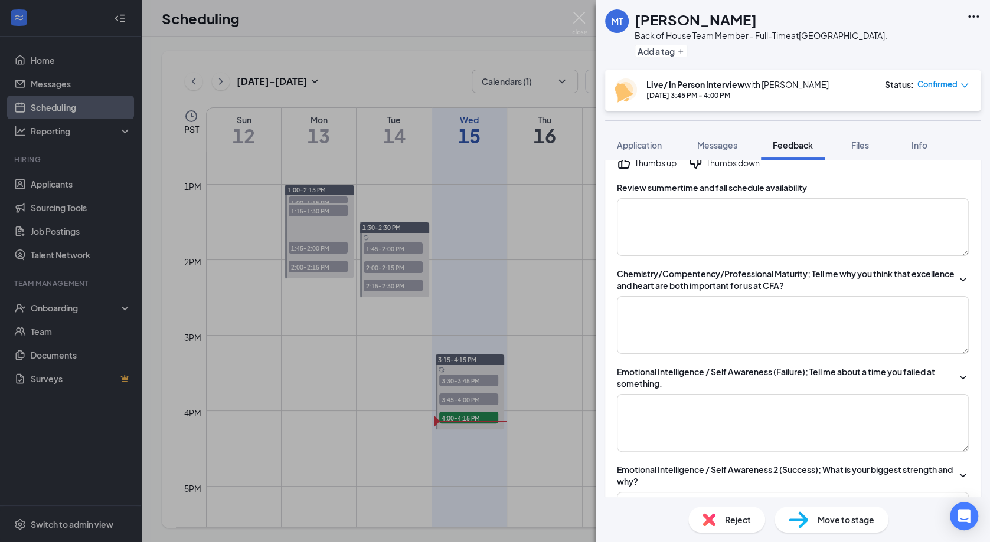
scroll to position [263, 0]
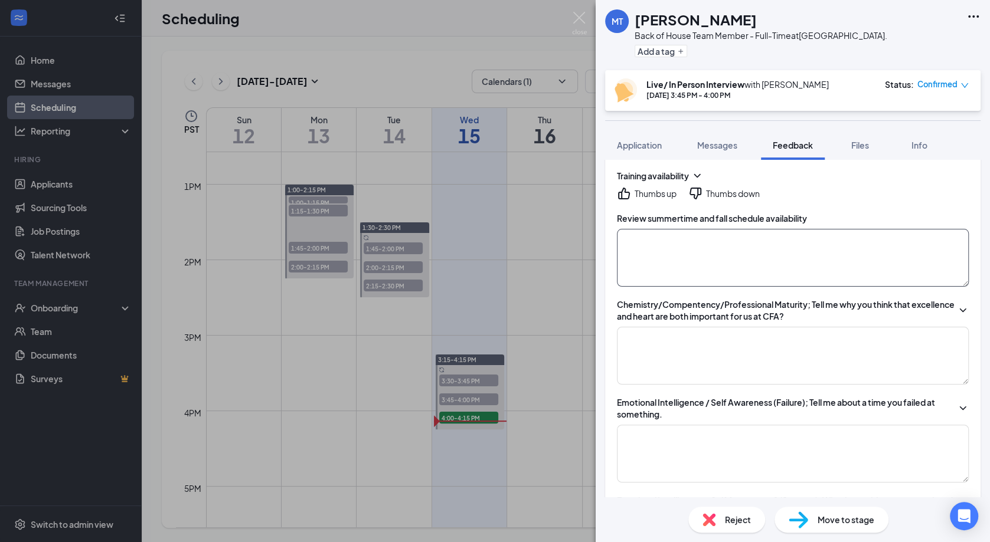
click at [882, 257] on textarea at bounding box center [793, 258] width 352 height 58
paste textarea "He has open availability."
click at [882, 257] on textarea "He has open availability." at bounding box center [793, 258] width 352 height 58
type textarea "He has open availability."
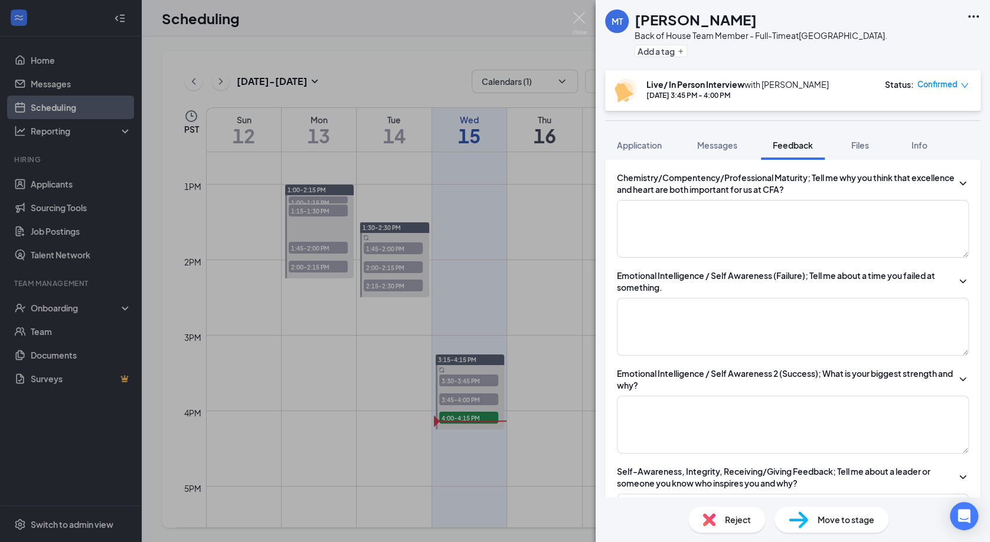
scroll to position [391, 0]
click at [895, 237] on textarea at bounding box center [793, 228] width 352 height 58
type textarea "Like how involved with the community (came for breakfast bingo). Likes the team…"
click at [762, 322] on textarea at bounding box center [793, 326] width 352 height 58
type textarea ".."
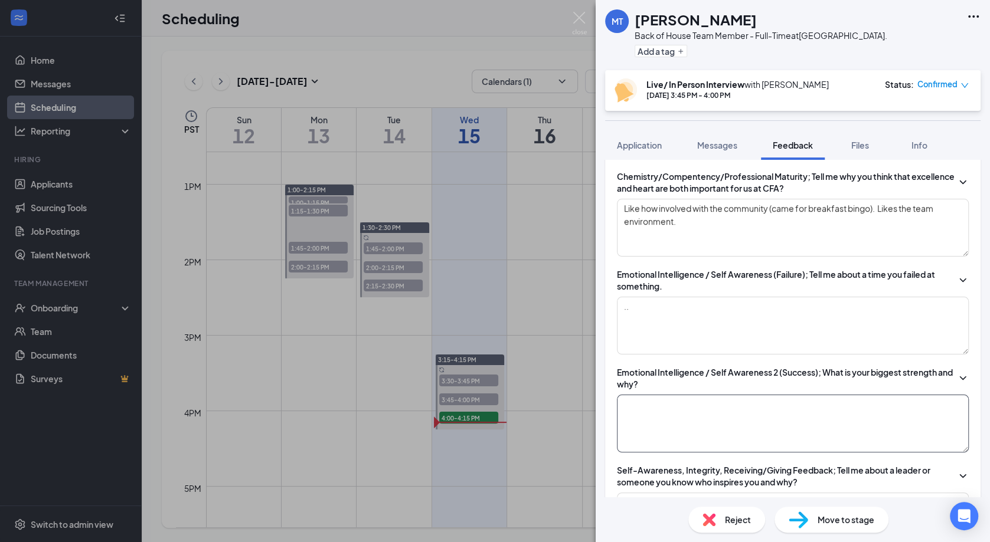
click at [745, 424] on textarea at bounding box center [793, 424] width 352 height 58
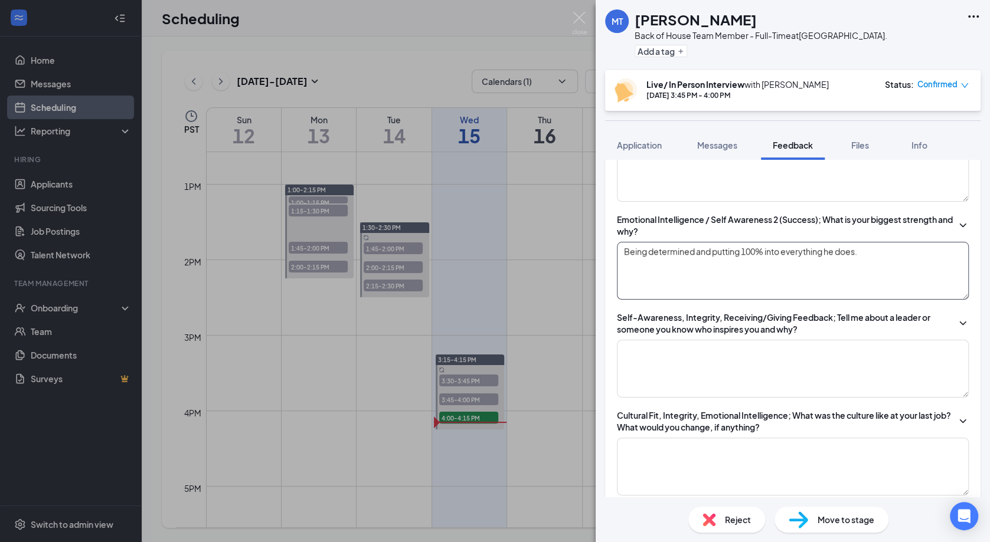
scroll to position [547, 0]
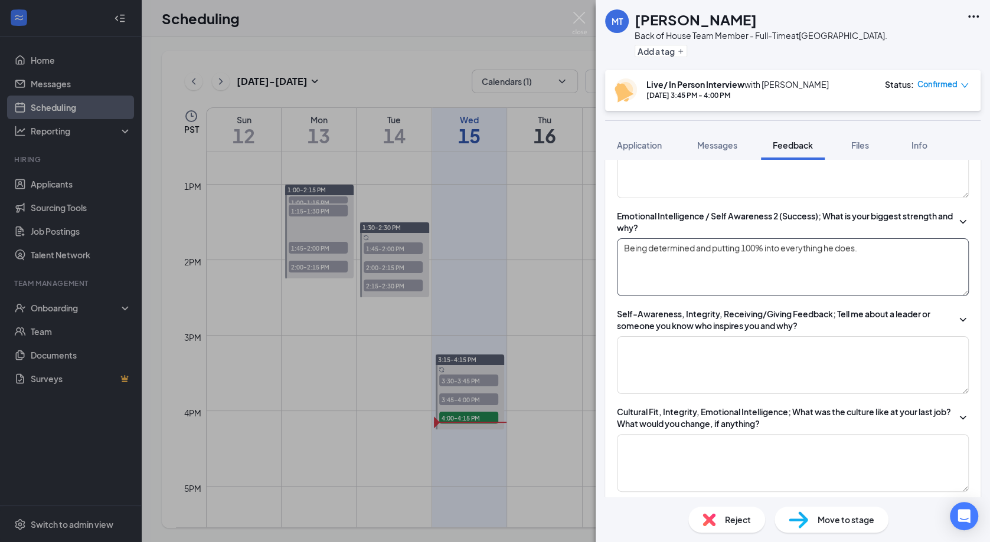
type textarea "Being determined and putting 100% into everything he does."
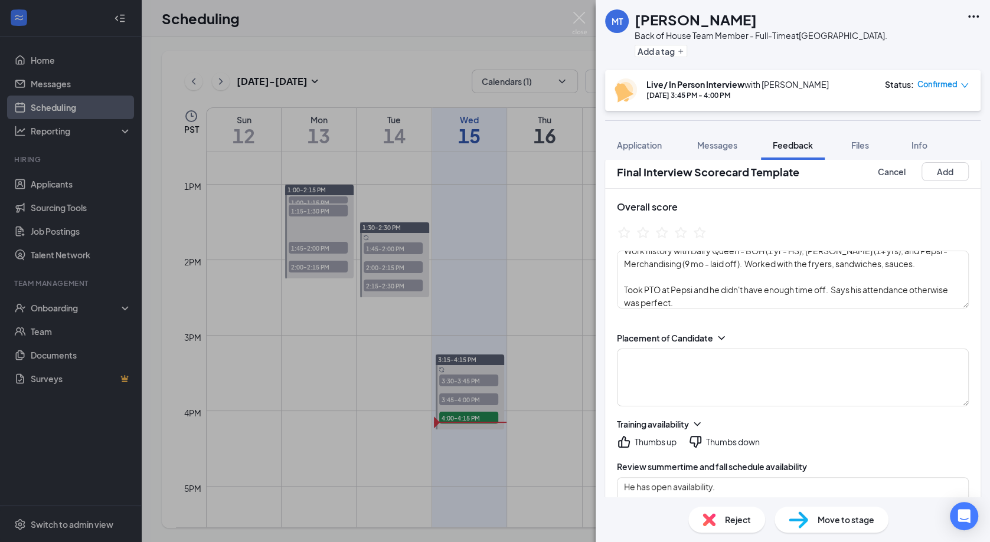
scroll to position [0, 0]
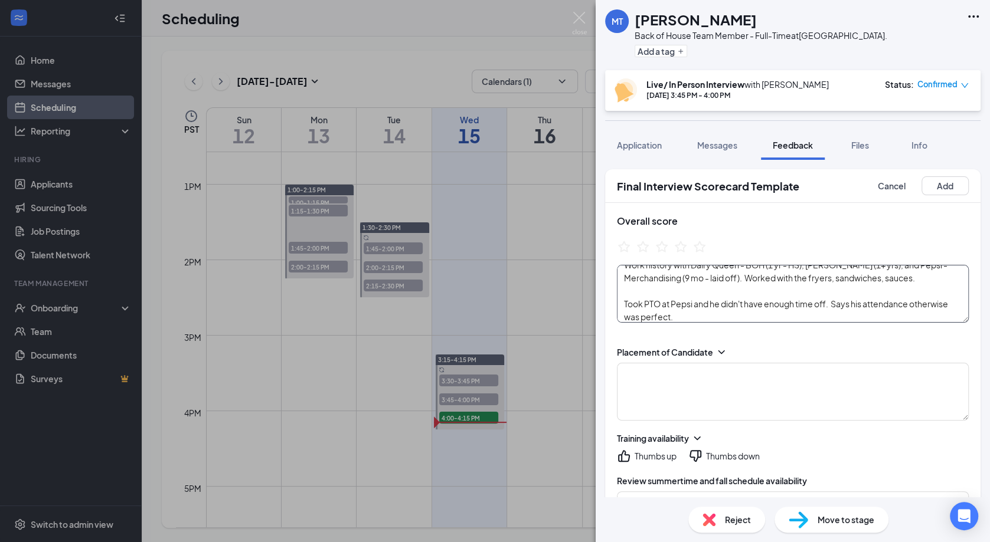
click at [742, 316] on textarea "Work history with Dairy Queen - BOH (1 yr - HS), [PERSON_NAME] (1+ yrs), and Pe…" at bounding box center [793, 294] width 352 height 58
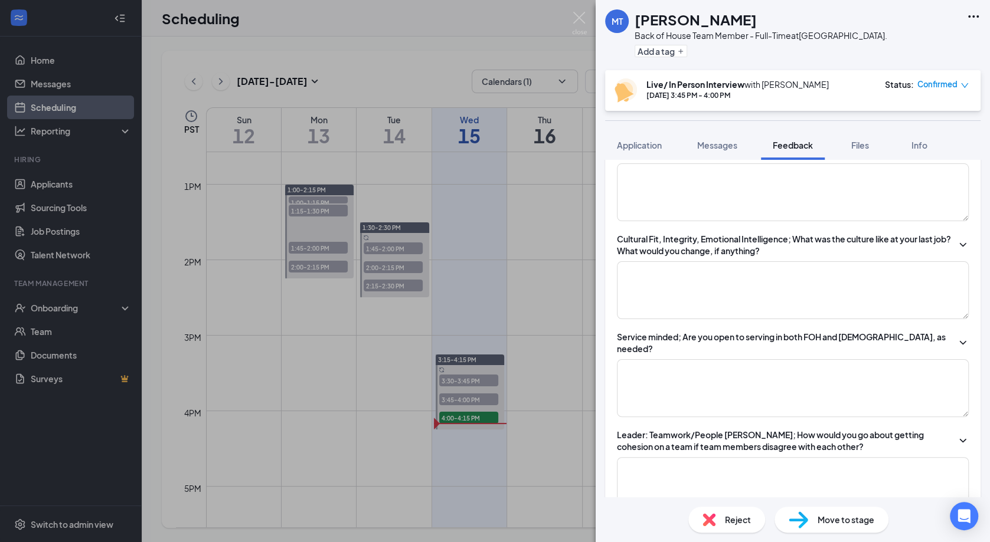
scroll to position [722, 0]
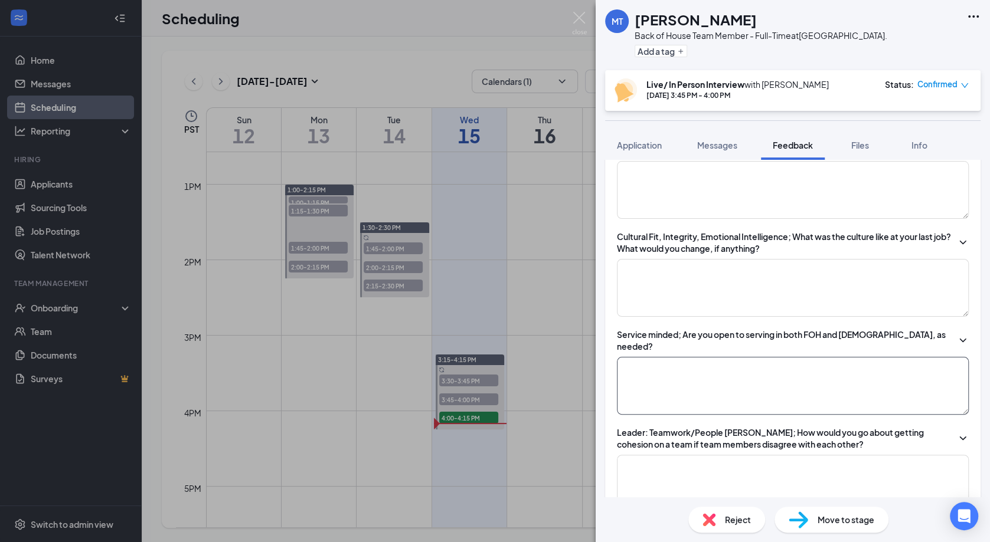
type textarea "Work history with Dairy Queen - BOH (1 yr - HS), [PERSON_NAME] (1+ yrs), and Pe…"
click at [765, 372] on textarea at bounding box center [793, 386] width 352 height 58
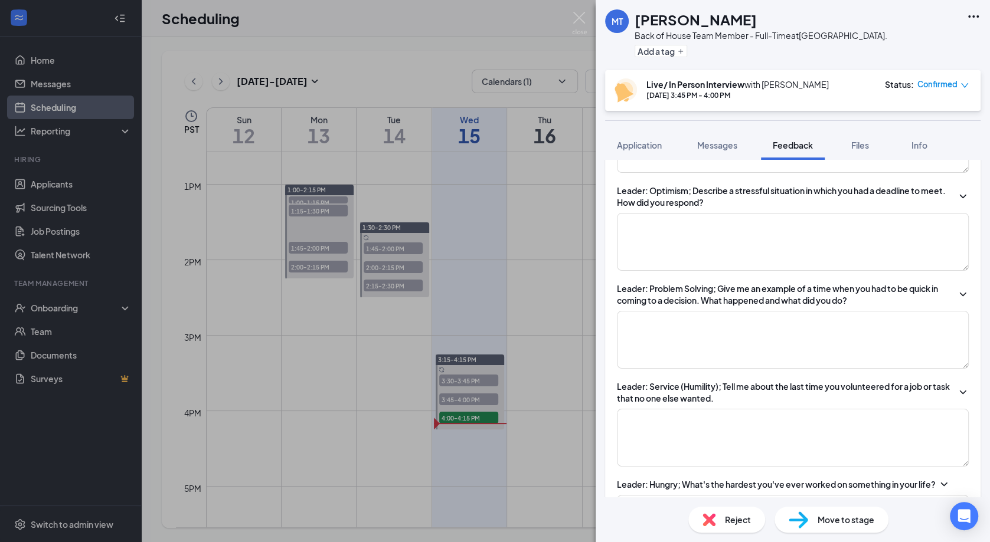
scroll to position [1065, 0]
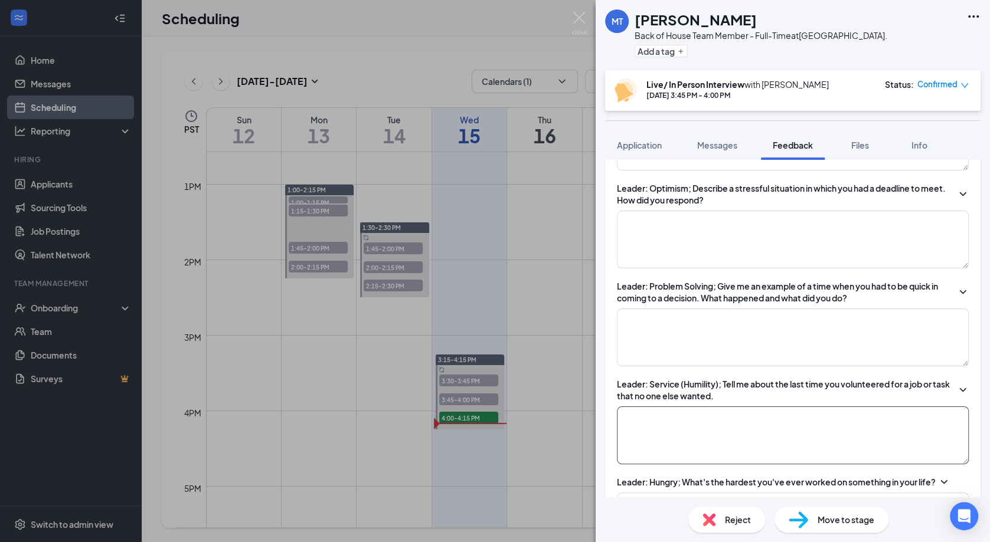
type textarea "yes"
click at [831, 414] on textarea at bounding box center [793, 436] width 352 height 58
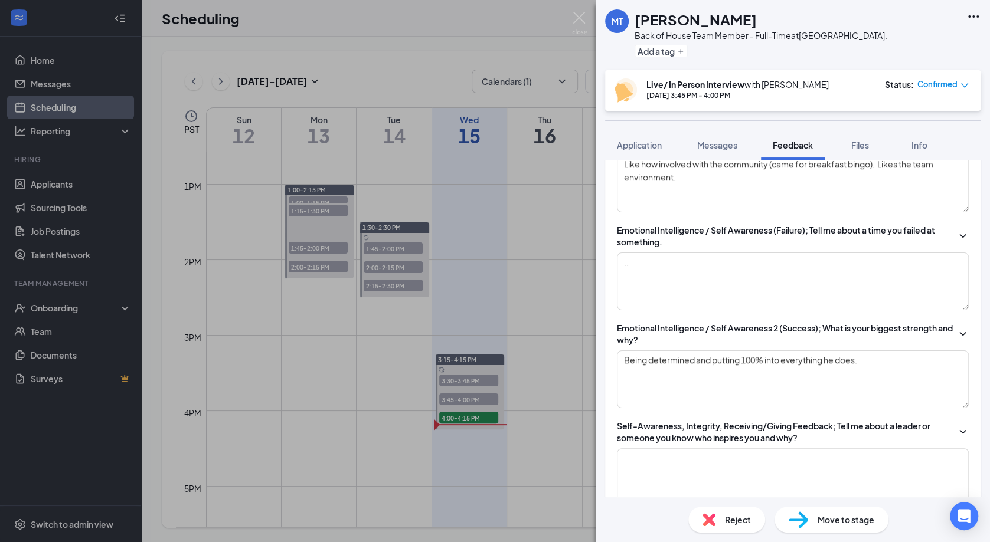
scroll to position [434, 0]
type textarea "[PERSON_NAME]: volunteered to move around seasonal stuff."
click at [885, 366] on textarea "Being determined and putting 100% into everything he does." at bounding box center [793, 380] width 352 height 58
type textarea "Being determined and putting 100% into everything he does. Says he's hardworkin…"
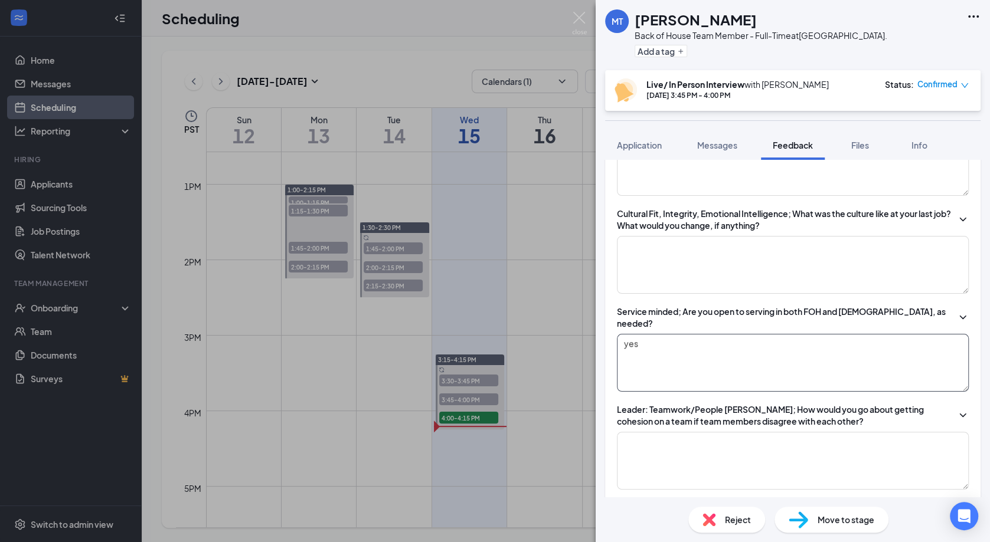
click at [820, 334] on textarea "yes" at bounding box center [793, 363] width 352 height 58
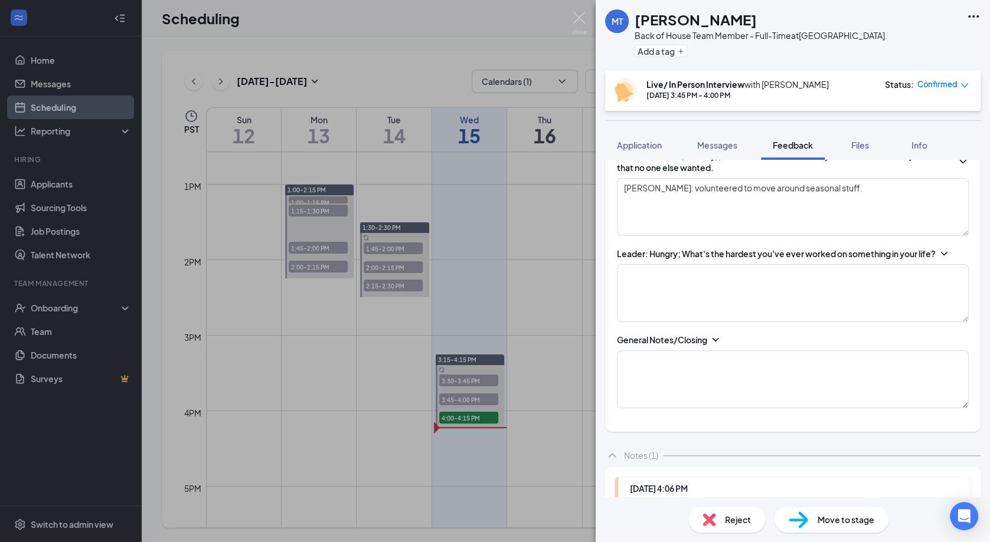
scroll to position [1293, 0]
type textarea "yes Would be part time to see if they can give 100%."
click at [760, 280] on textarea at bounding box center [793, 293] width 352 height 58
type textarea "Working to get the car he wanted. In the next 5 years wants to work his way up …"
click at [745, 366] on textarea at bounding box center [793, 379] width 352 height 58
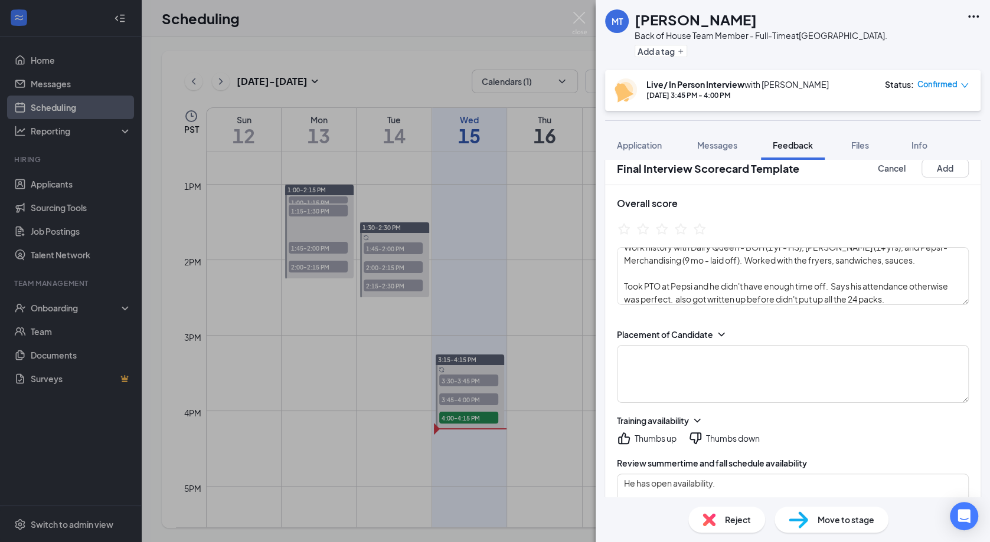
scroll to position [0, 0]
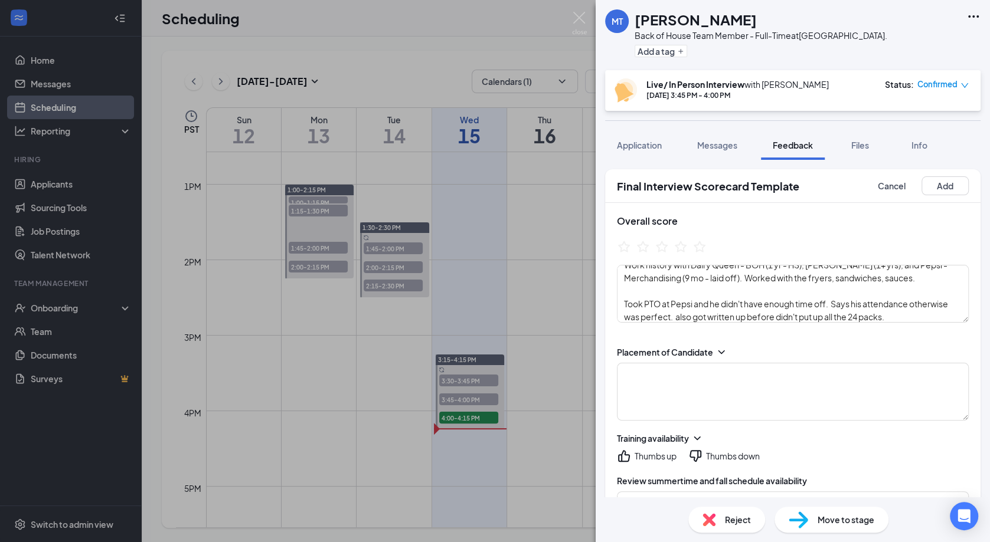
type textarea ".."
click at [669, 257] on ul at bounding box center [662, 249] width 90 height 18
click at [670, 258] on ul at bounding box center [662, 249] width 90 height 18
click at [684, 248] on icon "StarBorder" at bounding box center [680, 246] width 15 height 15
click at [728, 376] on textarea at bounding box center [793, 392] width 352 height 58
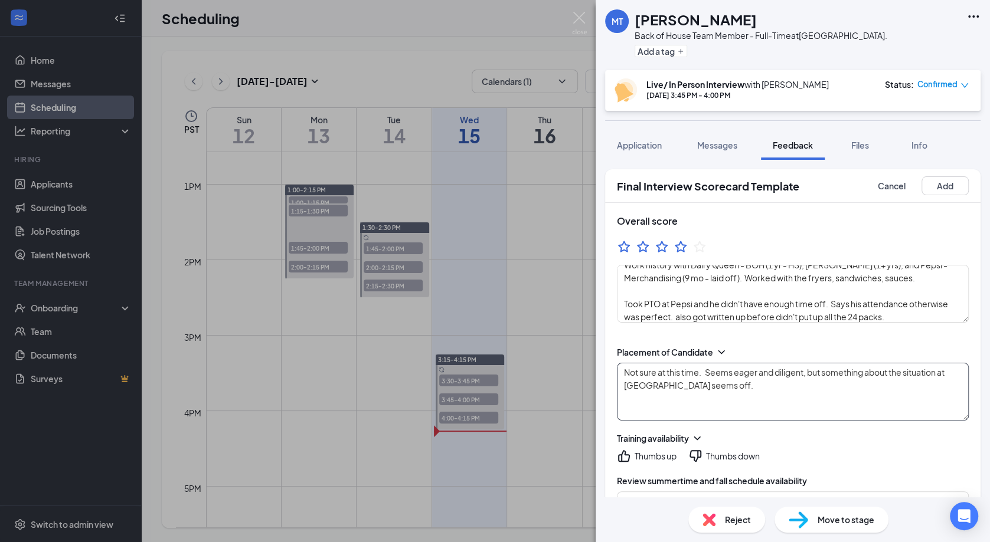
type textarea "Not sure at this time. Seems eager and diligent, but something about the situat…"
click at [648, 455] on div "Thumbs up" at bounding box center [655, 456] width 42 height 12
click at [934, 184] on button "Add" at bounding box center [944, 185] width 47 height 19
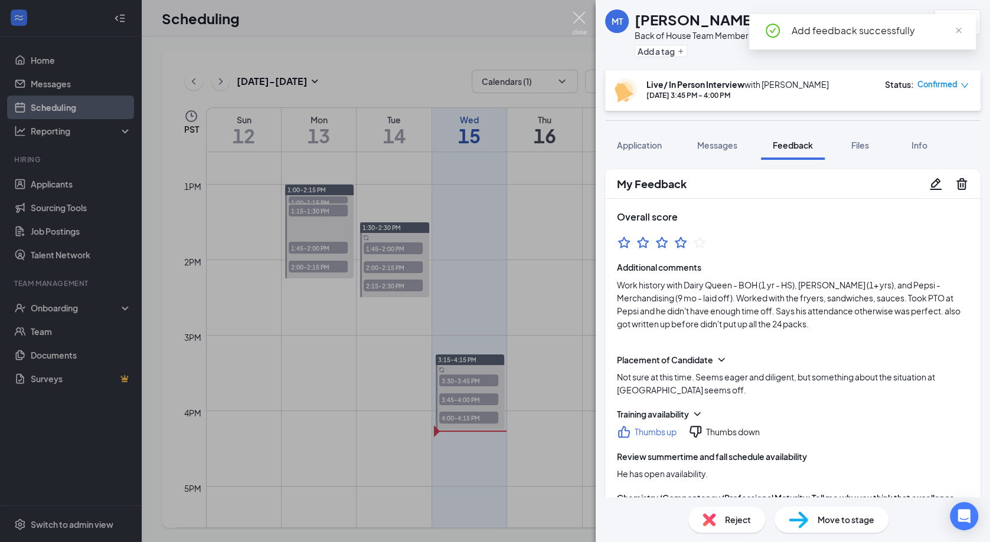
click at [581, 14] on img at bounding box center [579, 23] width 15 height 23
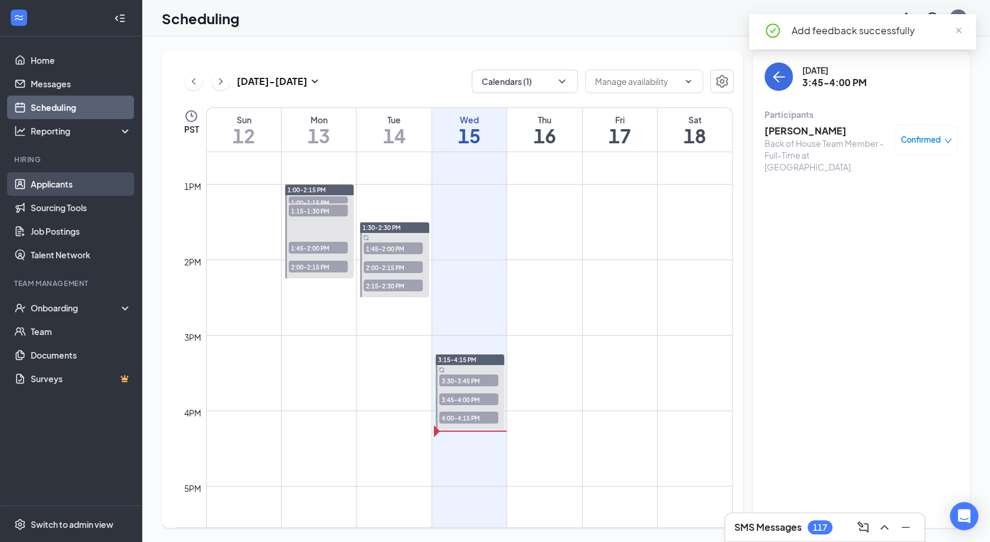
click at [57, 184] on link "Applicants" at bounding box center [81, 184] width 101 height 24
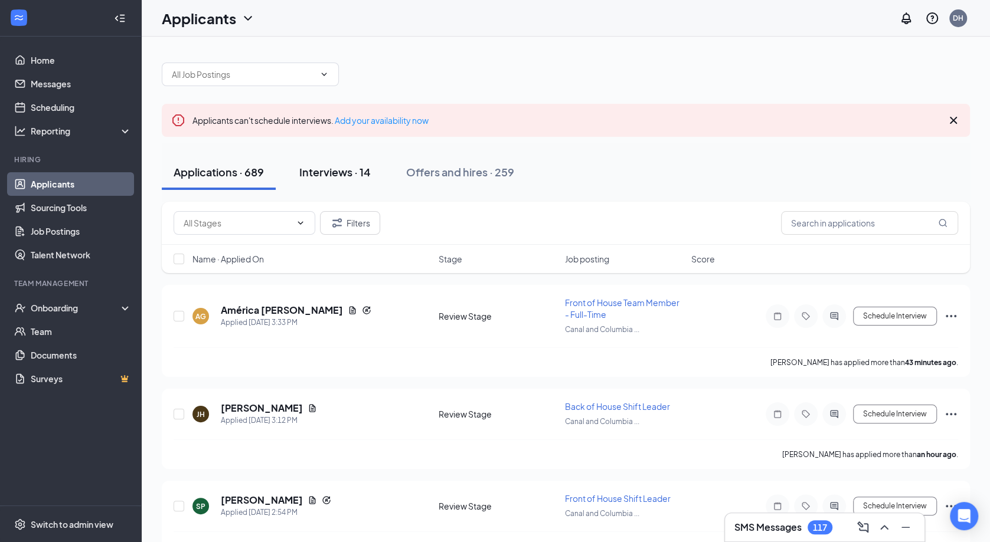
click at [365, 175] on div "Interviews · 14" at bounding box center [334, 172] width 71 height 15
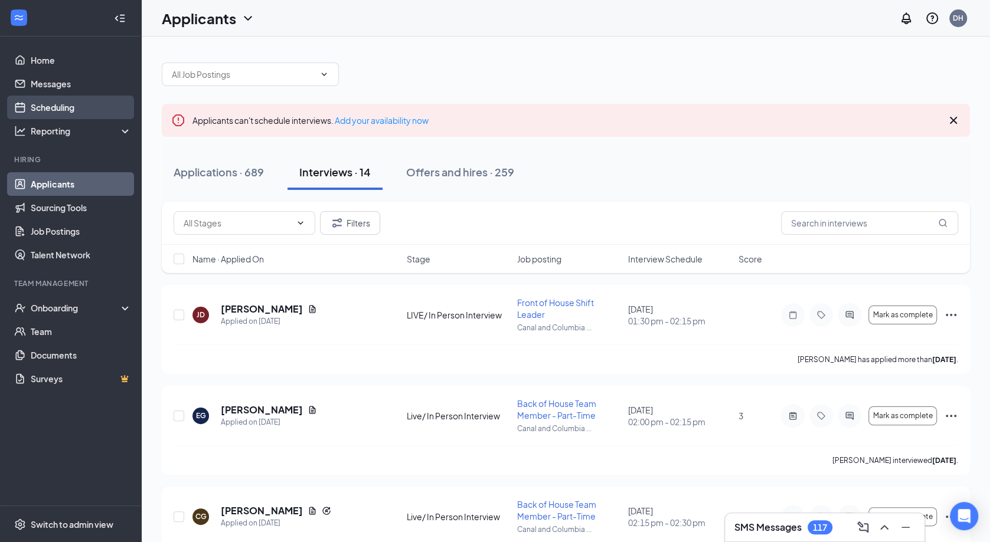
click at [76, 109] on link "Scheduling" at bounding box center [81, 108] width 101 height 24
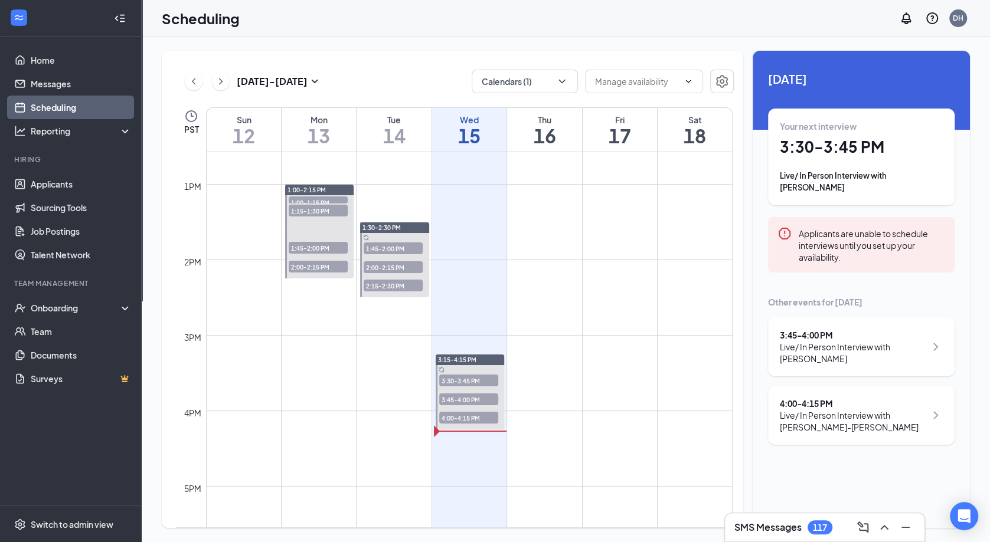
scroll to position [952, 0]
